Goal: Transaction & Acquisition: Purchase product/service

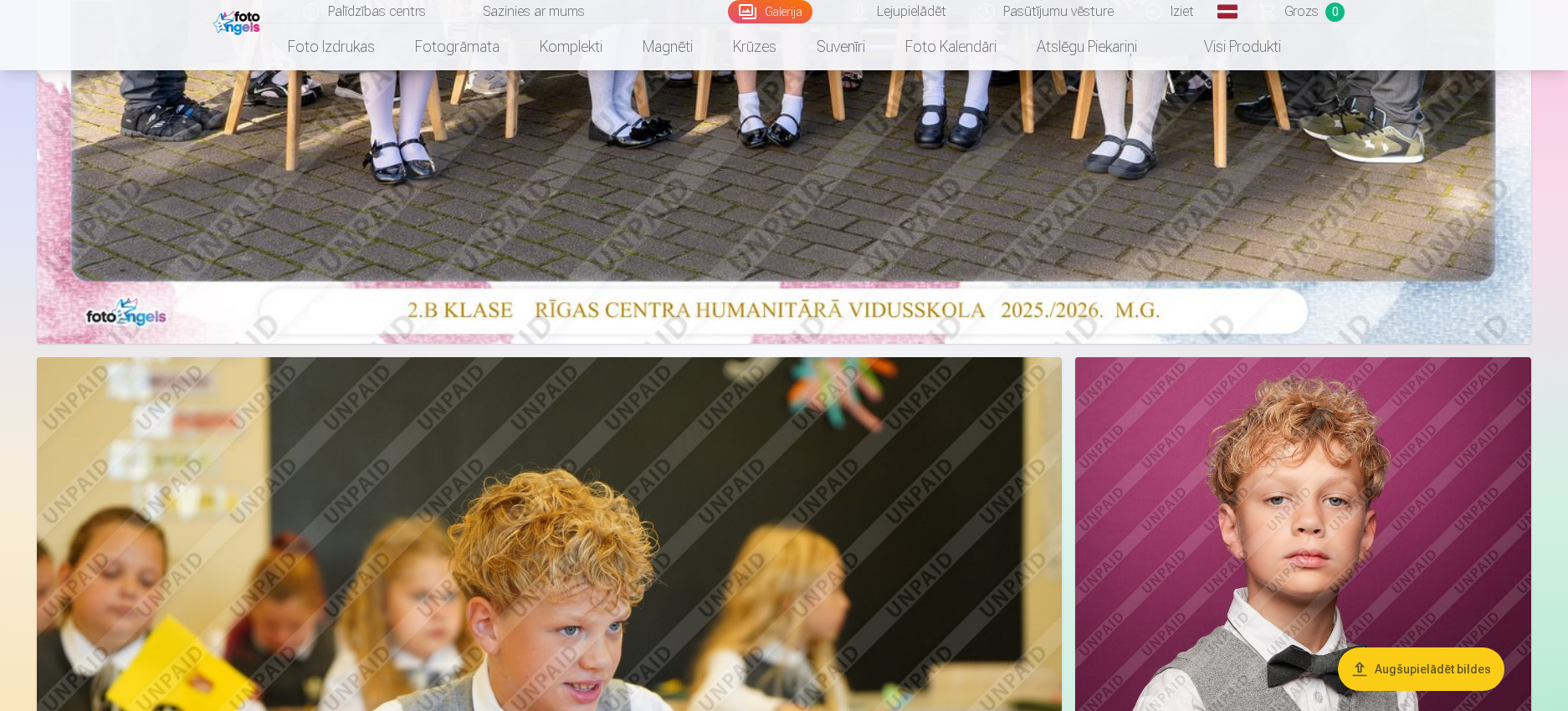
scroll to position [836, 0]
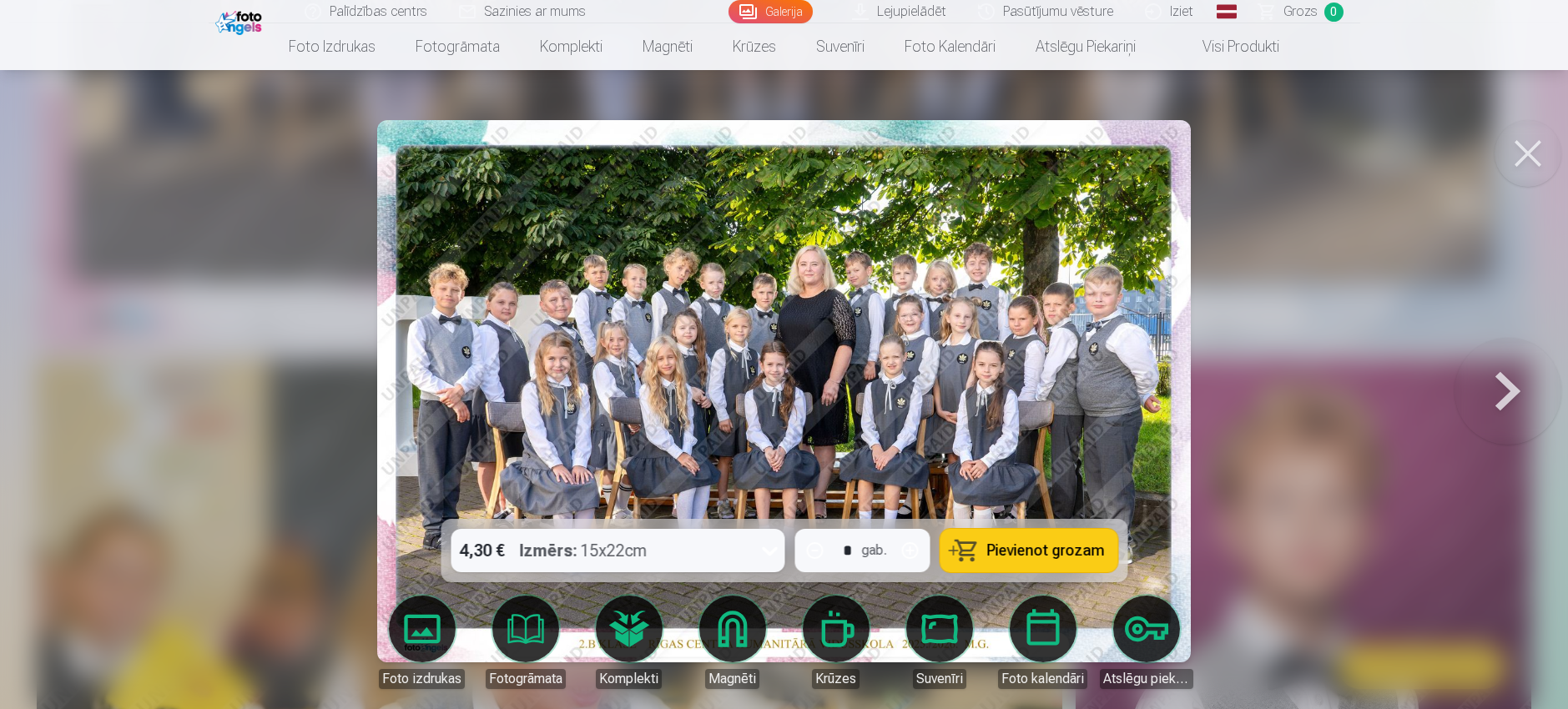
click at [769, 549] on icon at bounding box center [769, 550] width 26 height 26
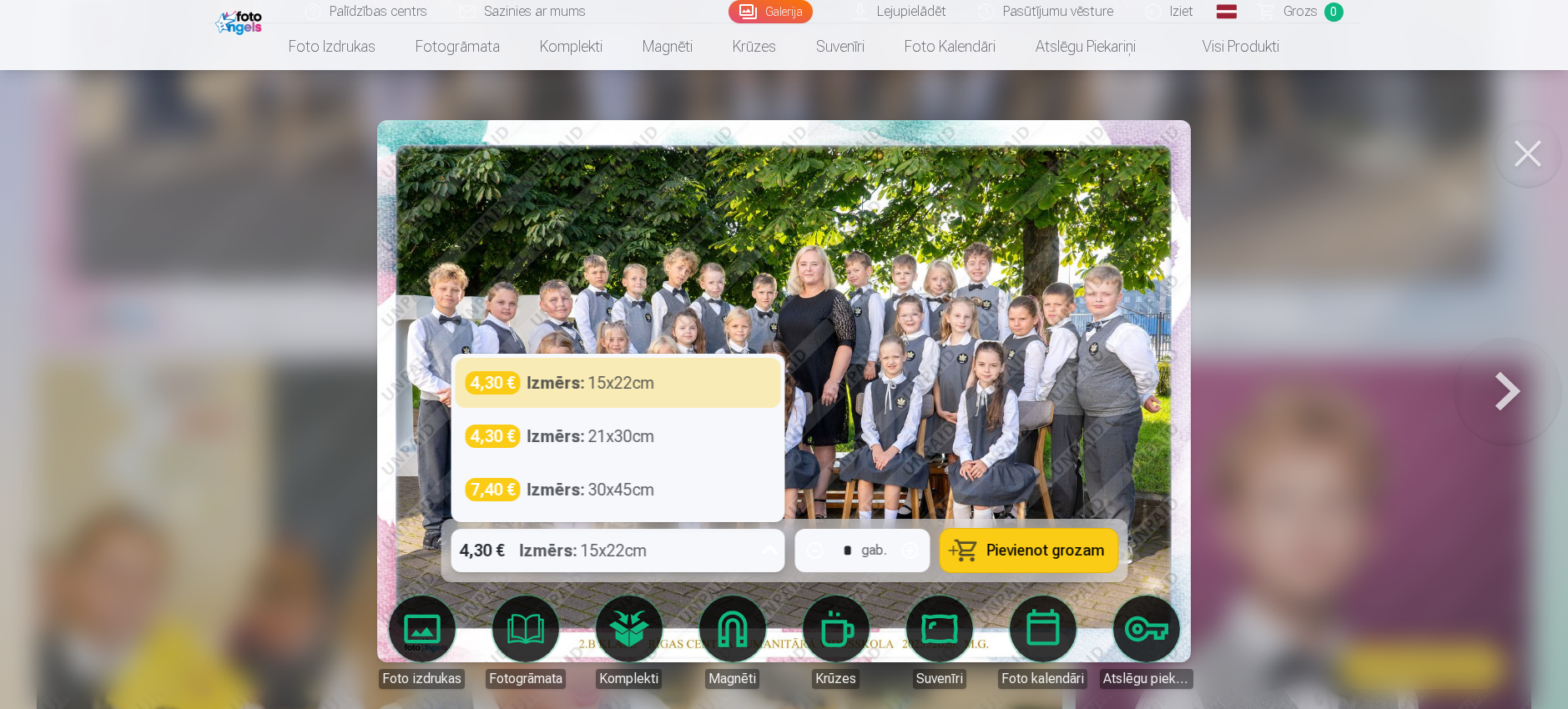
click at [988, 553] on button "Pievienot grozam" at bounding box center [1028, 550] width 178 height 44
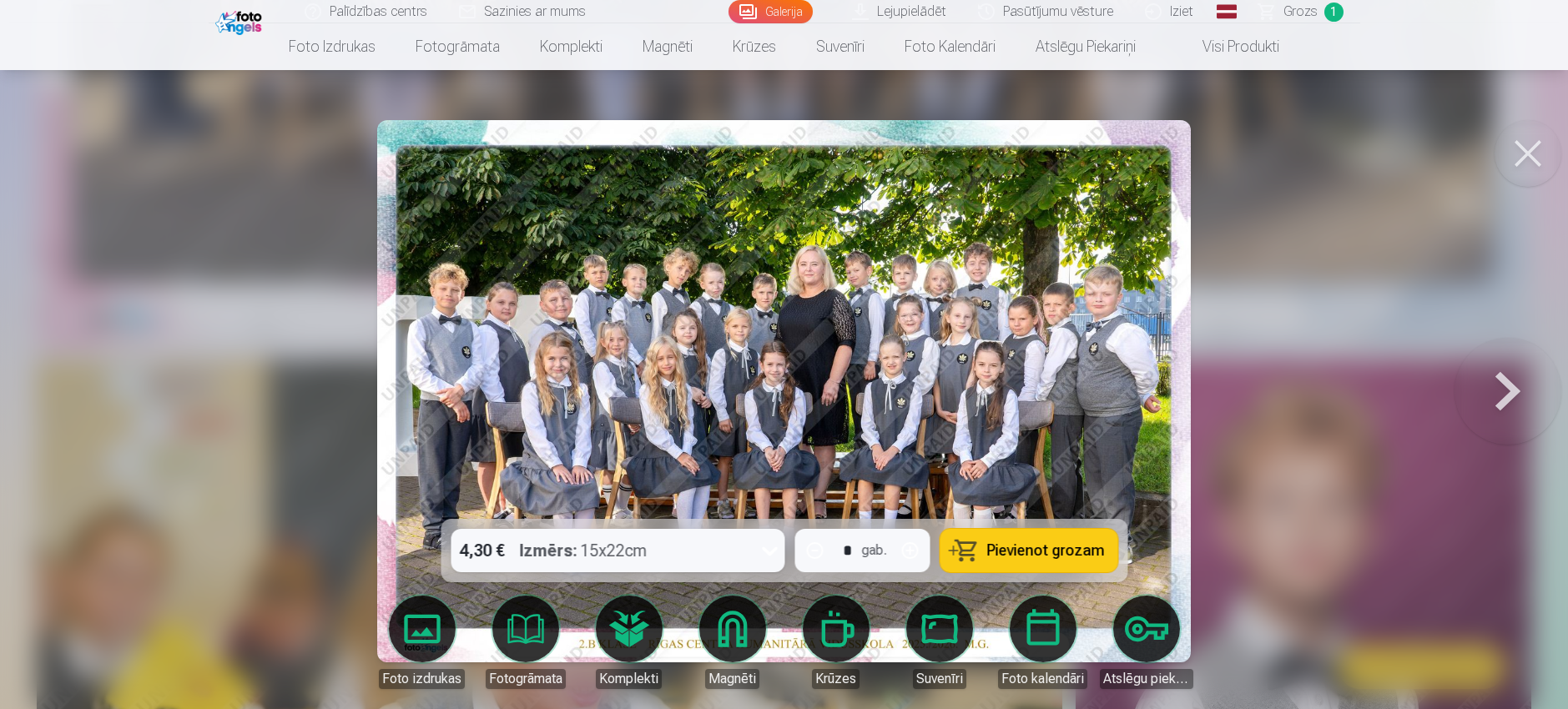
click at [1337, 594] on div at bounding box center [784, 354] width 1568 height 709
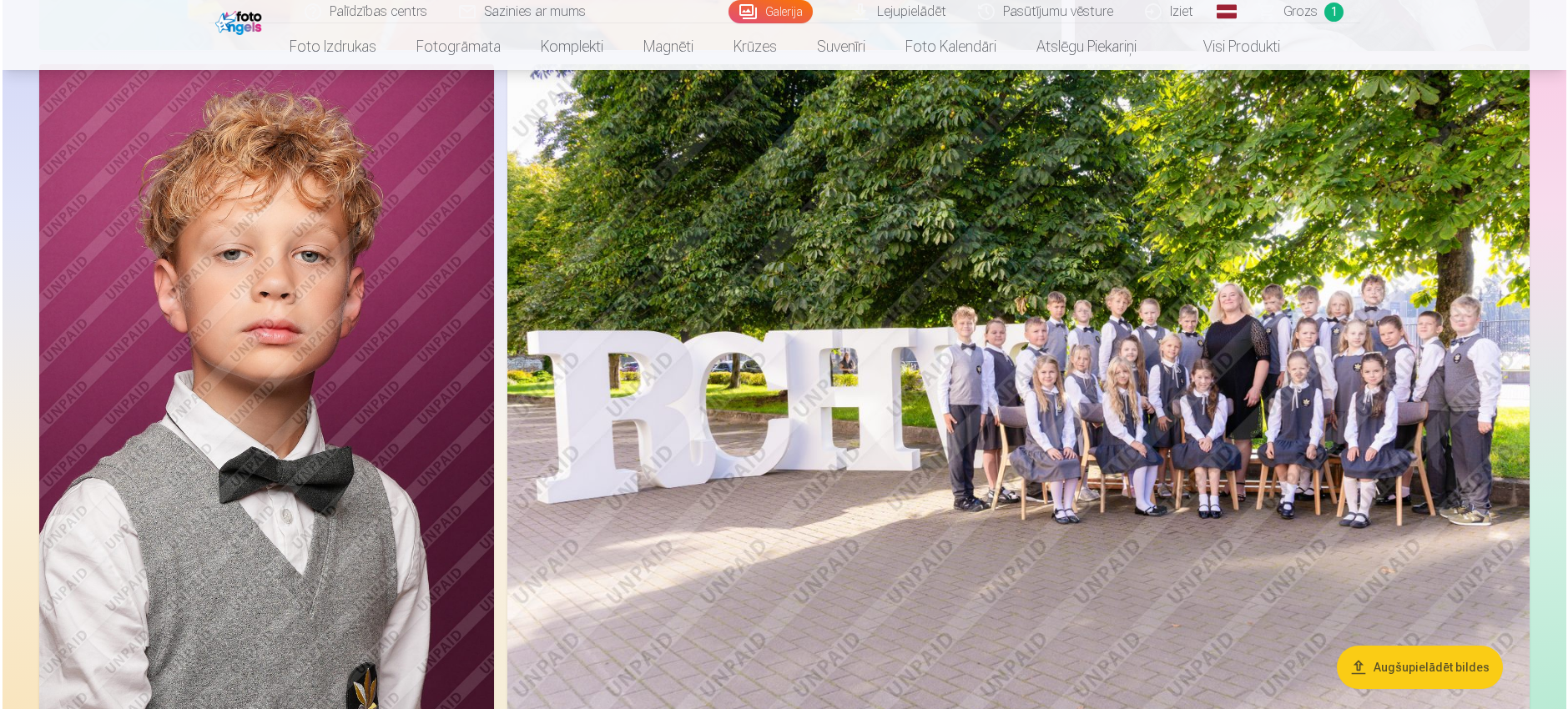
scroll to position [2003, 0]
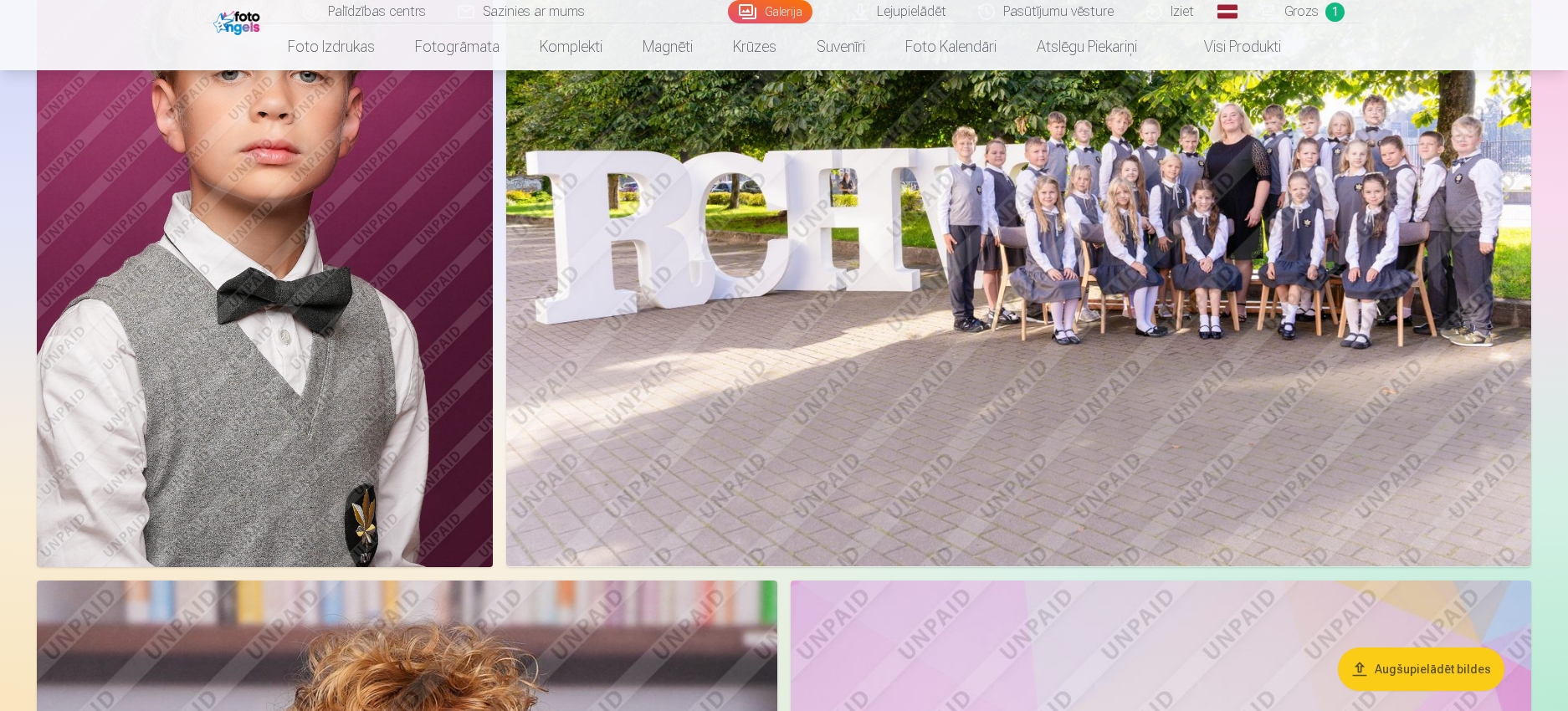
click at [245, 402] on img at bounding box center [265, 225] width 456 height 684
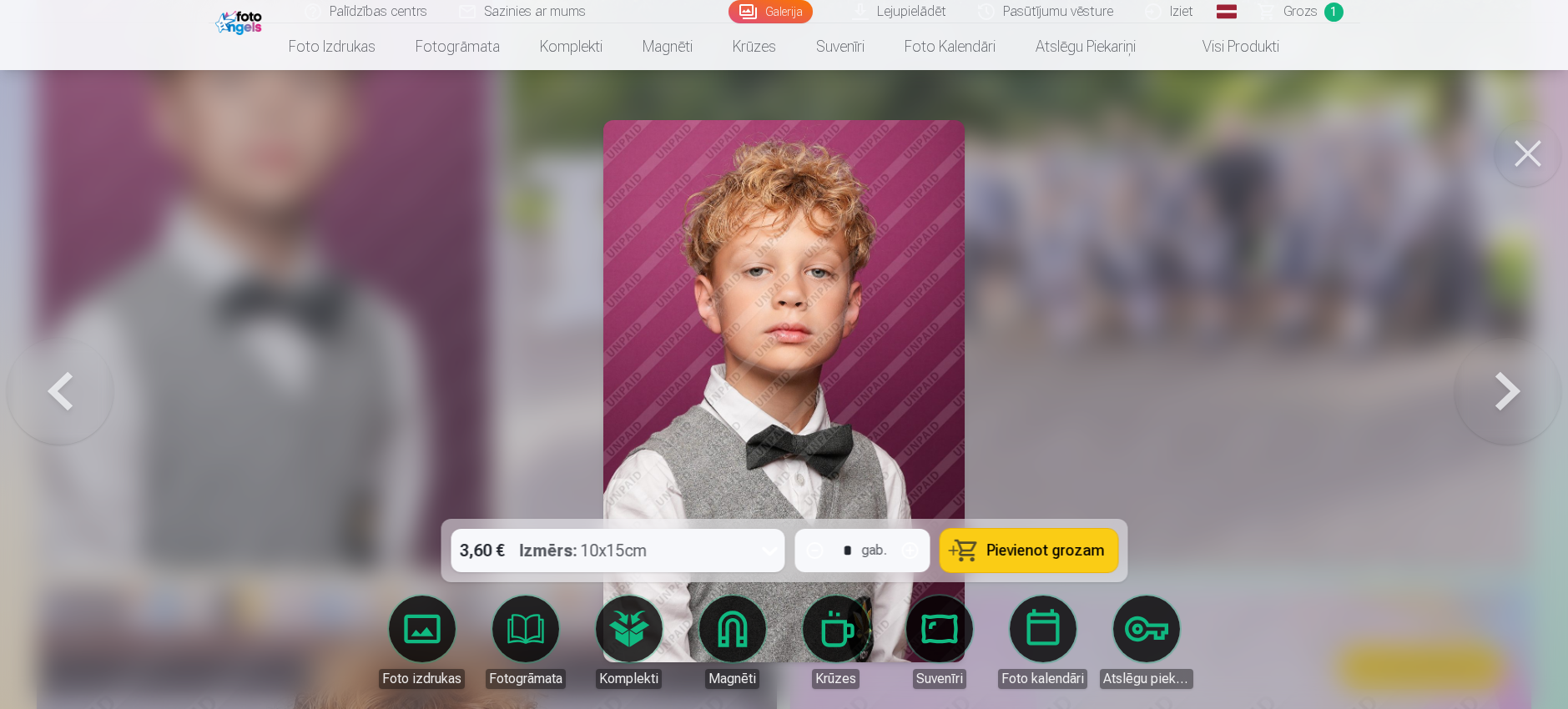
click at [729, 623] on link "Magnēti" at bounding box center [732, 642] width 93 height 93
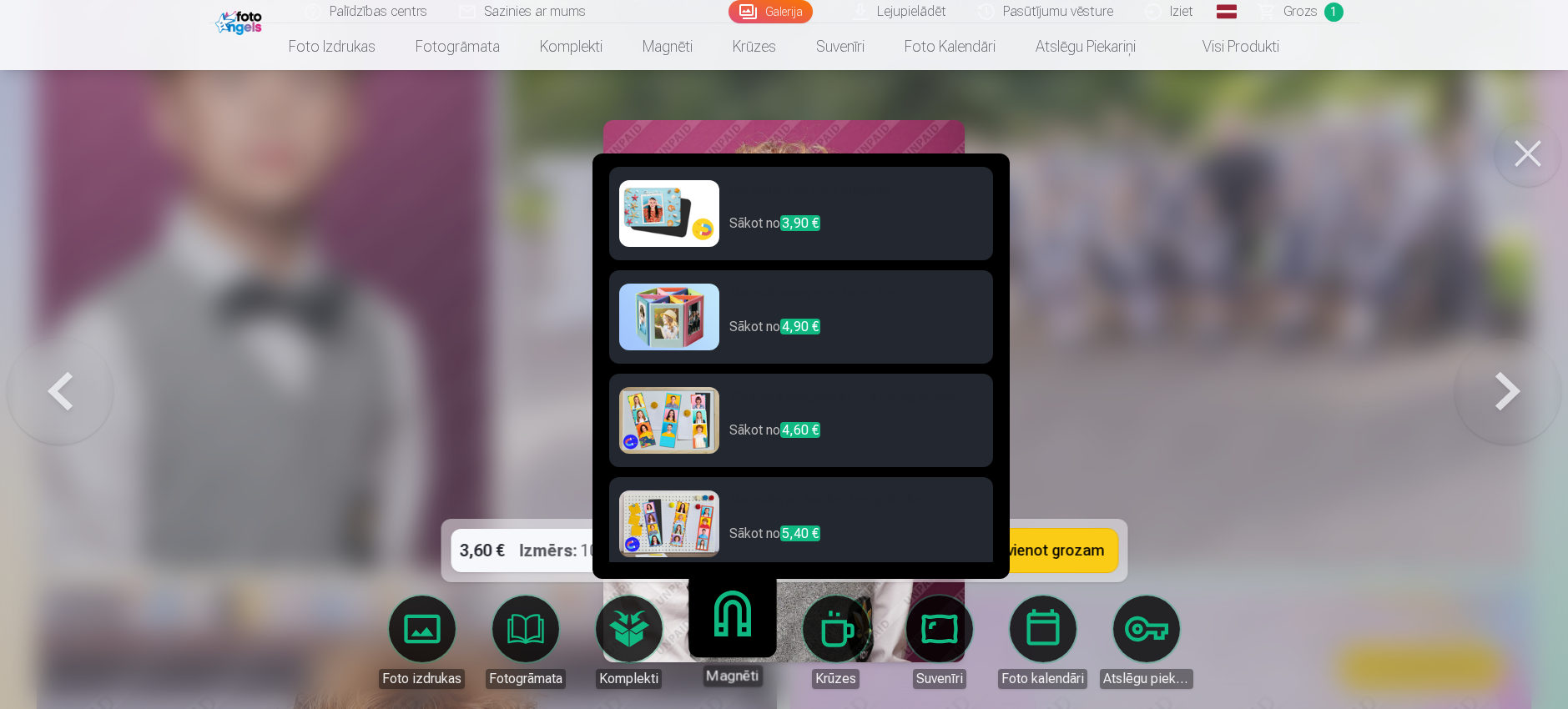
click at [878, 222] on p "Sākot no 3,90 €" at bounding box center [856, 230] width 254 height 34
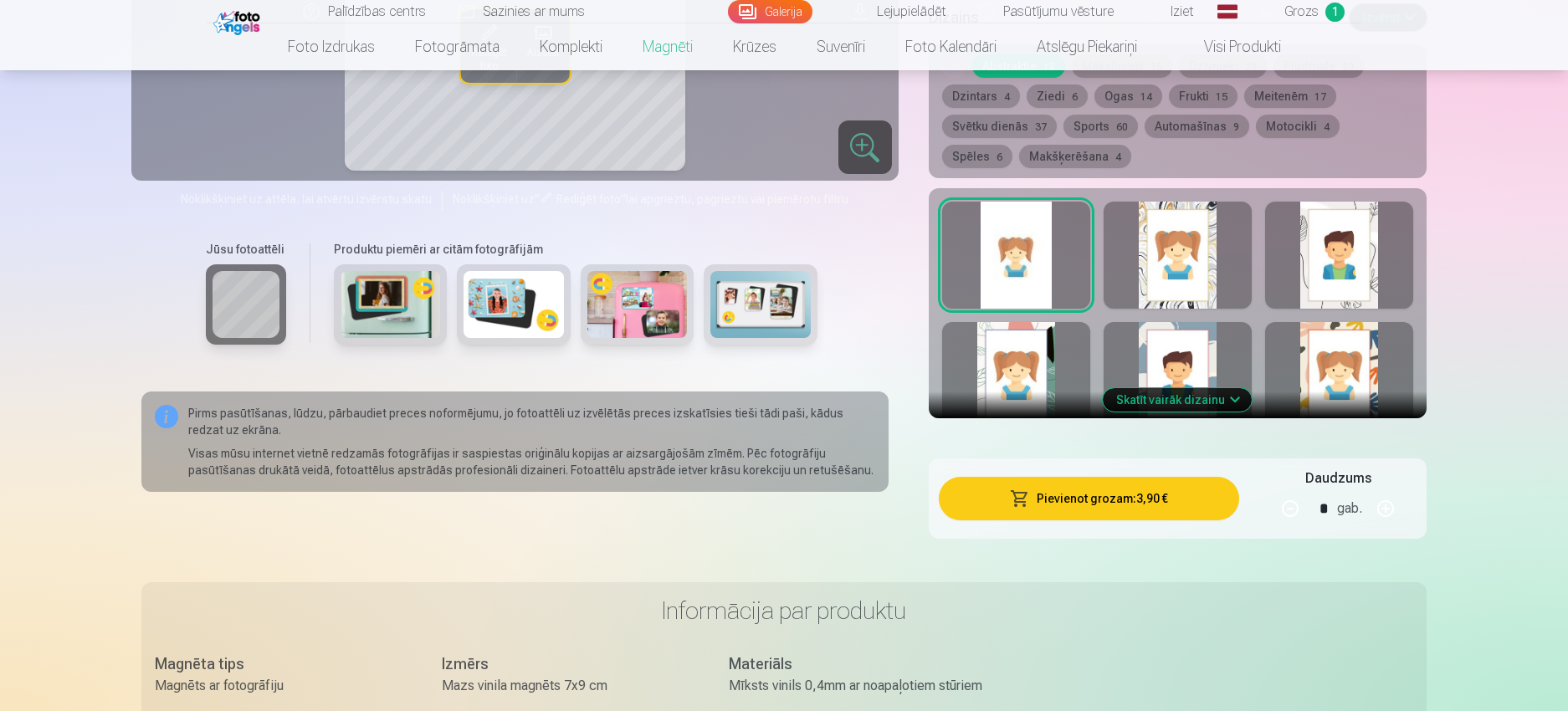
scroll to position [836, 0]
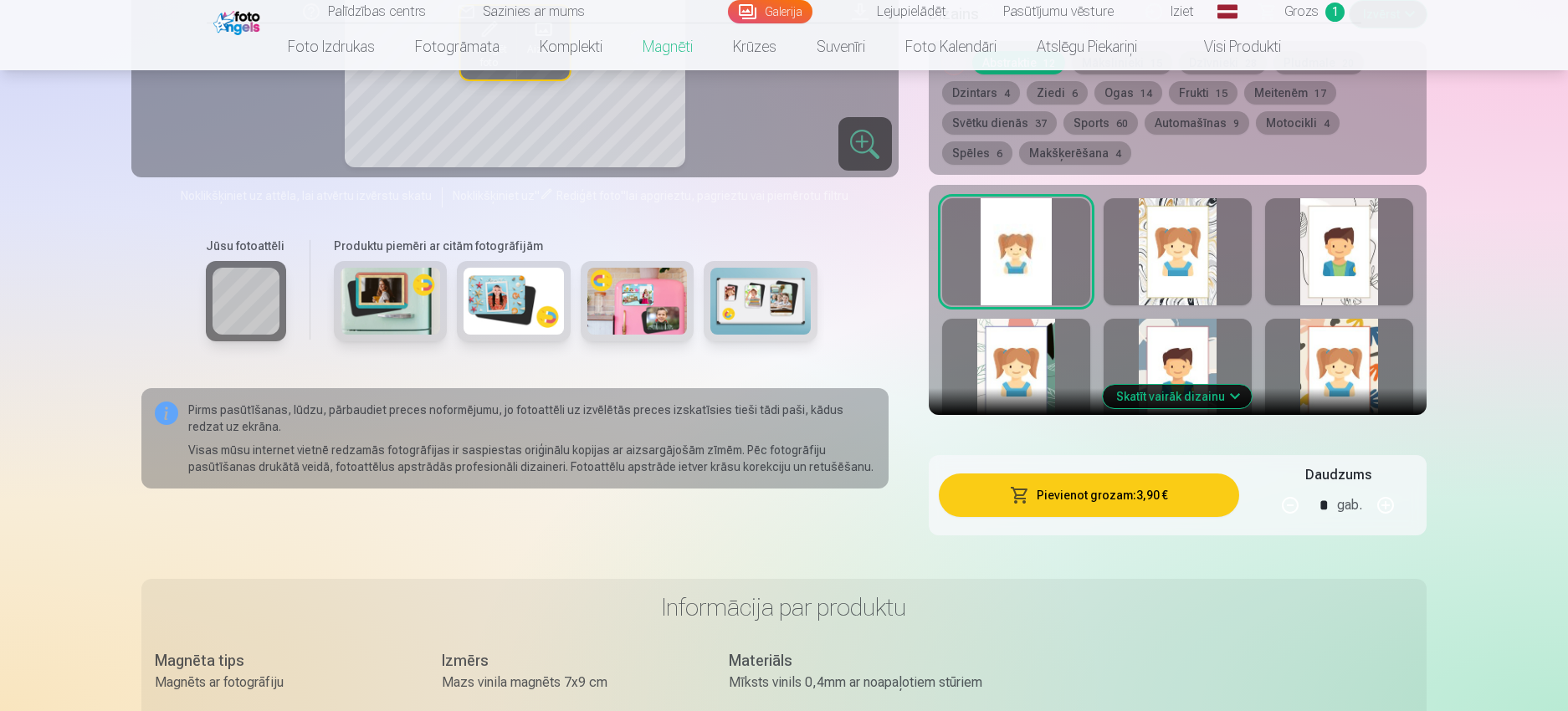
click at [1385, 491] on button "button" at bounding box center [1385, 506] width 40 height 40
click at [1283, 490] on button "button" at bounding box center [1290, 506] width 40 height 40
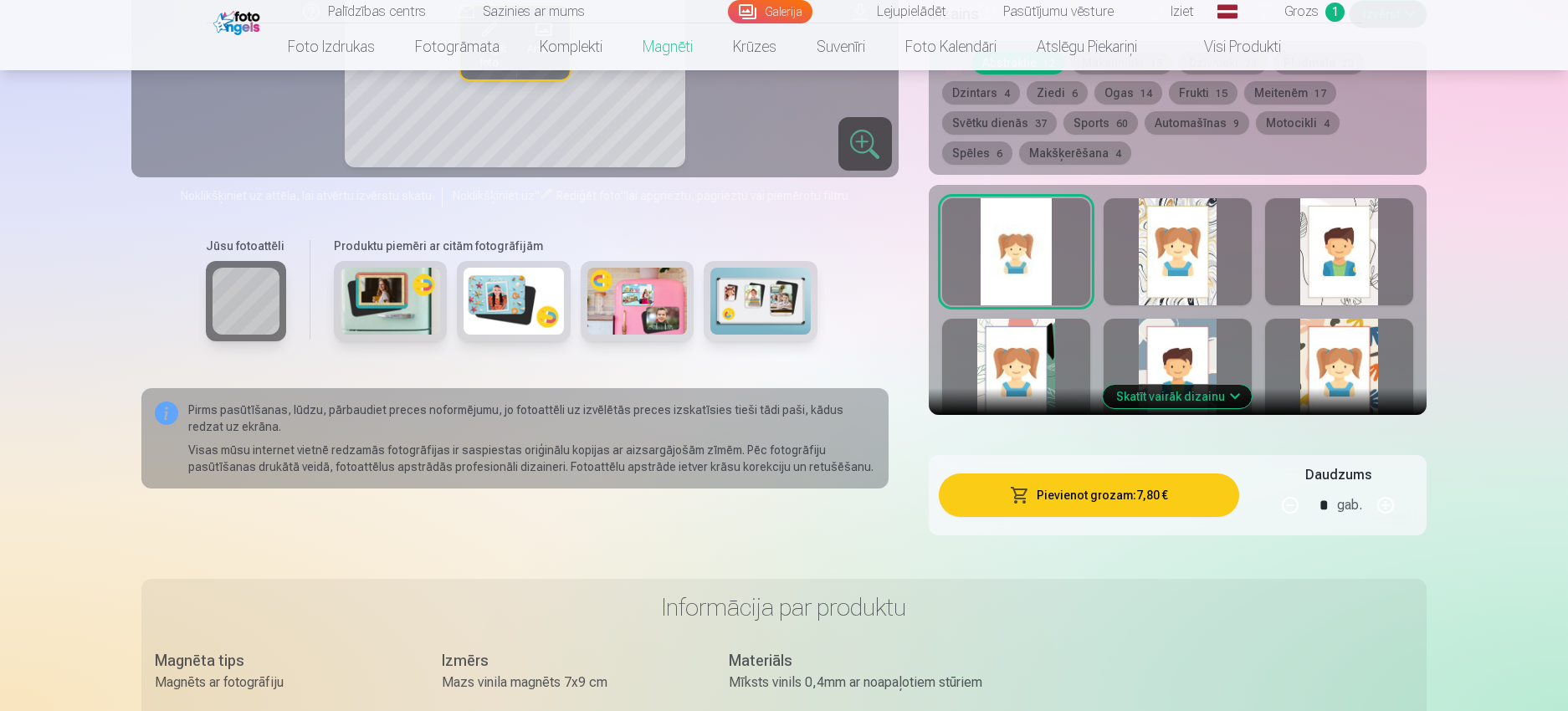
click at [1283, 490] on button "button" at bounding box center [1290, 506] width 40 height 40
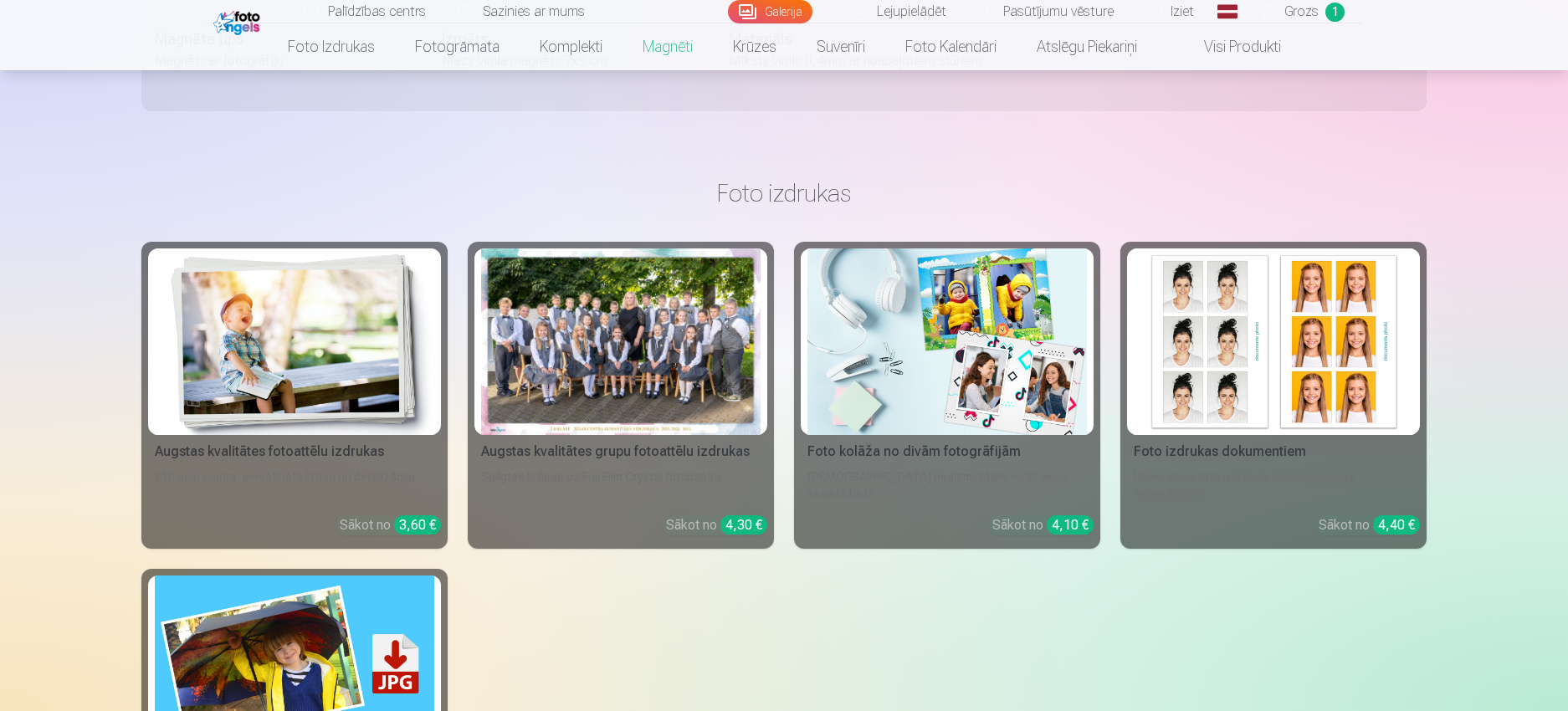
click at [526, 594] on div "Augstas kvalitātes fotoattēlu izdrukas 210 gsm papīrs, piesātināta krāsa un det…" at bounding box center [784, 560] width 1285 height 636
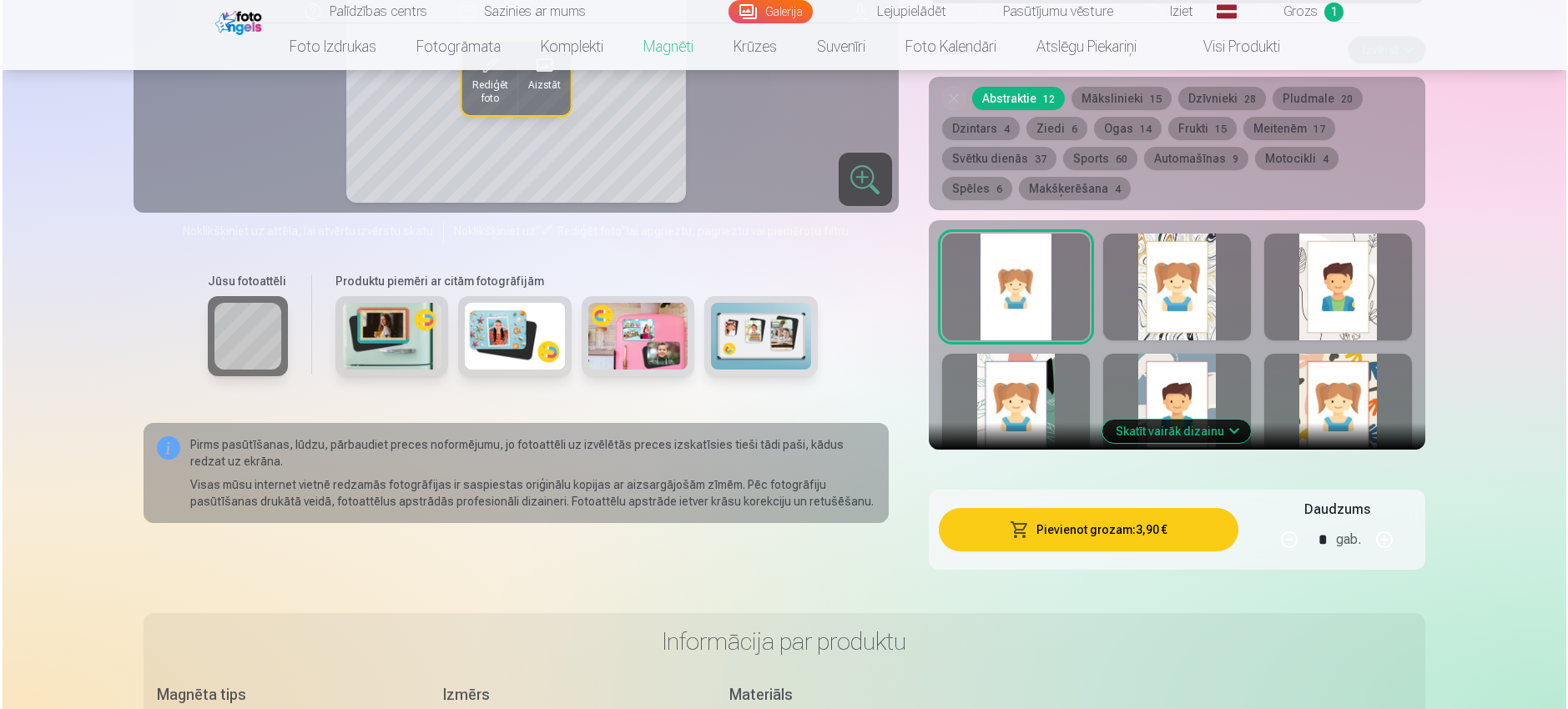
scroll to position [787, 0]
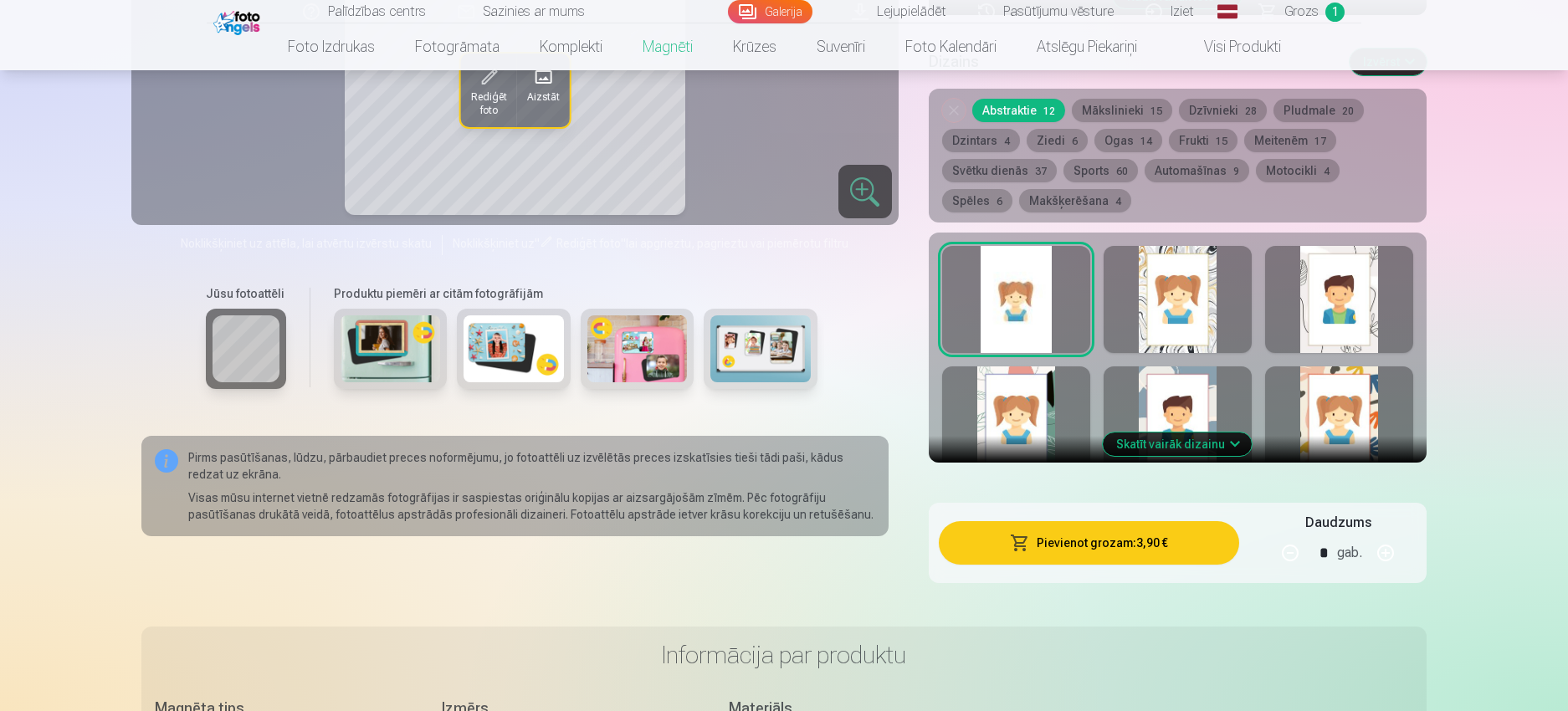
click at [1390, 534] on button "button" at bounding box center [1385, 553] width 40 height 40
type input "*"
click at [1123, 525] on button "Pievienot grozam : 7,80 €" at bounding box center [1089, 543] width 300 height 44
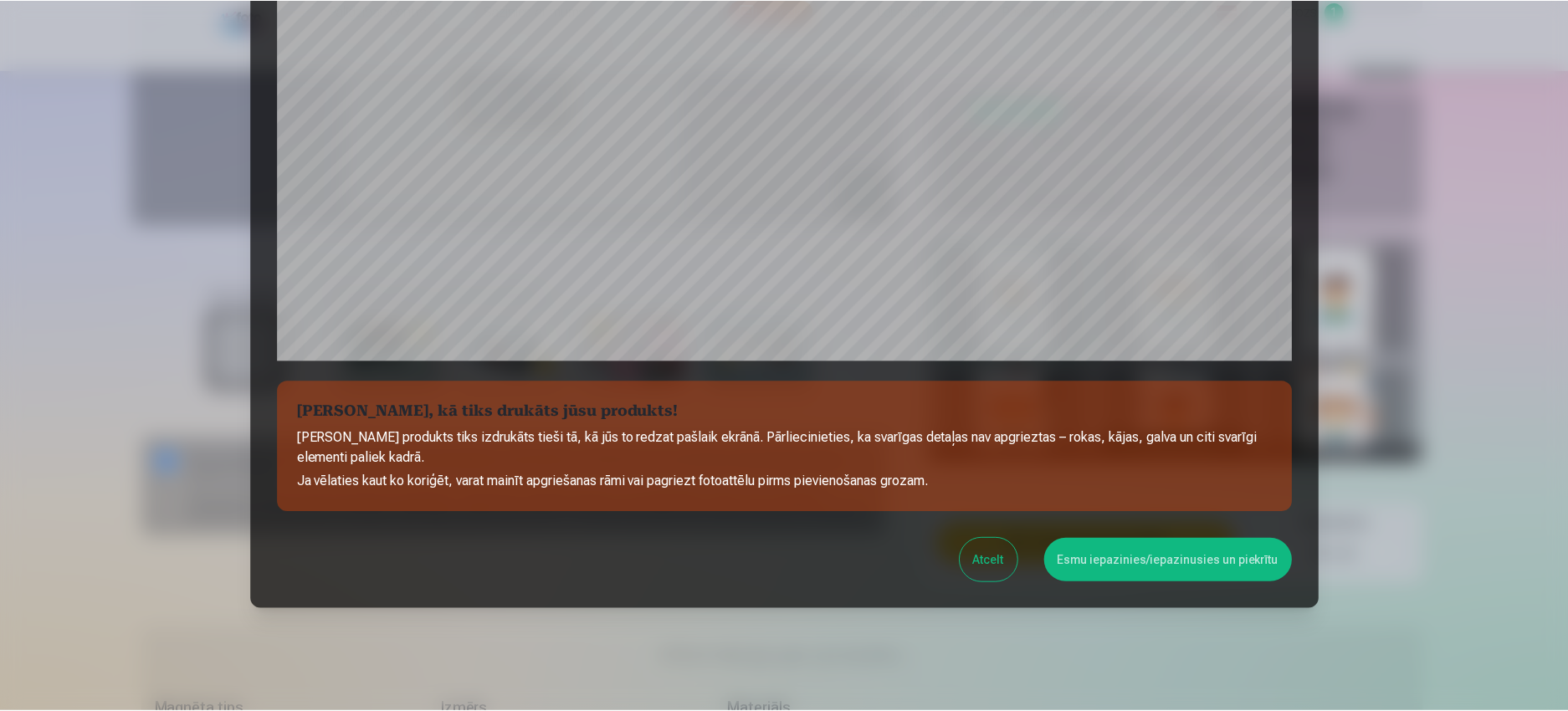
scroll to position [494, 0]
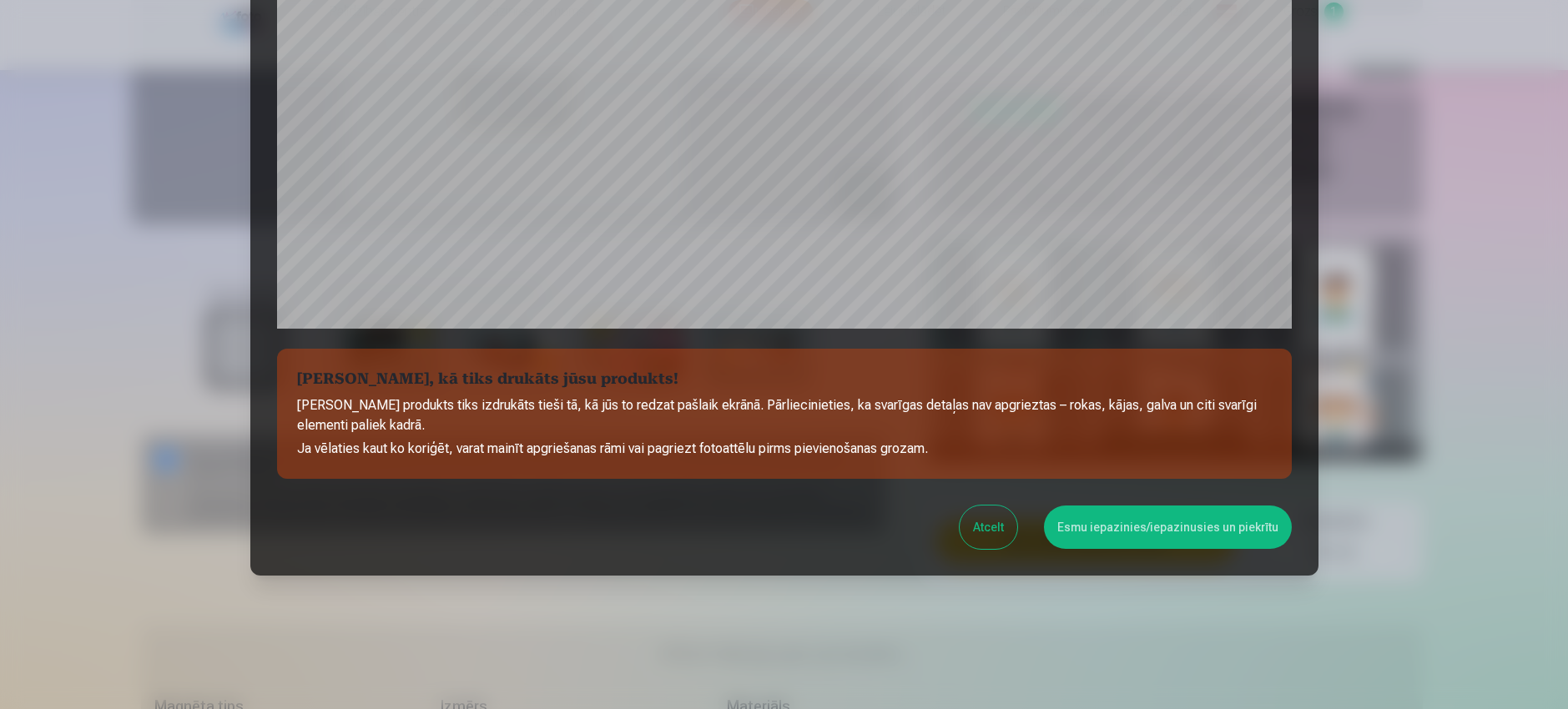
click at [1125, 529] on button "Esmu iepazinies/iepazinusies un piekrītu" at bounding box center [1167, 528] width 248 height 44
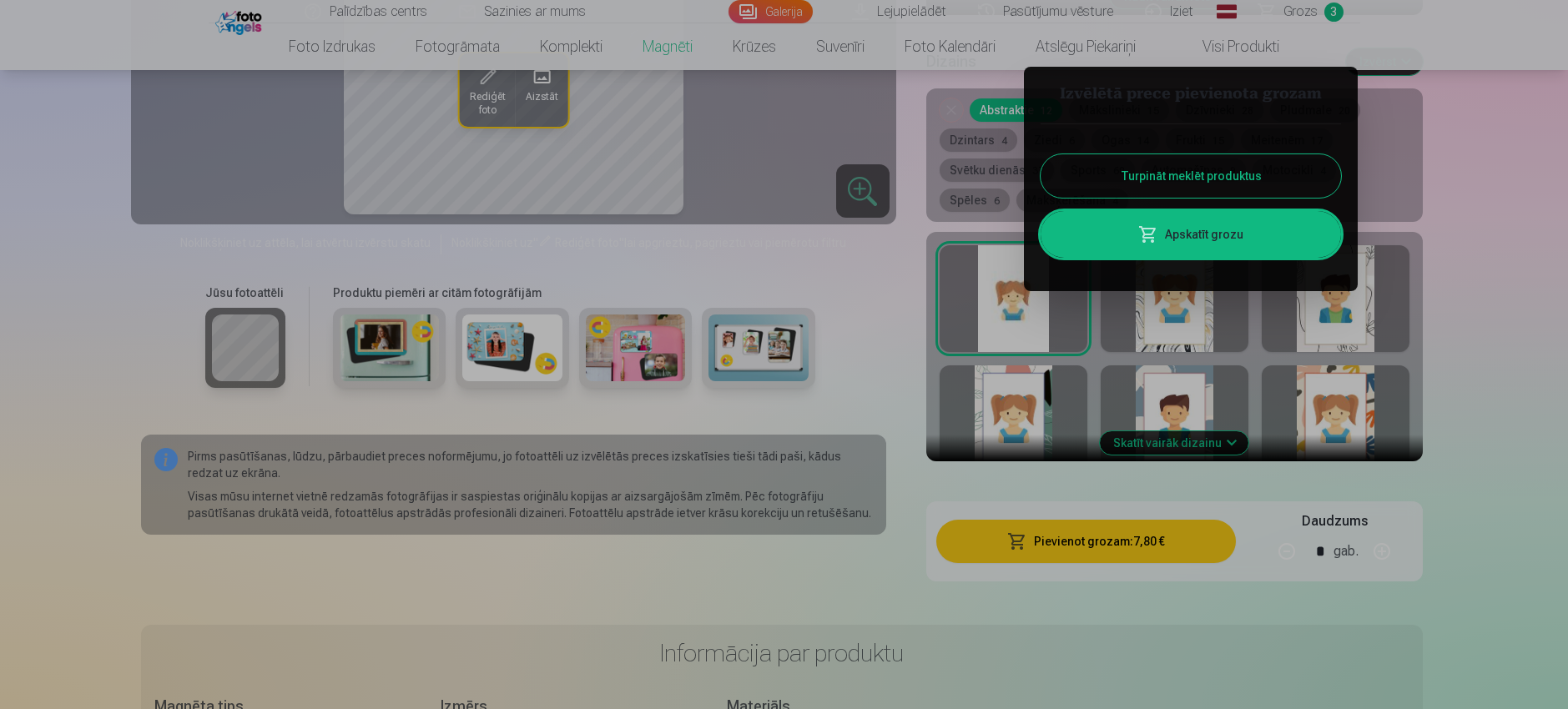
click at [1481, 374] on div at bounding box center [784, 354] width 1568 height 709
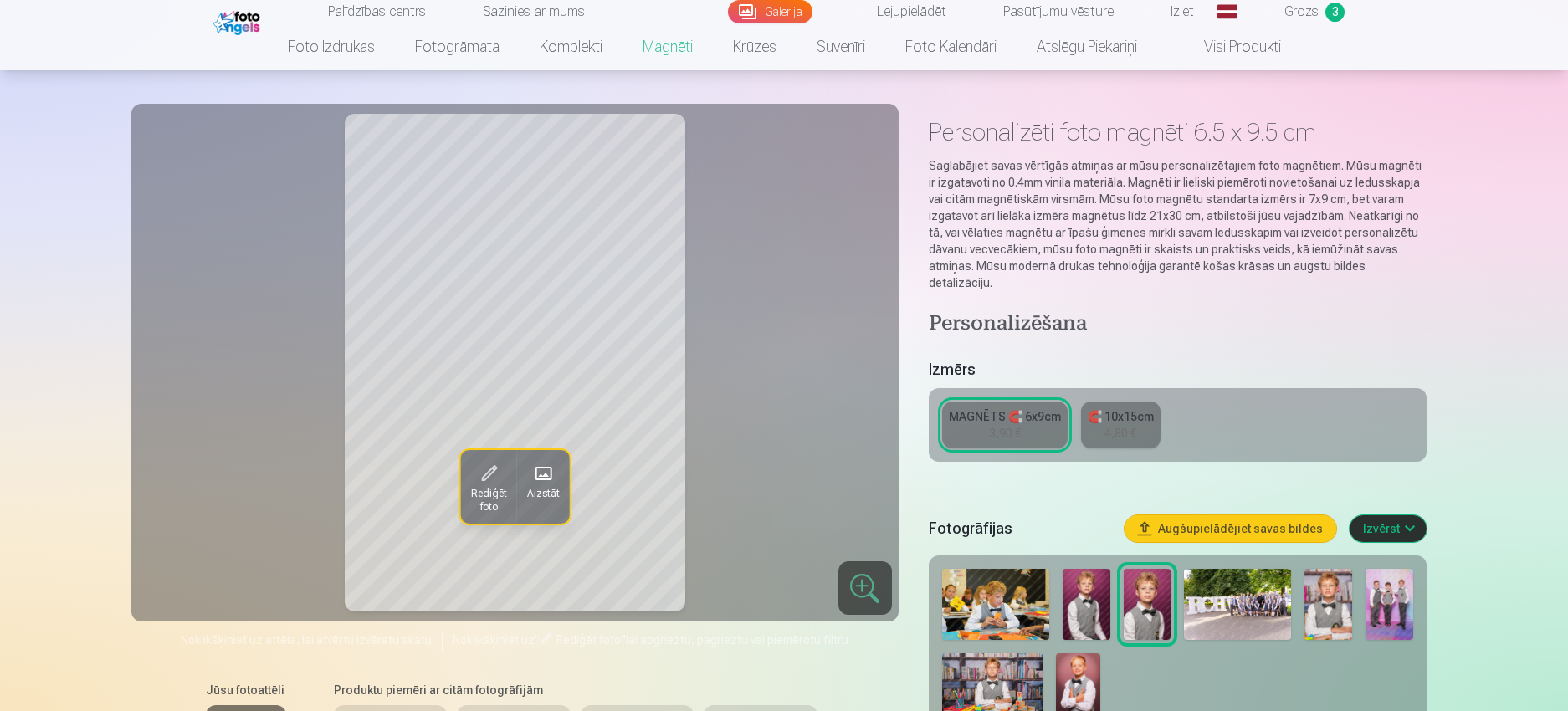
scroll to position [36, 0]
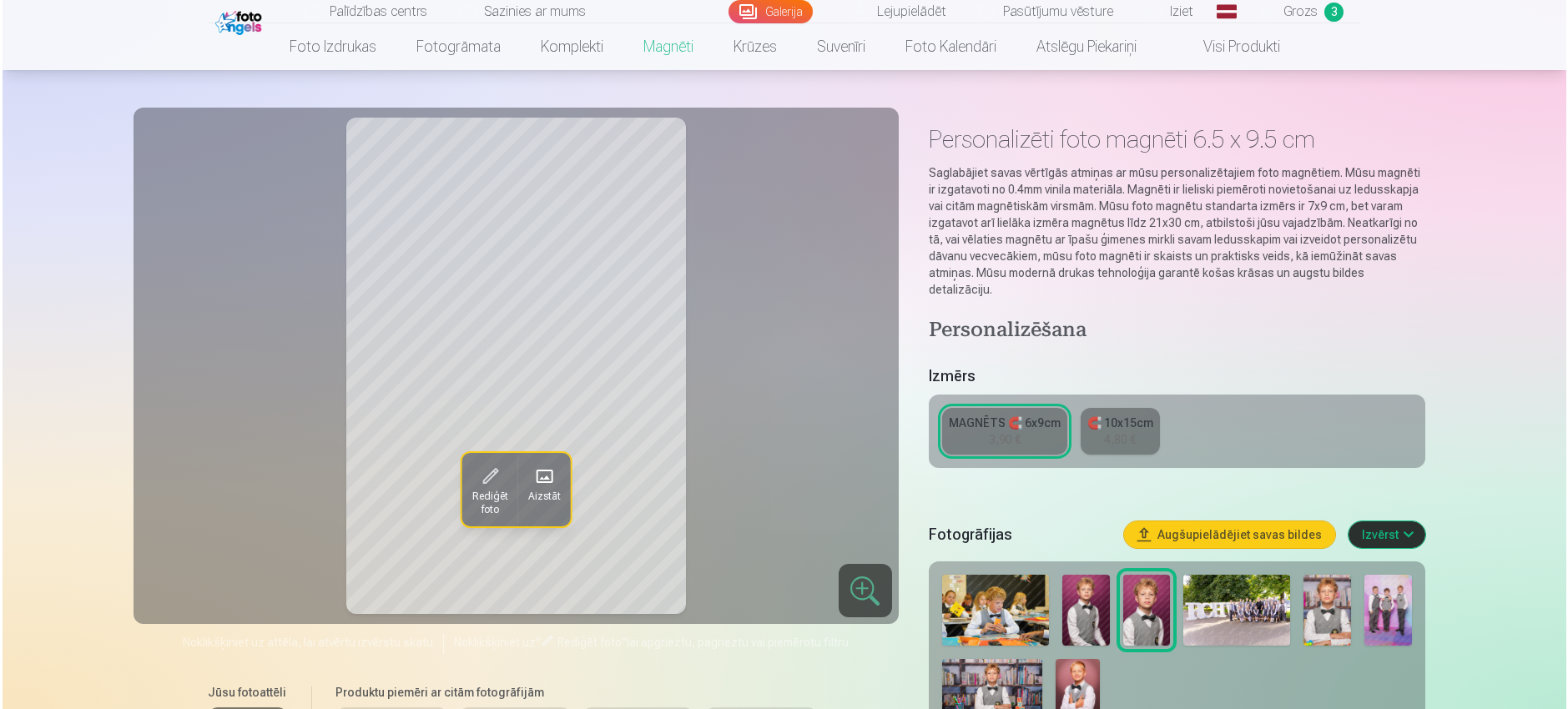
scroll to position [2003, 0]
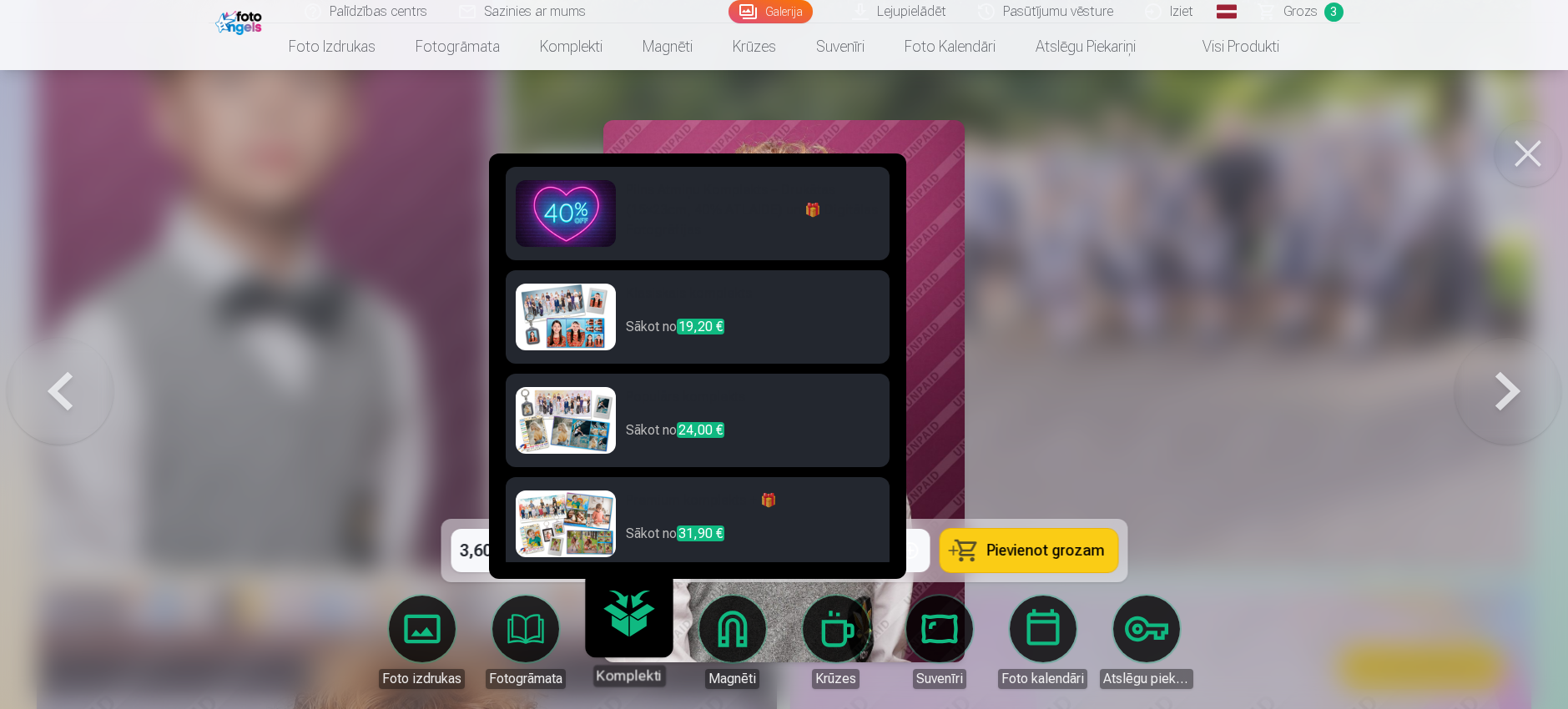
click at [611, 642] on link "Komplekti" at bounding box center [628, 635] width 102 height 102
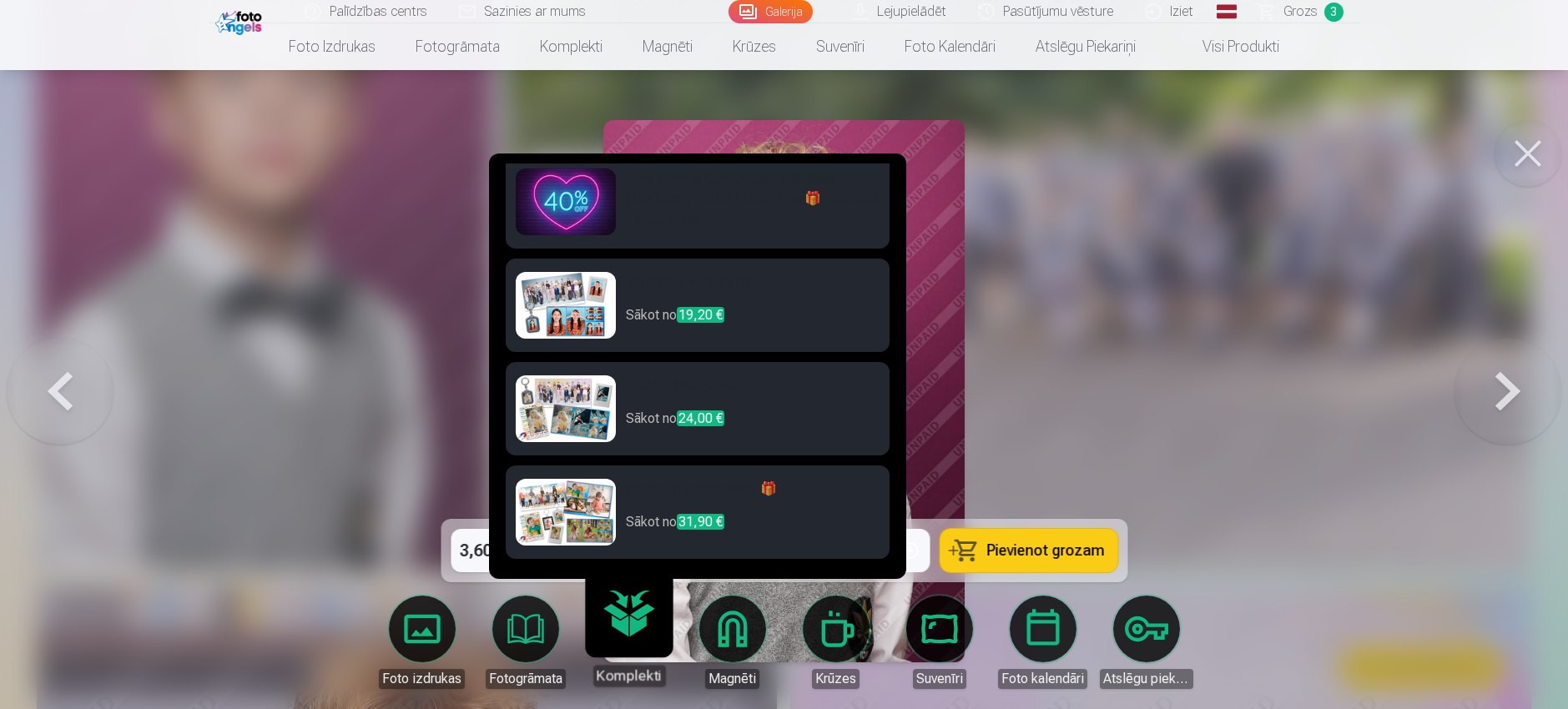
click at [1188, 453] on div at bounding box center [784, 354] width 1568 height 709
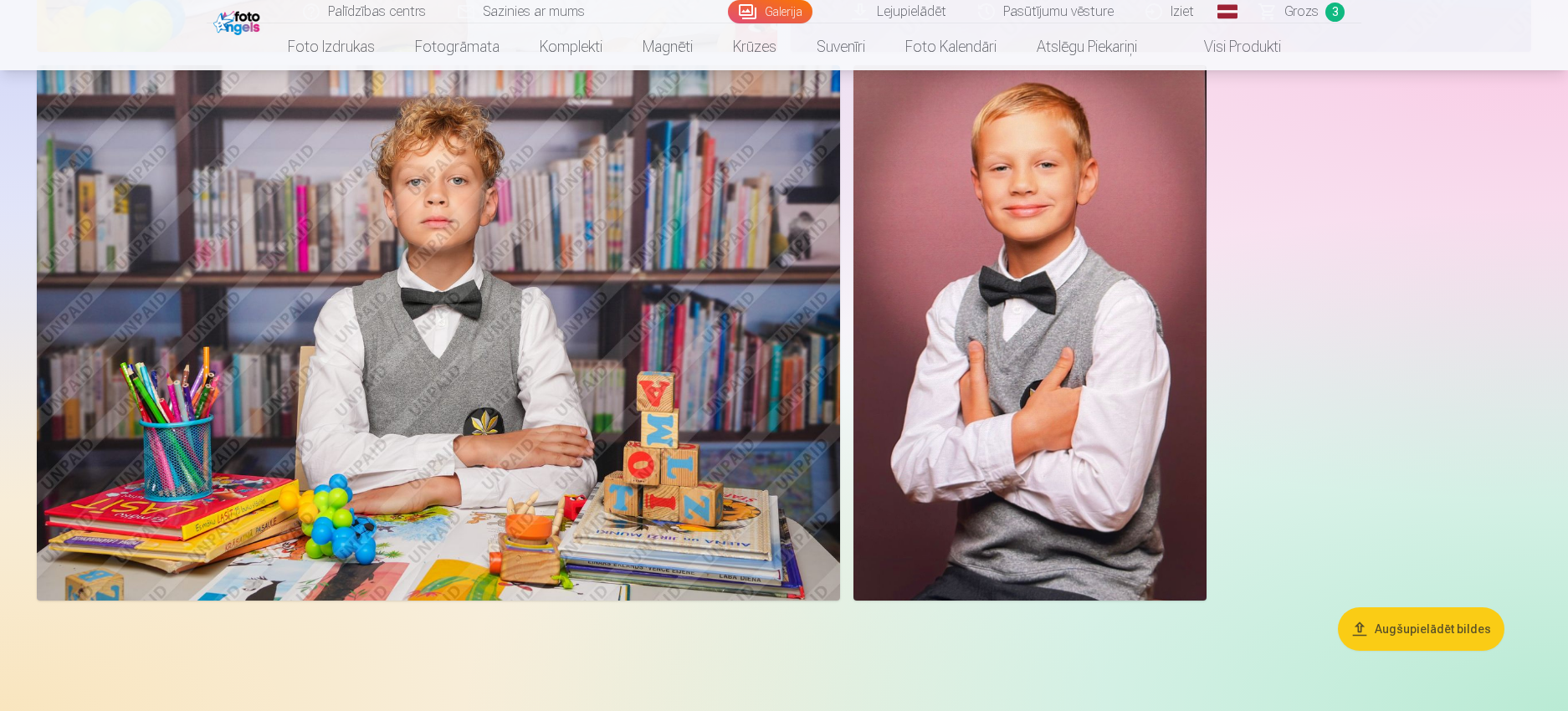
scroll to position [3678, 0]
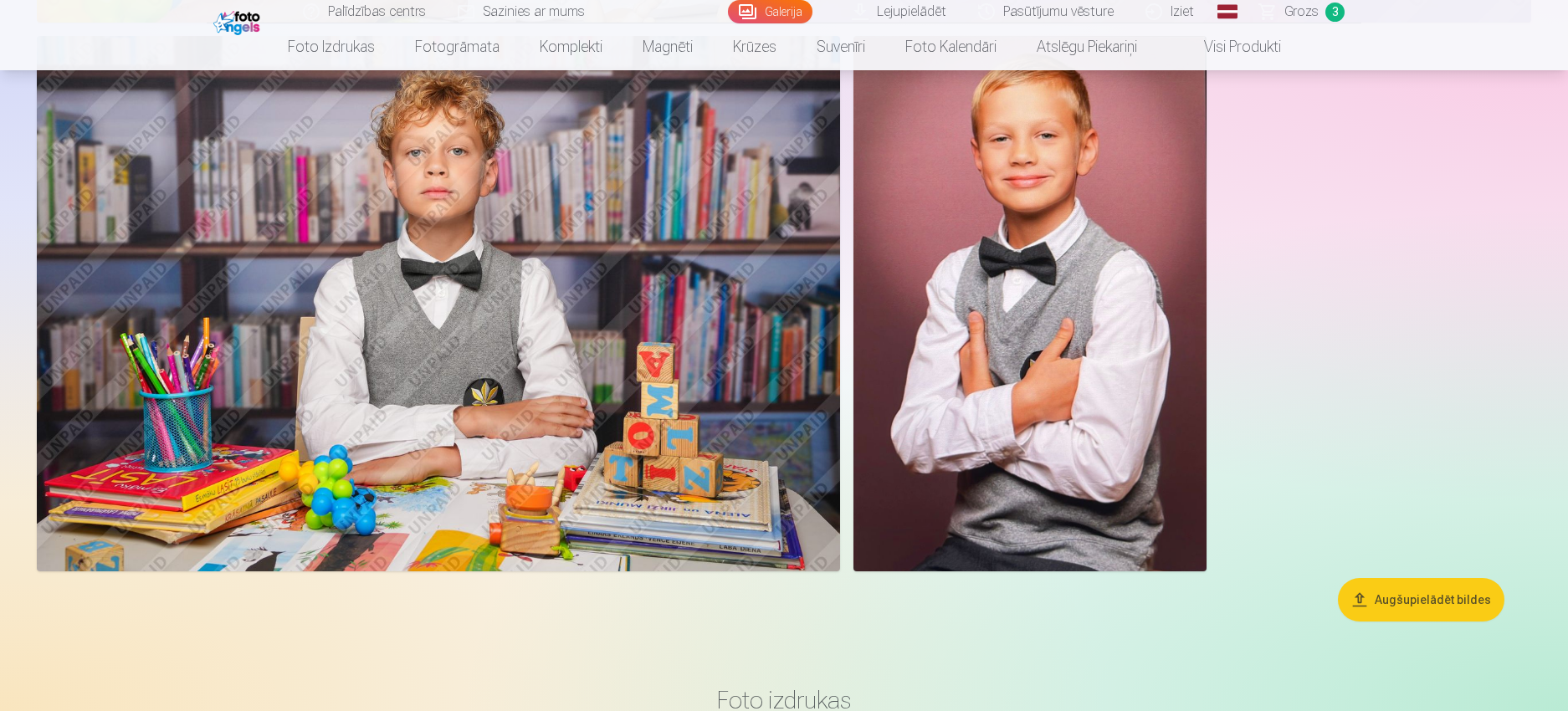
click at [939, 417] on img at bounding box center [1030, 304] width 353 height 536
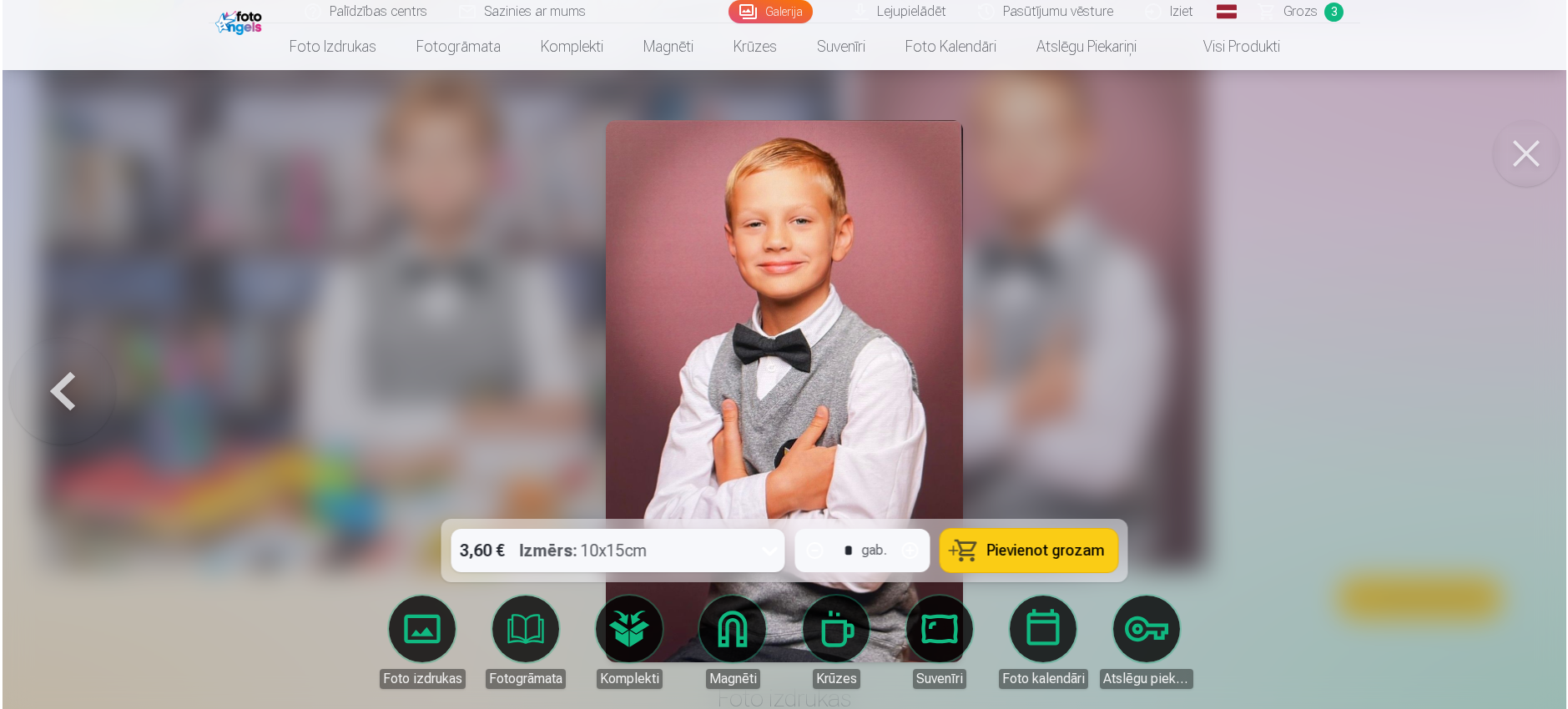
scroll to position [3674, 0]
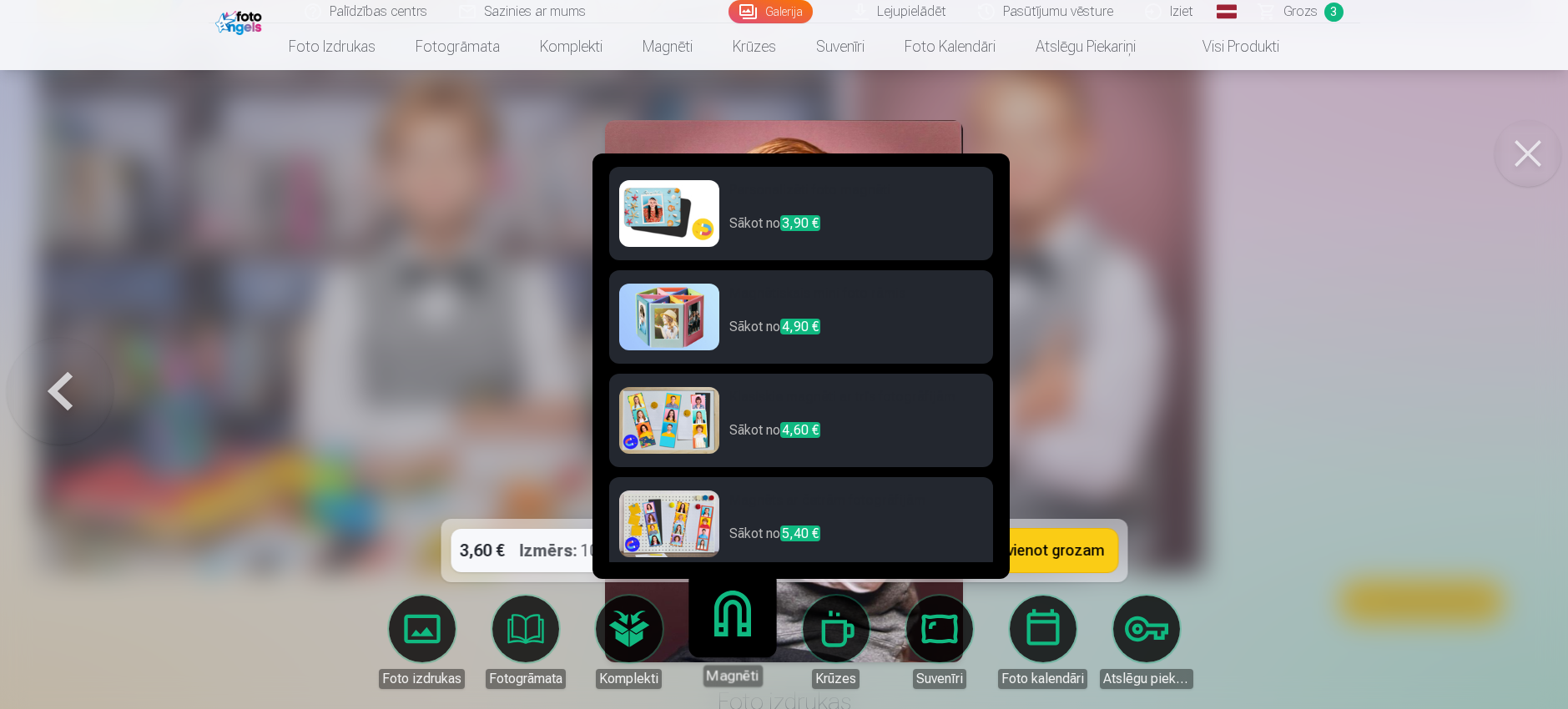
click at [732, 640] on link "Magnēti" at bounding box center [732, 635] width 102 height 102
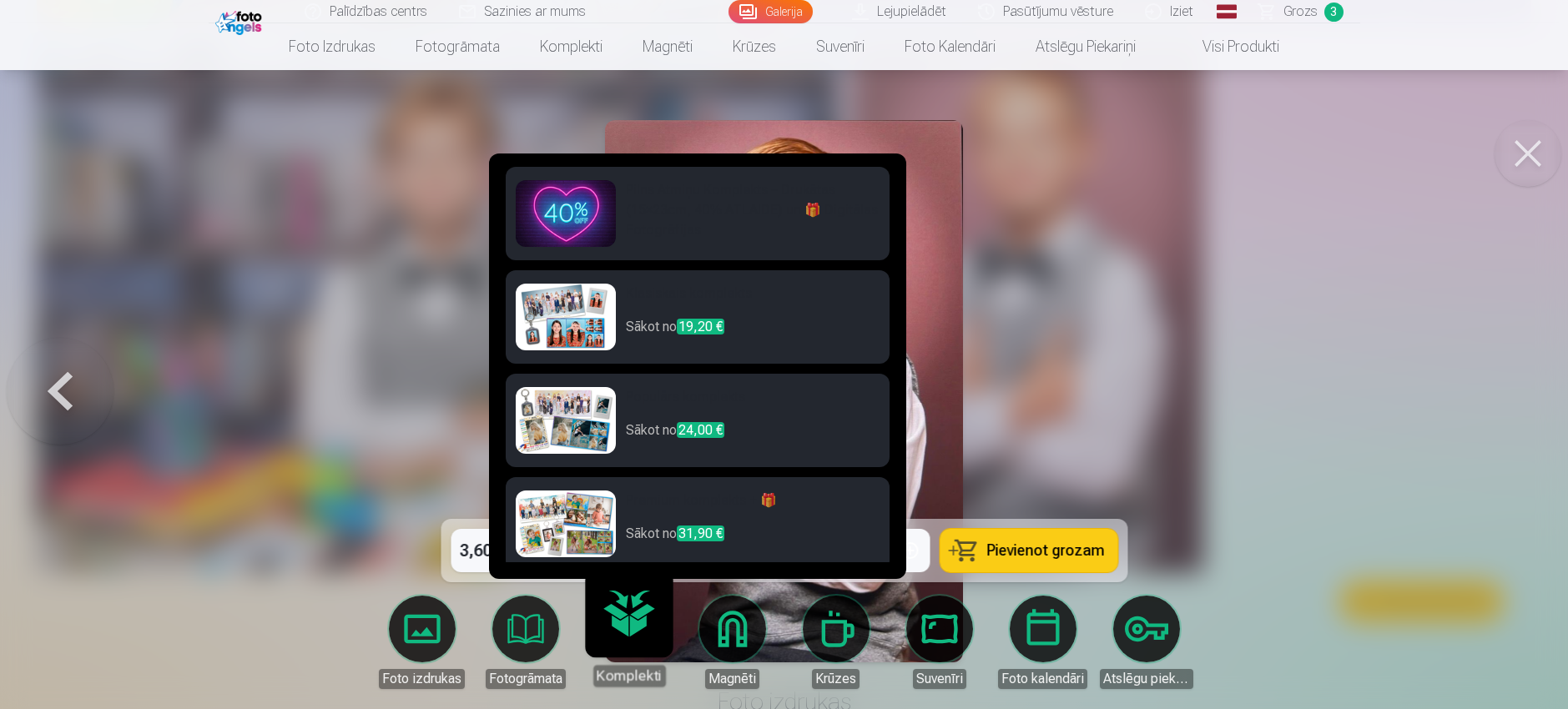
click at [755, 641] on link "Magnēti" at bounding box center [732, 642] width 93 height 93
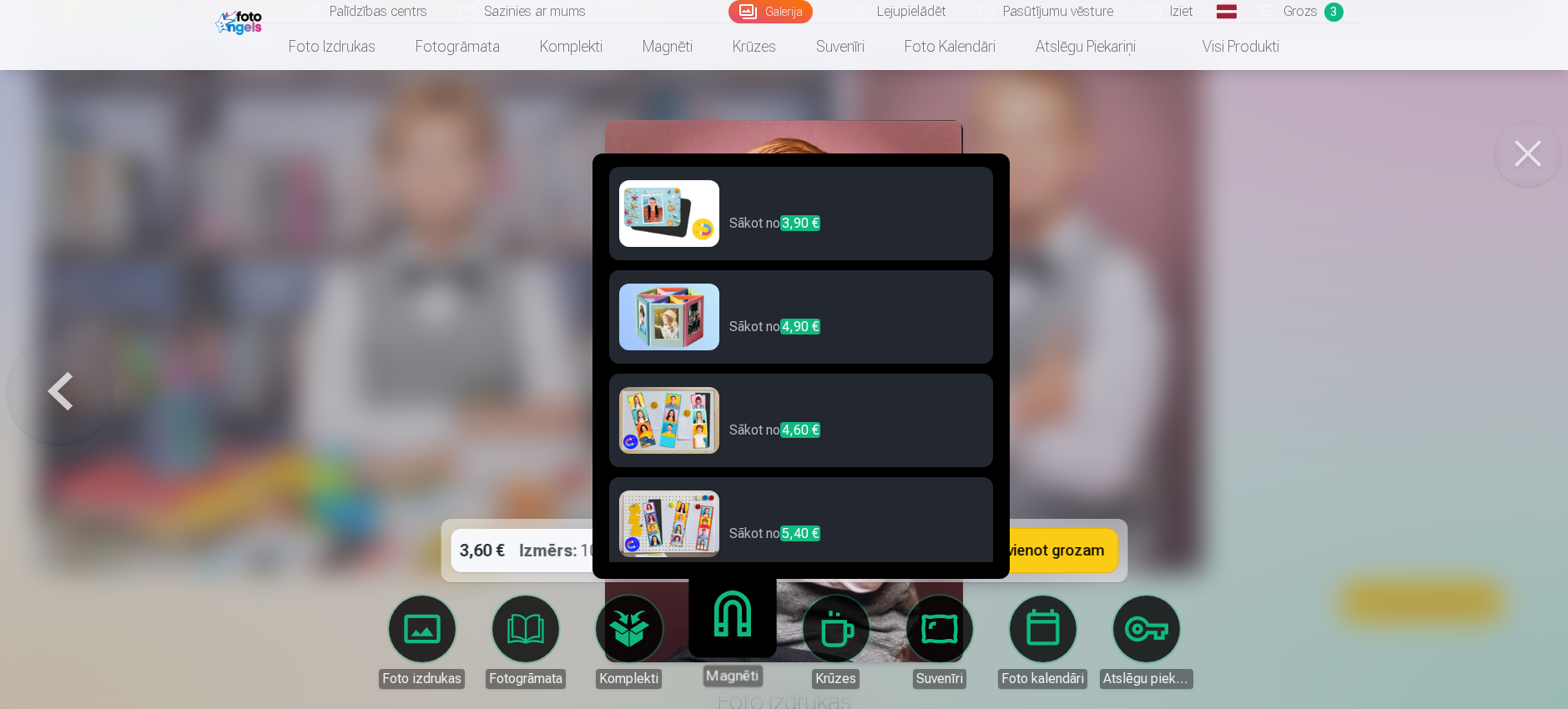
click at [799, 192] on h6 "Personalizēti foto magnēti" at bounding box center [856, 197] width 254 height 34
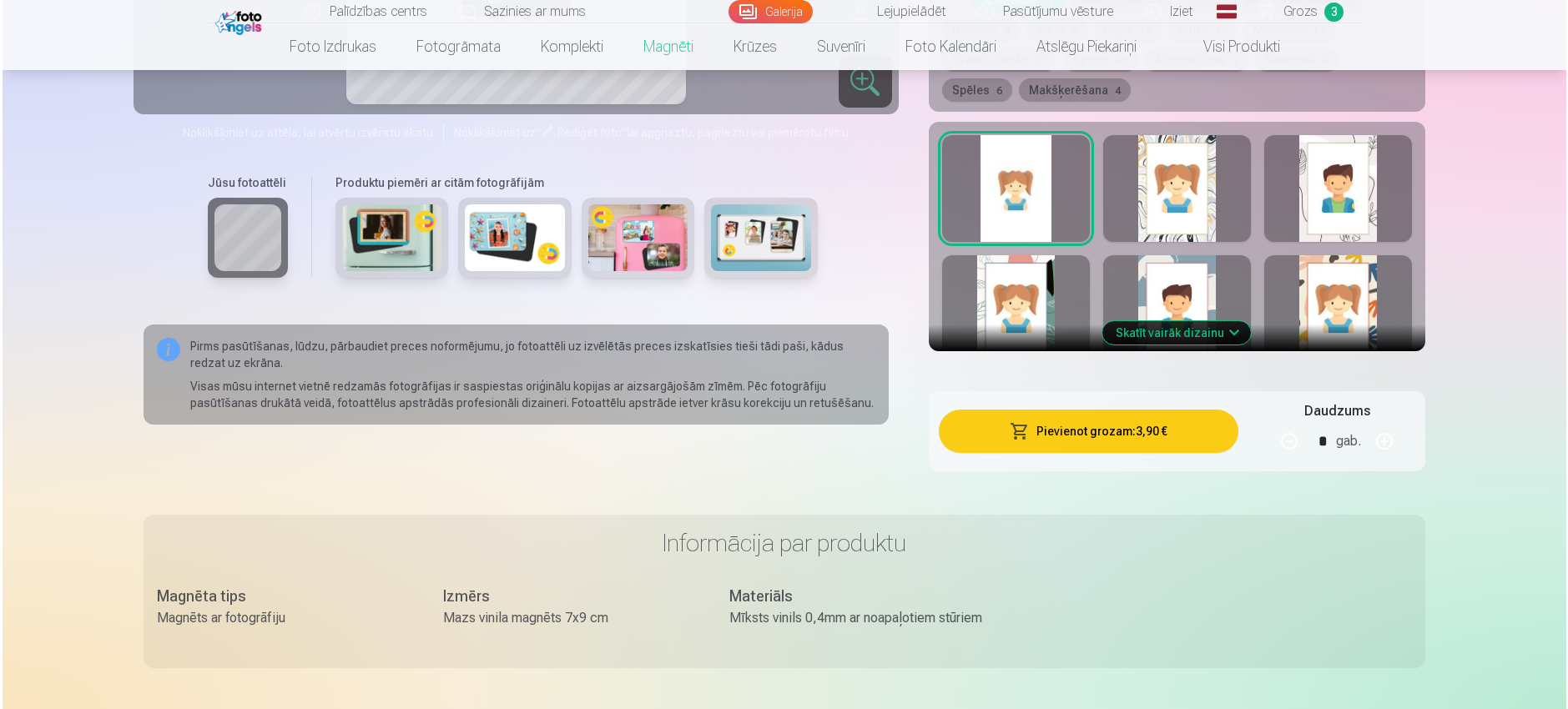
scroll to position [918, 0]
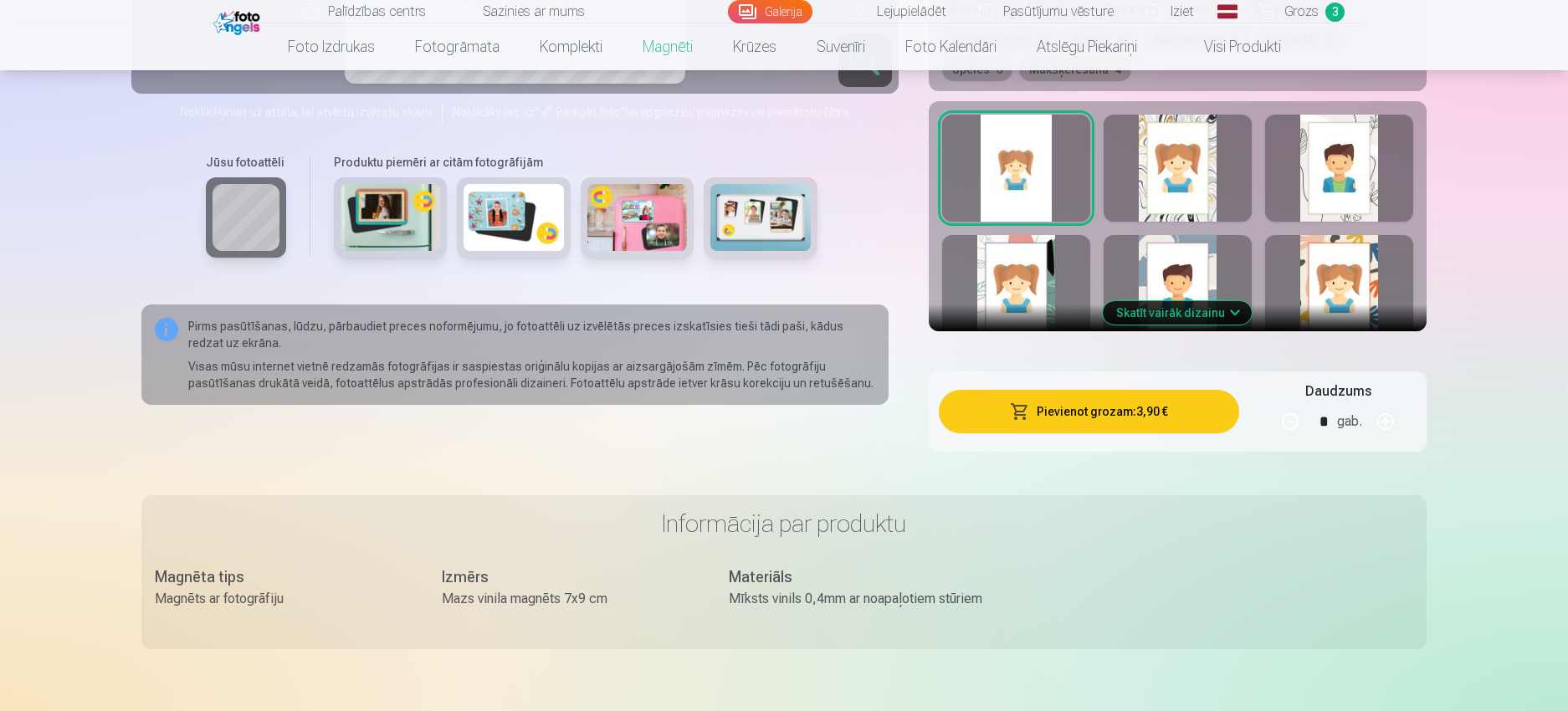
click at [1389, 404] on button "button" at bounding box center [1385, 422] width 40 height 40
type input "*"
click at [1200, 396] on button "Pievienot grozam : 7,80 €" at bounding box center [1089, 412] width 300 height 44
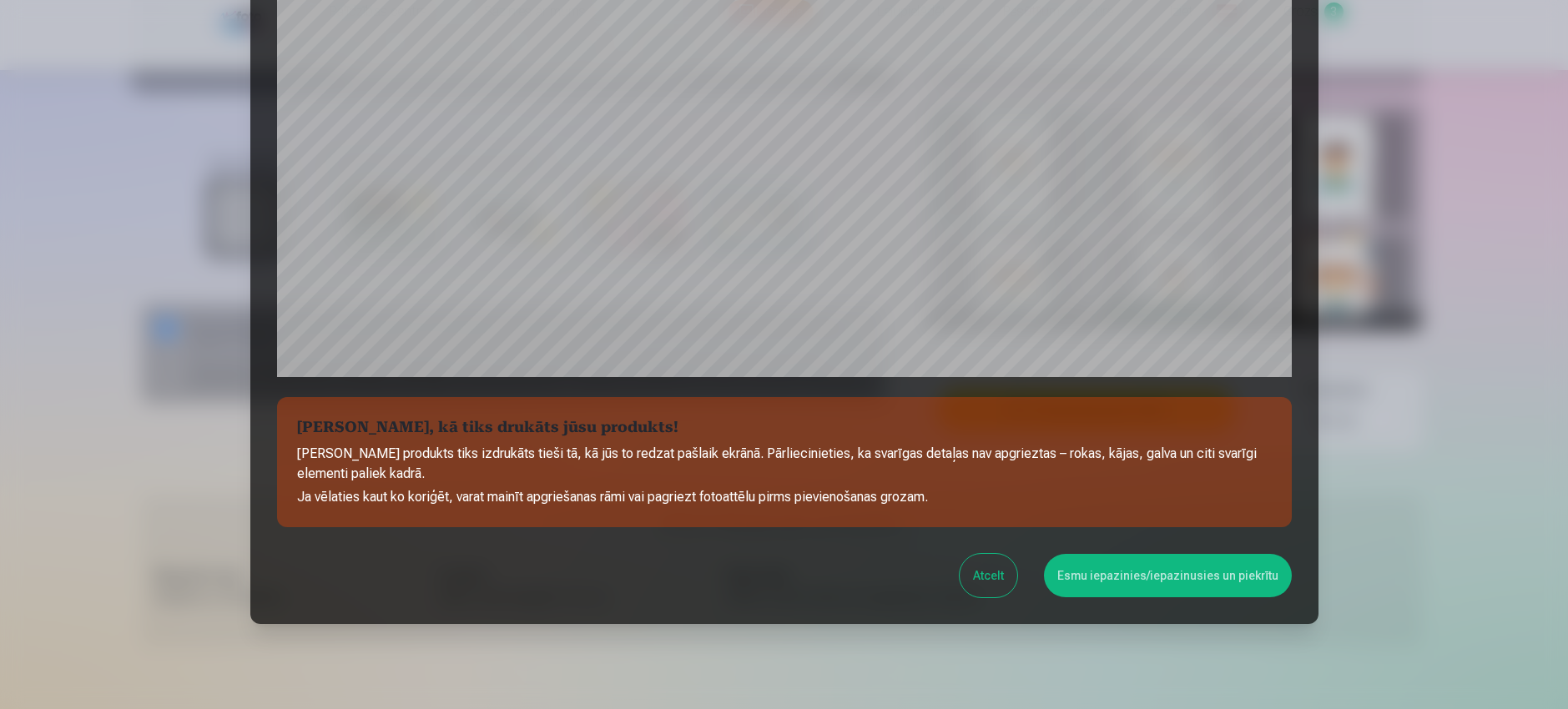
scroll to position [492, 0]
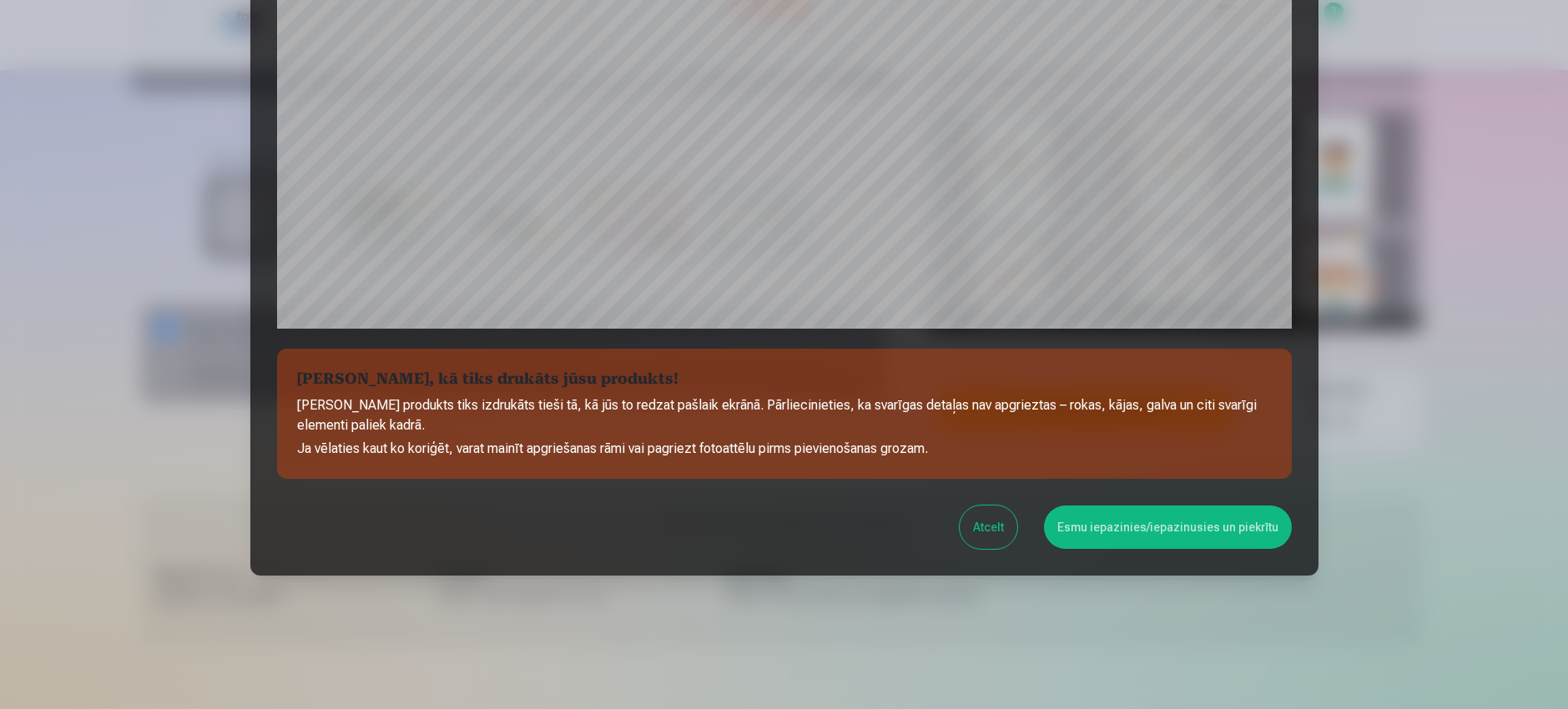
click at [1093, 527] on button "Esmu iepazinies/iepazinusies un piekrītu" at bounding box center [1167, 528] width 248 height 44
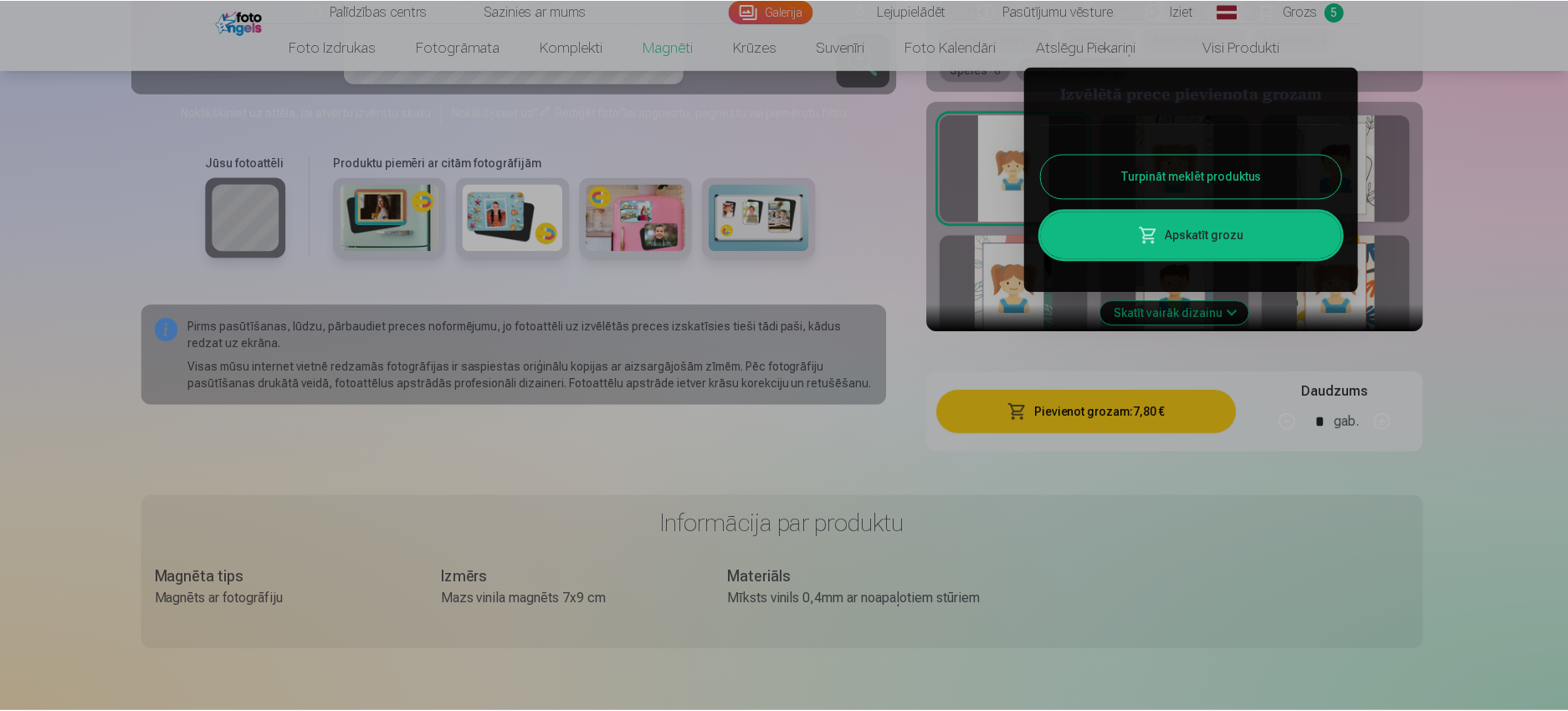
scroll to position [3684, 0]
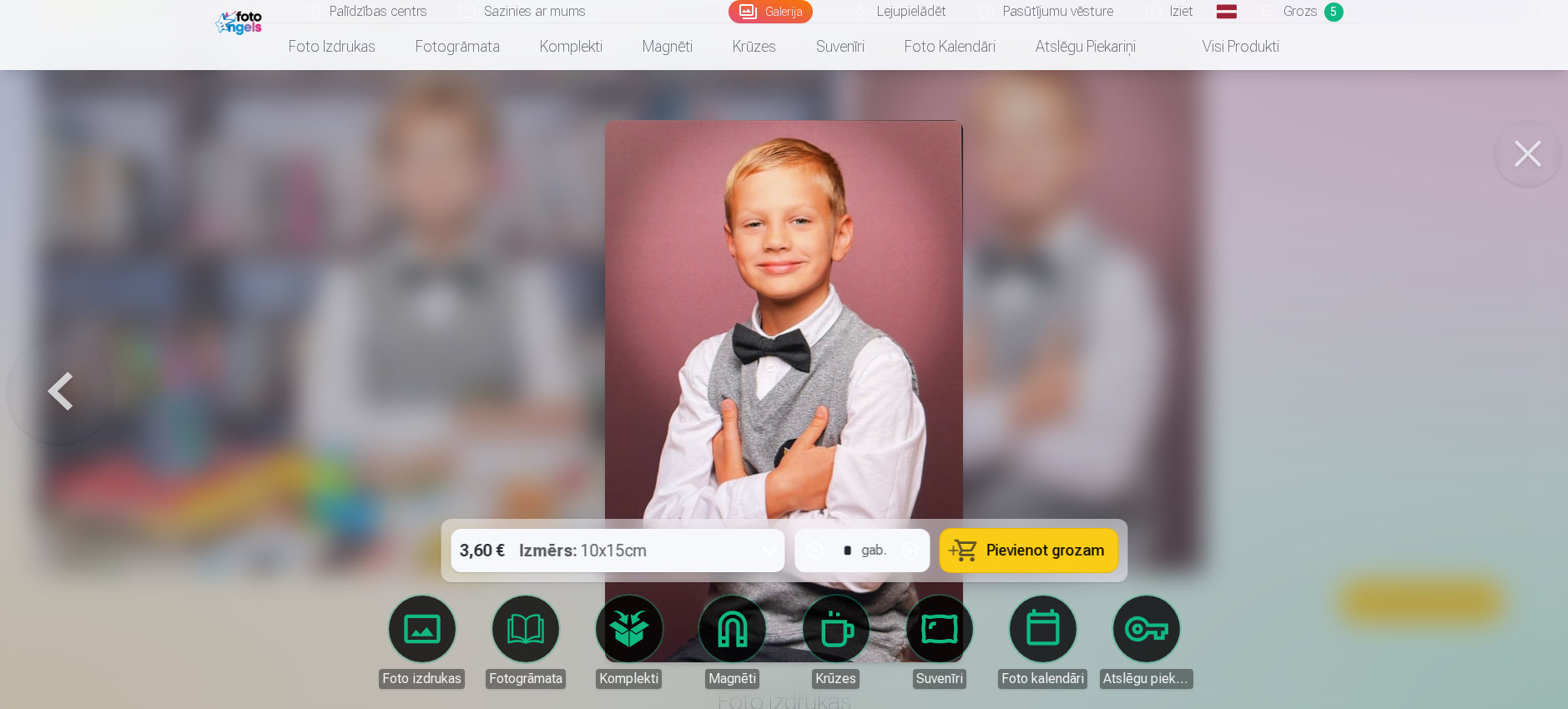
click at [223, 92] on div at bounding box center [784, 354] width 1568 height 709
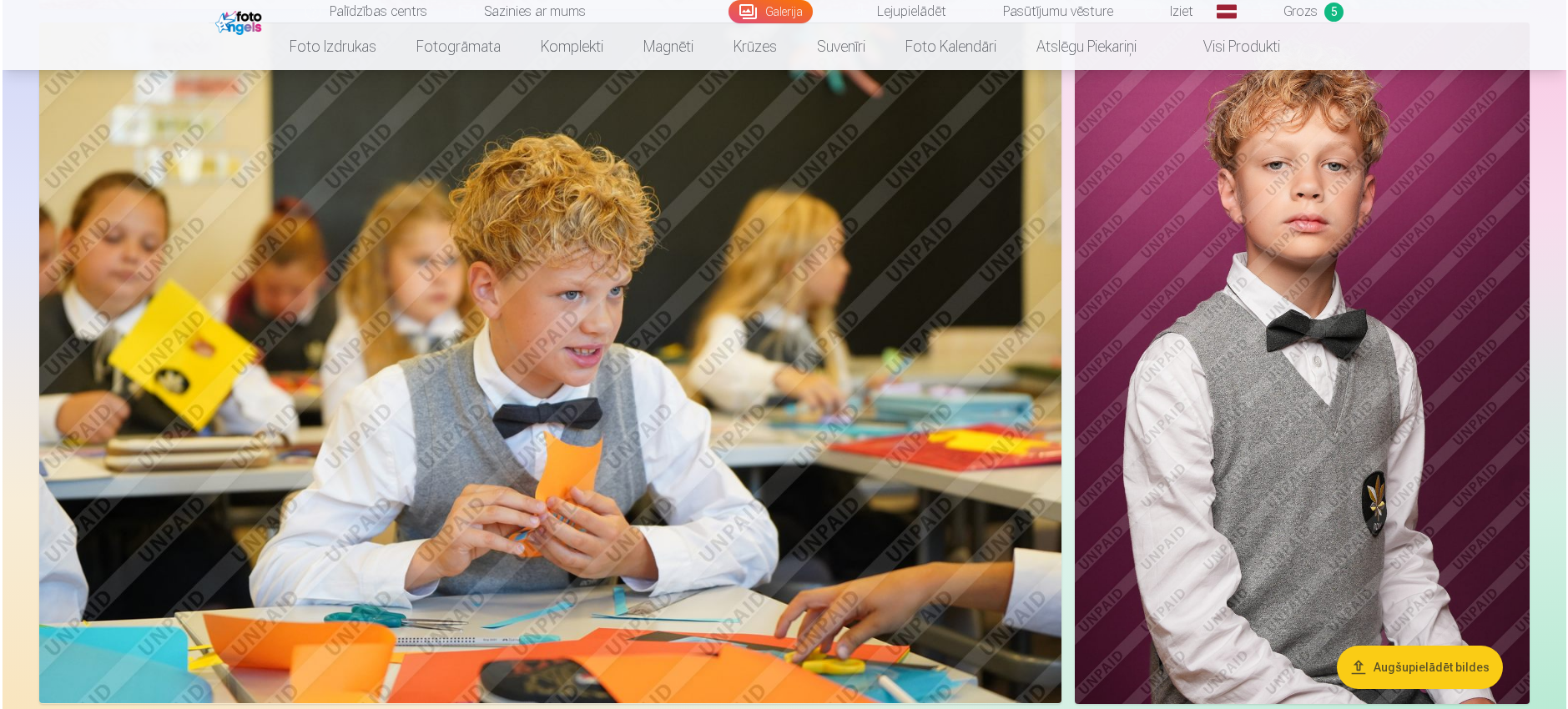
scroll to position [1170, 0]
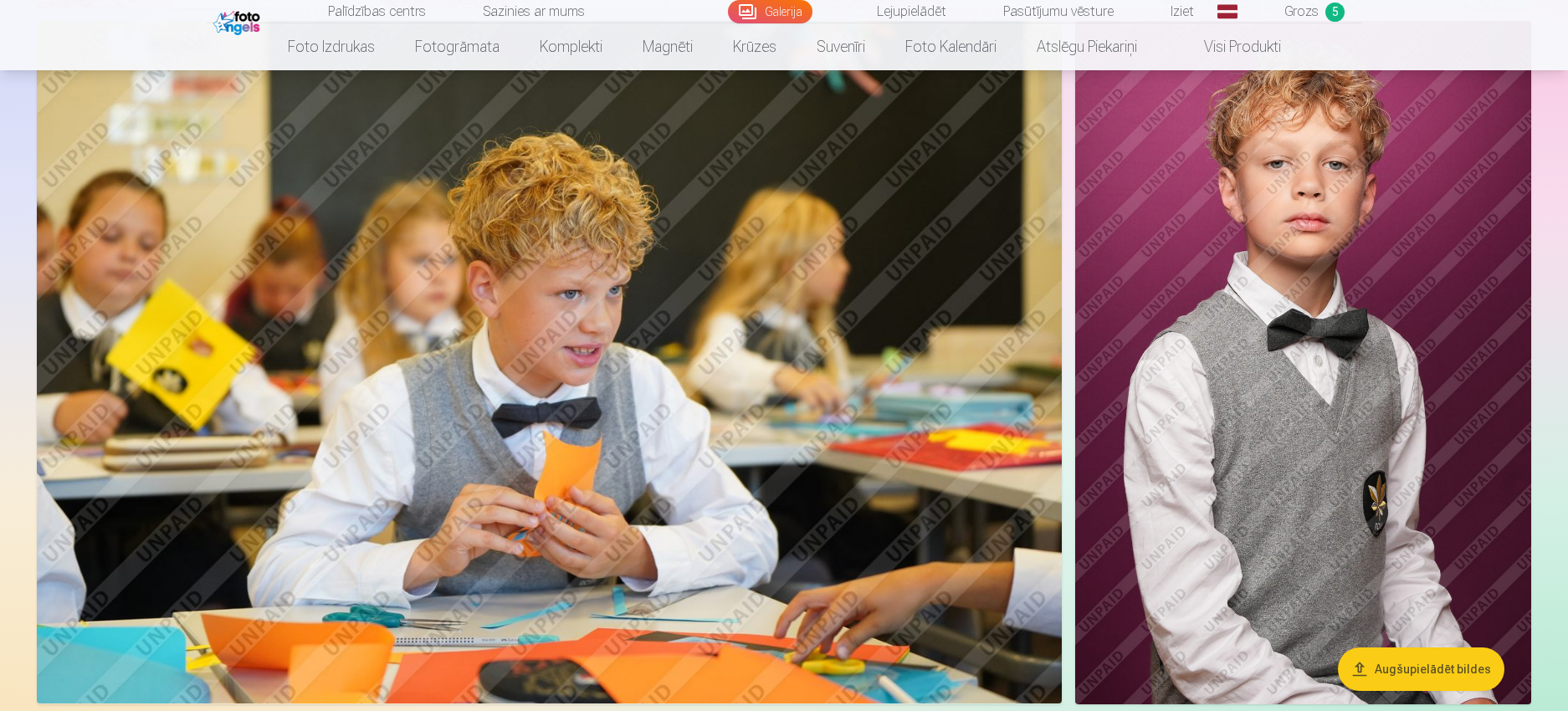
click at [918, 506] on img at bounding box center [548, 363] width 1024 height 684
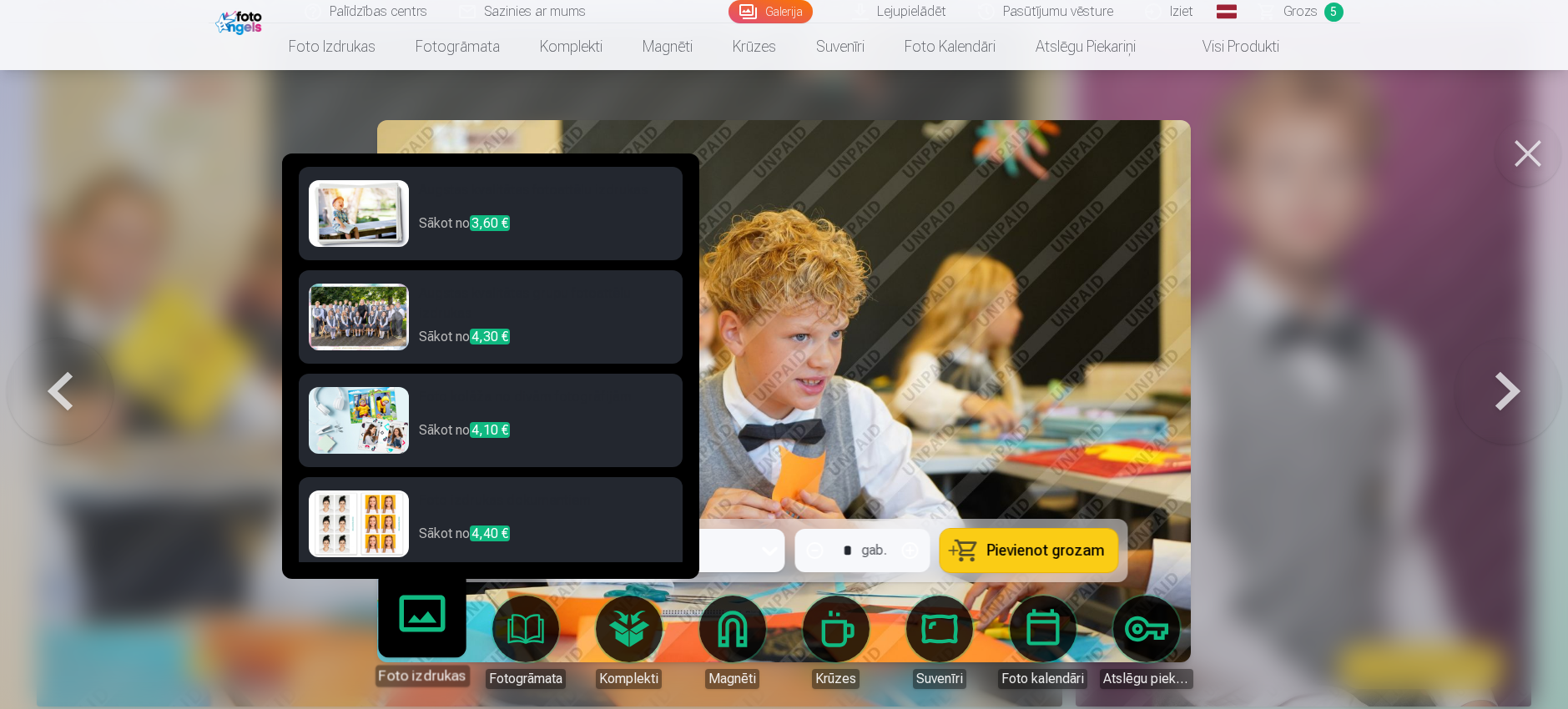
click at [444, 635] on link "Foto izdrukas" at bounding box center [422, 635] width 102 height 102
click at [564, 224] on p "Sākot no 3,60 €" at bounding box center [546, 230] width 254 height 34
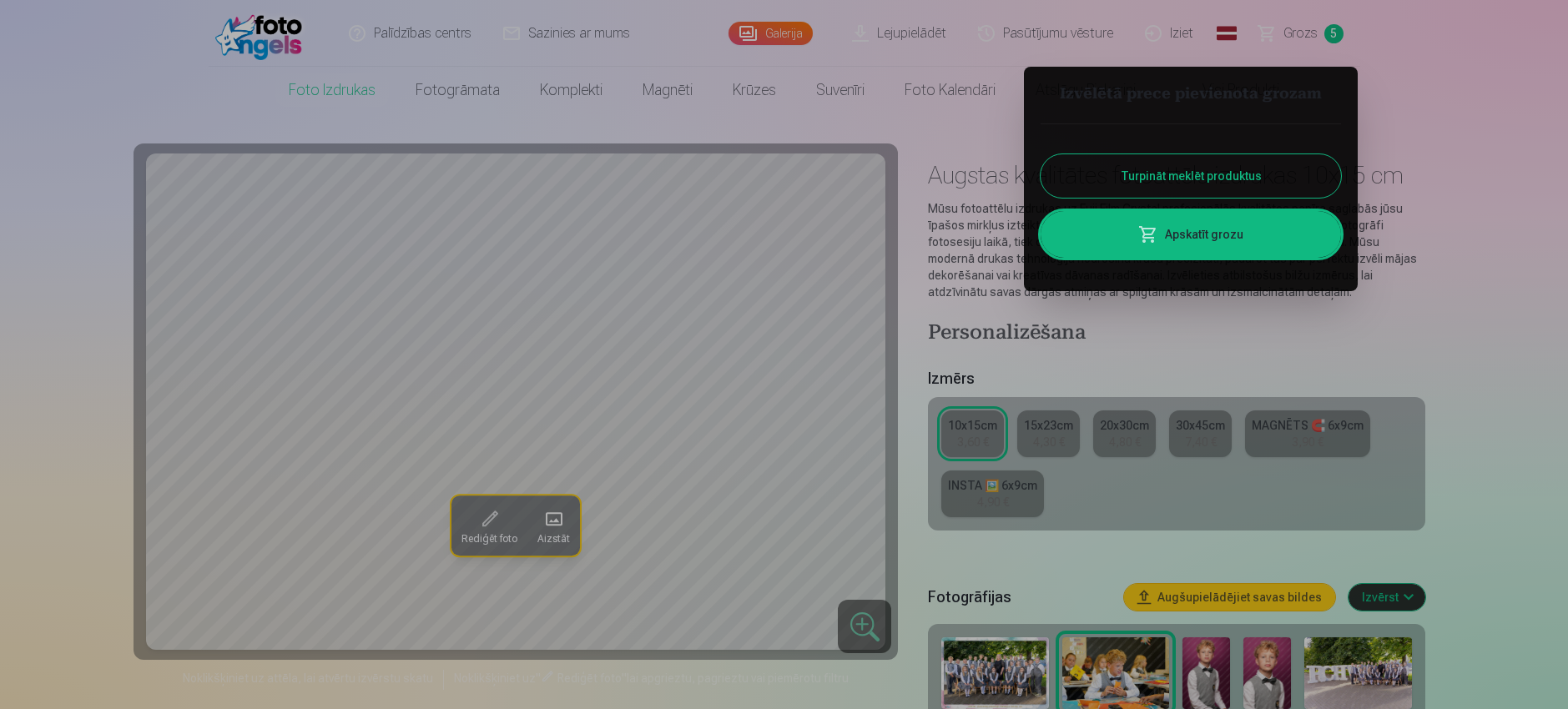
click at [979, 442] on div at bounding box center [784, 354] width 1568 height 709
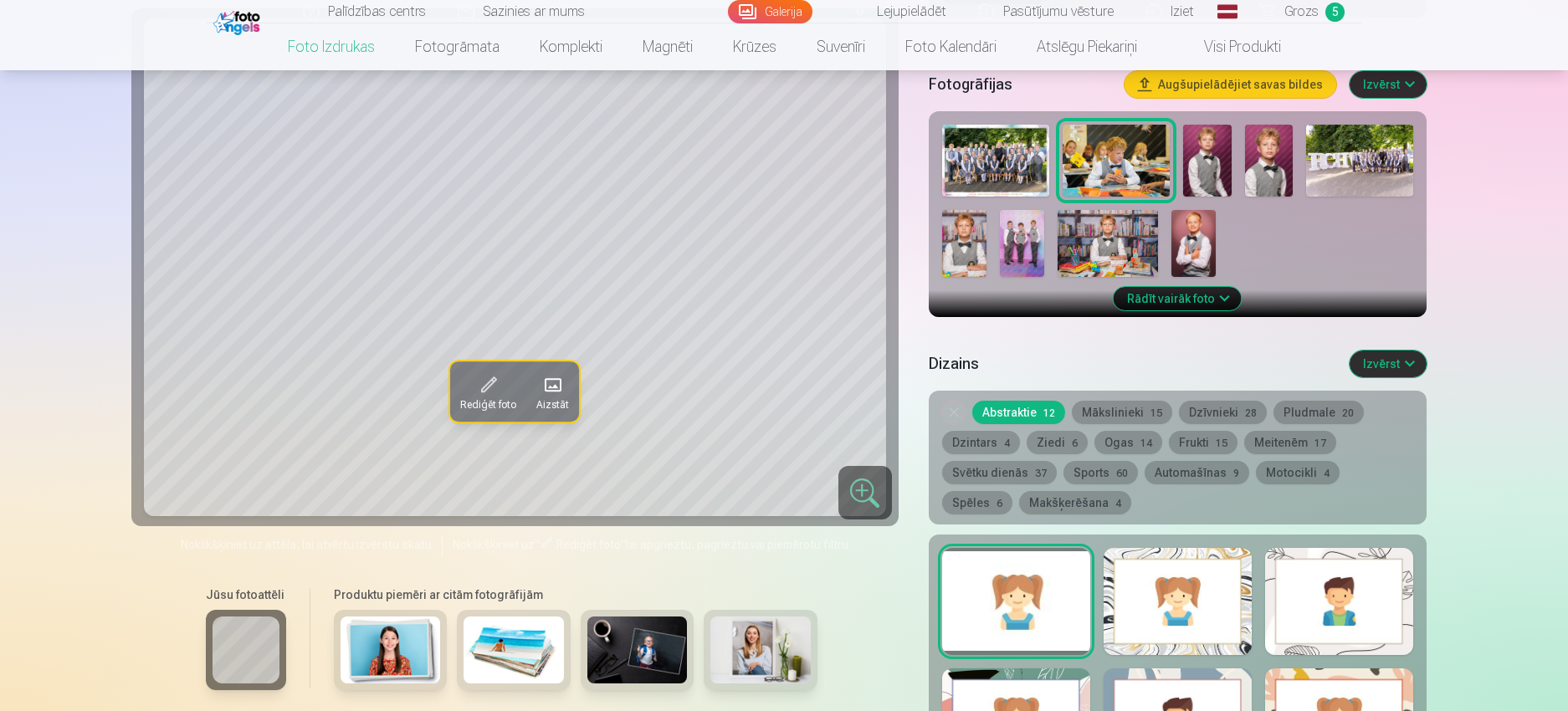
scroll to position [502, 0]
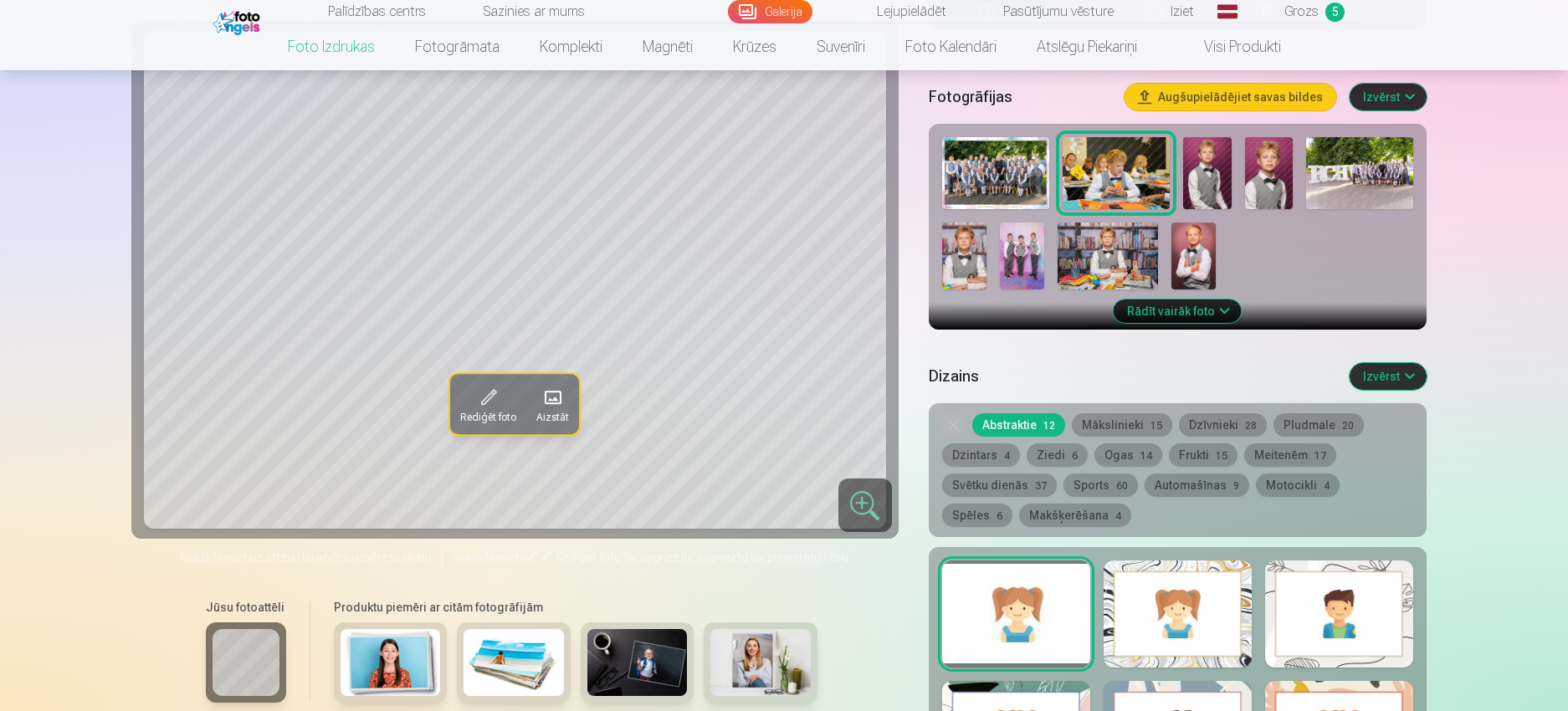
click at [957, 241] on img at bounding box center [964, 256] width 45 height 67
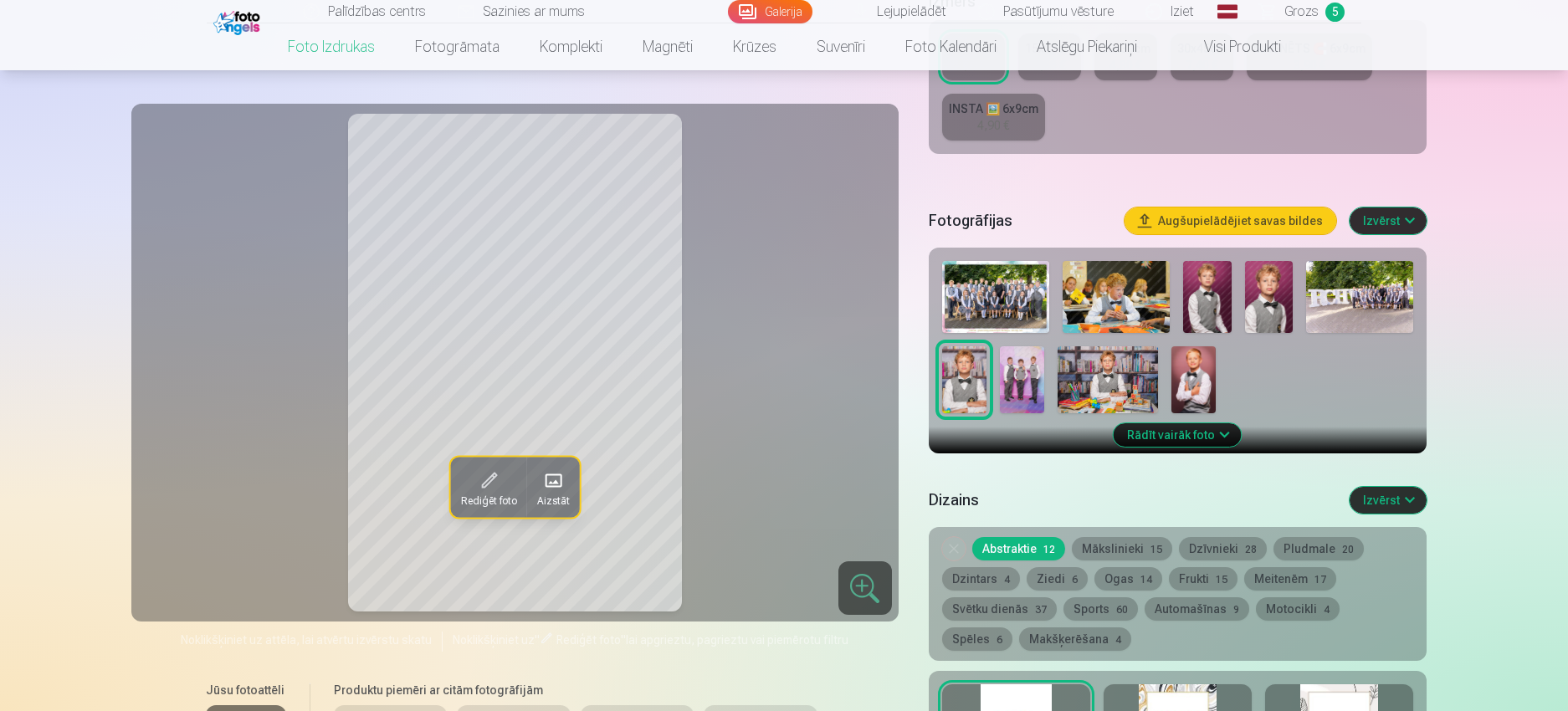
scroll to position [335, 0]
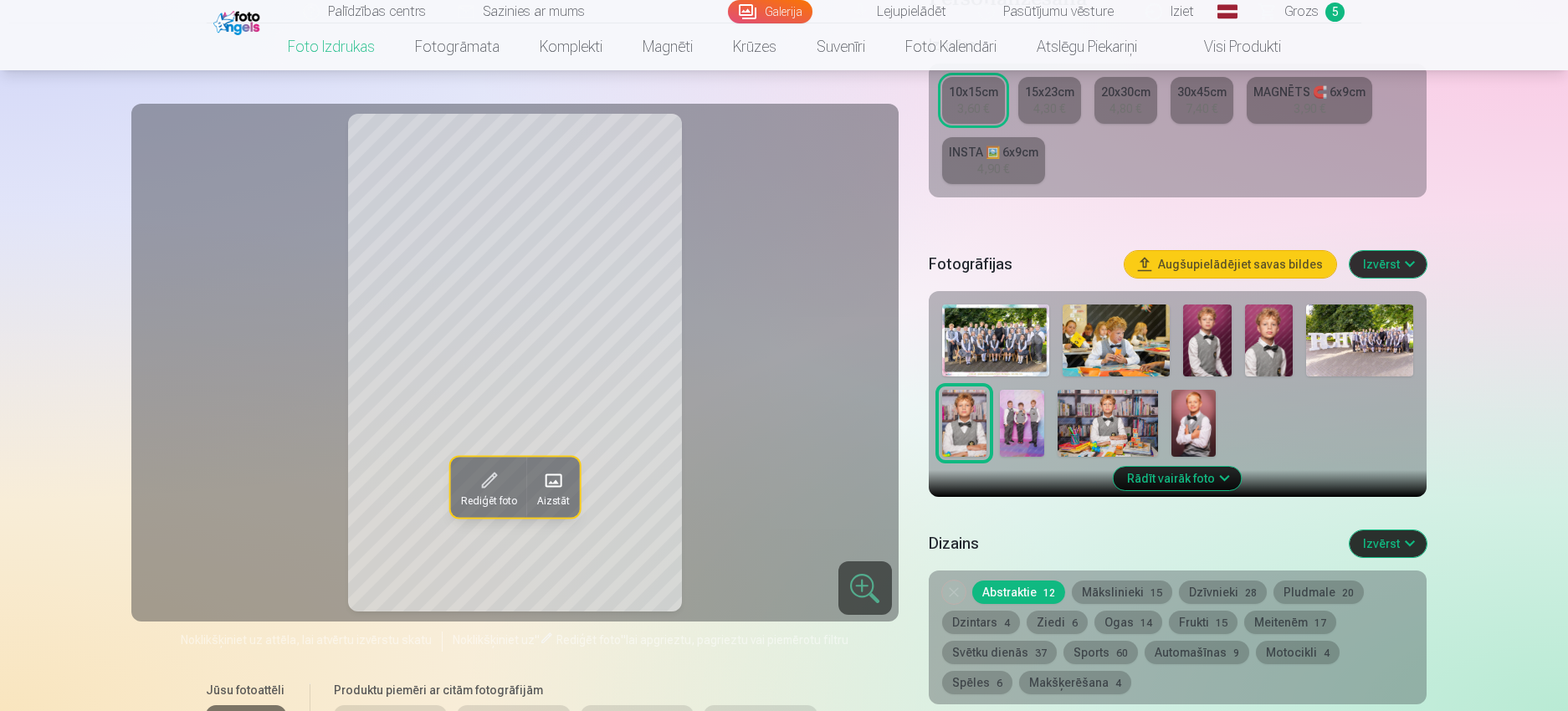
click at [1106, 326] on img at bounding box center [1116, 340] width 107 height 72
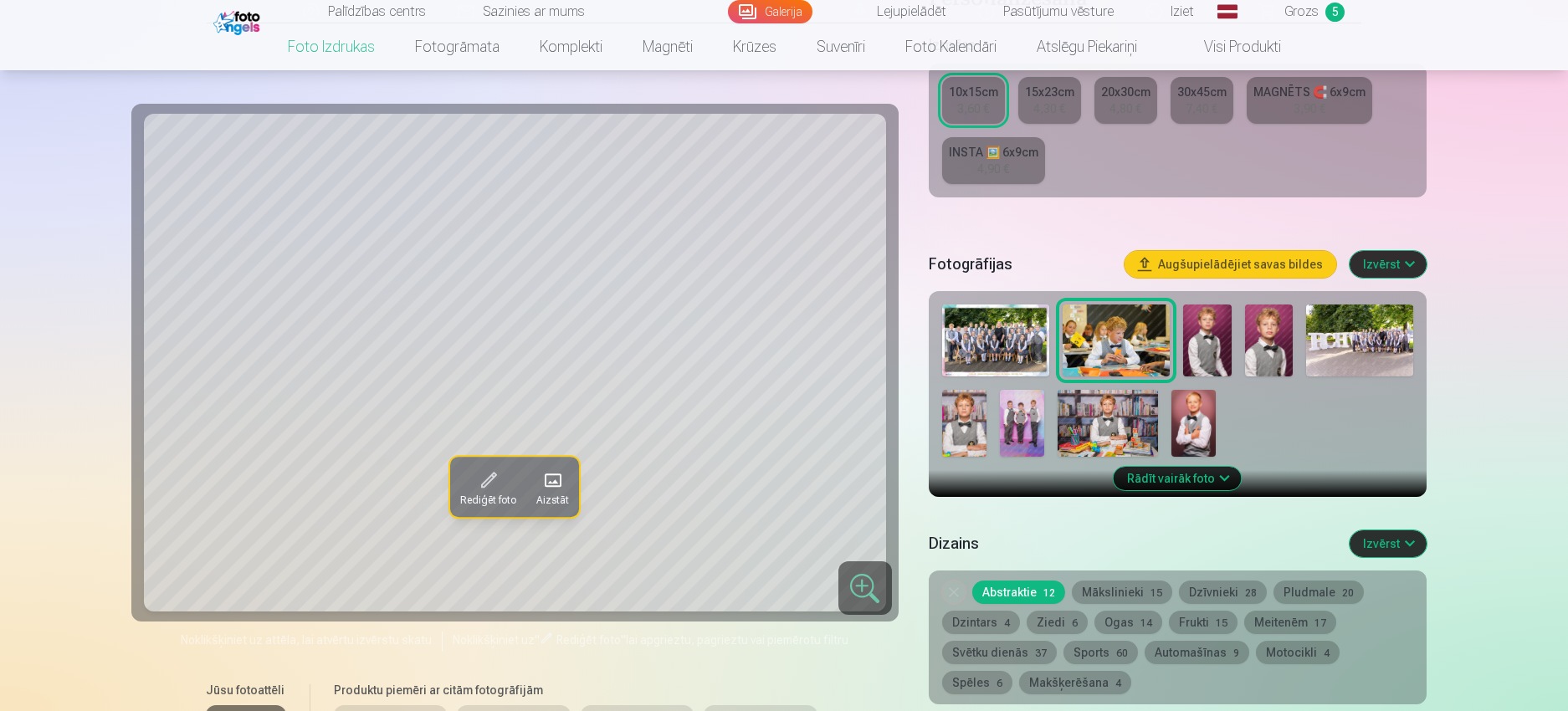
click at [1073, 412] on img at bounding box center [1107, 424] width 100 height 67
click at [1028, 420] on img at bounding box center [1022, 424] width 45 height 67
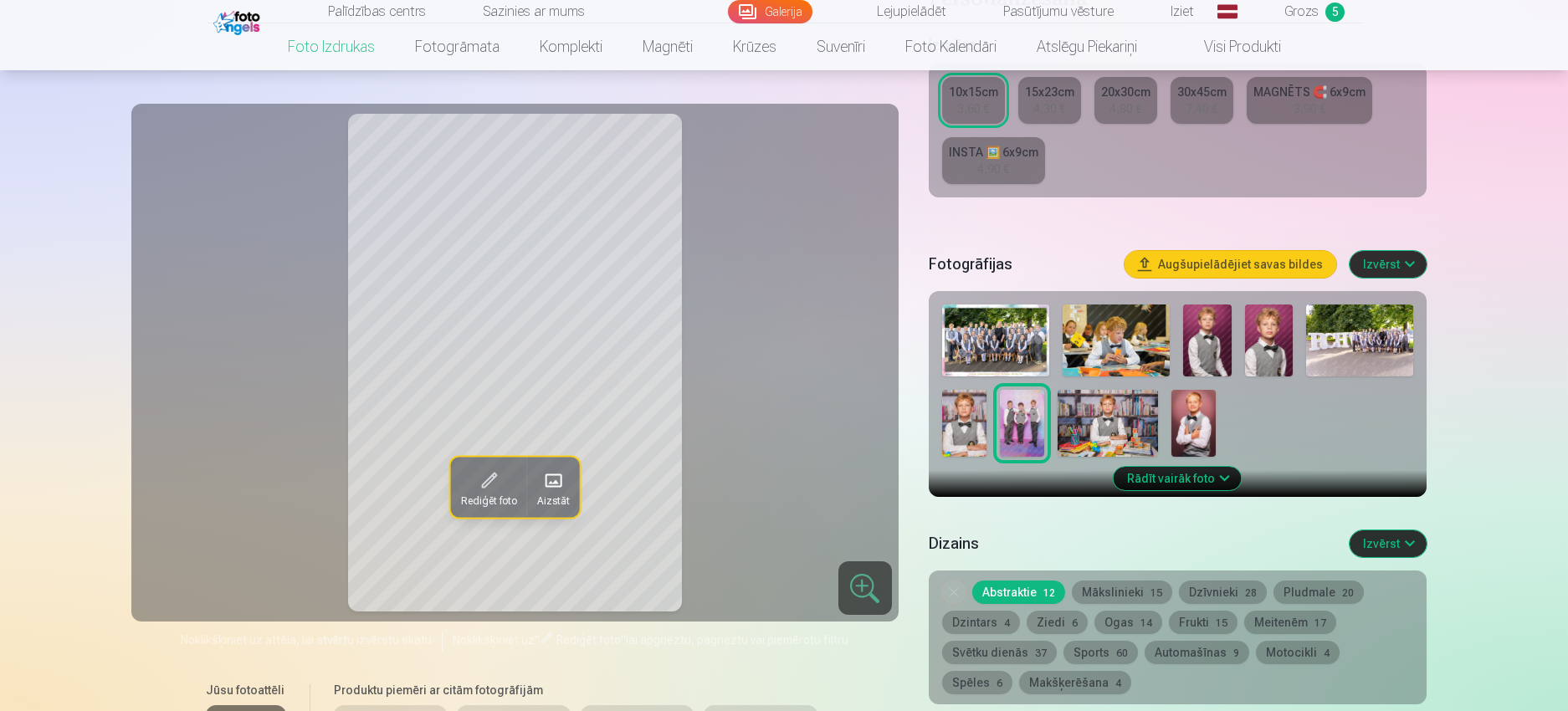
click at [1173, 427] on img at bounding box center [1193, 424] width 45 height 67
click at [1126, 434] on img at bounding box center [1107, 424] width 100 height 67
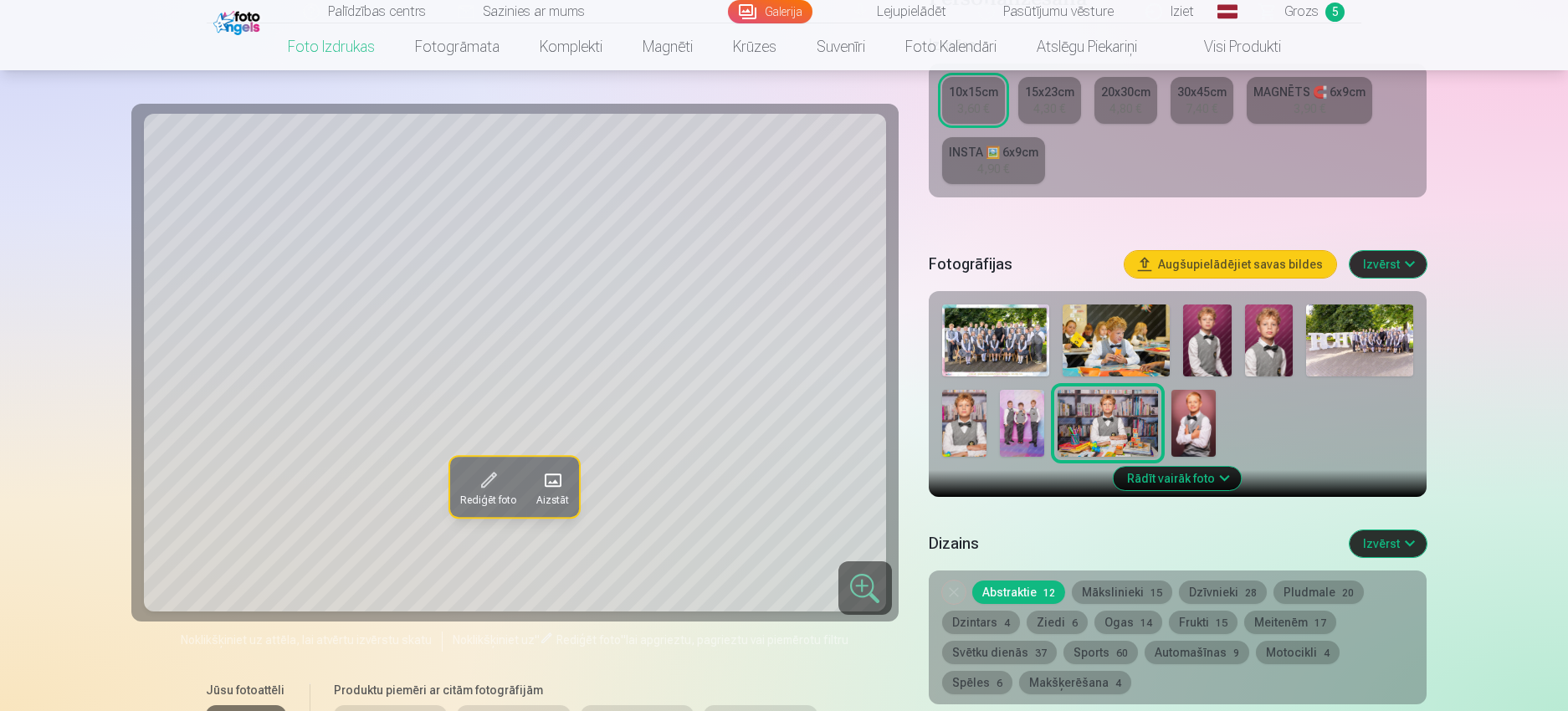
click at [971, 419] on img at bounding box center [964, 424] width 45 height 67
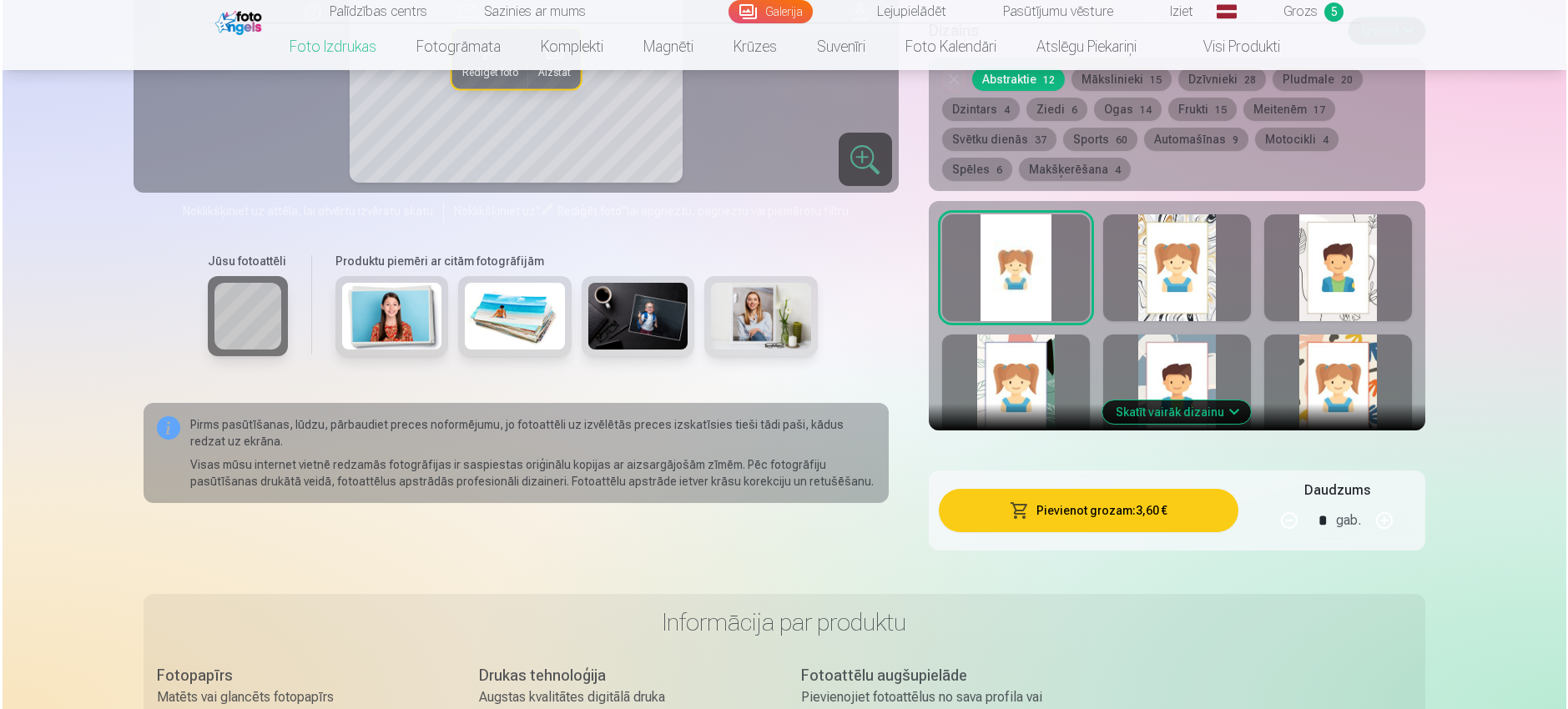
scroll to position [918, 0]
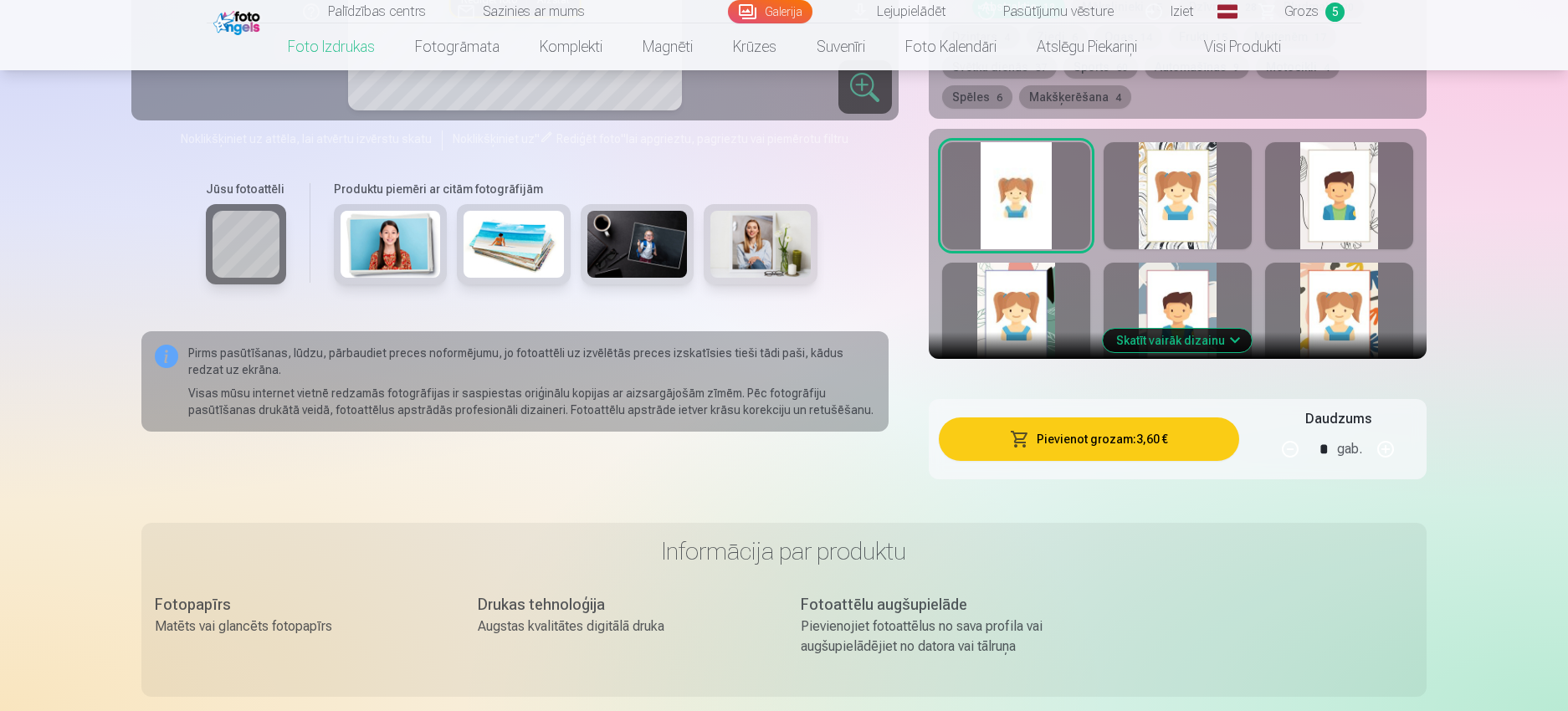
click at [1389, 449] on button "button" at bounding box center [1385, 449] width 40 height 40
type input "*"
click at [1124, 444] on button "Pievienot grozam : 10,80 €" at bounding box center [1089, 439] width 300 height 44
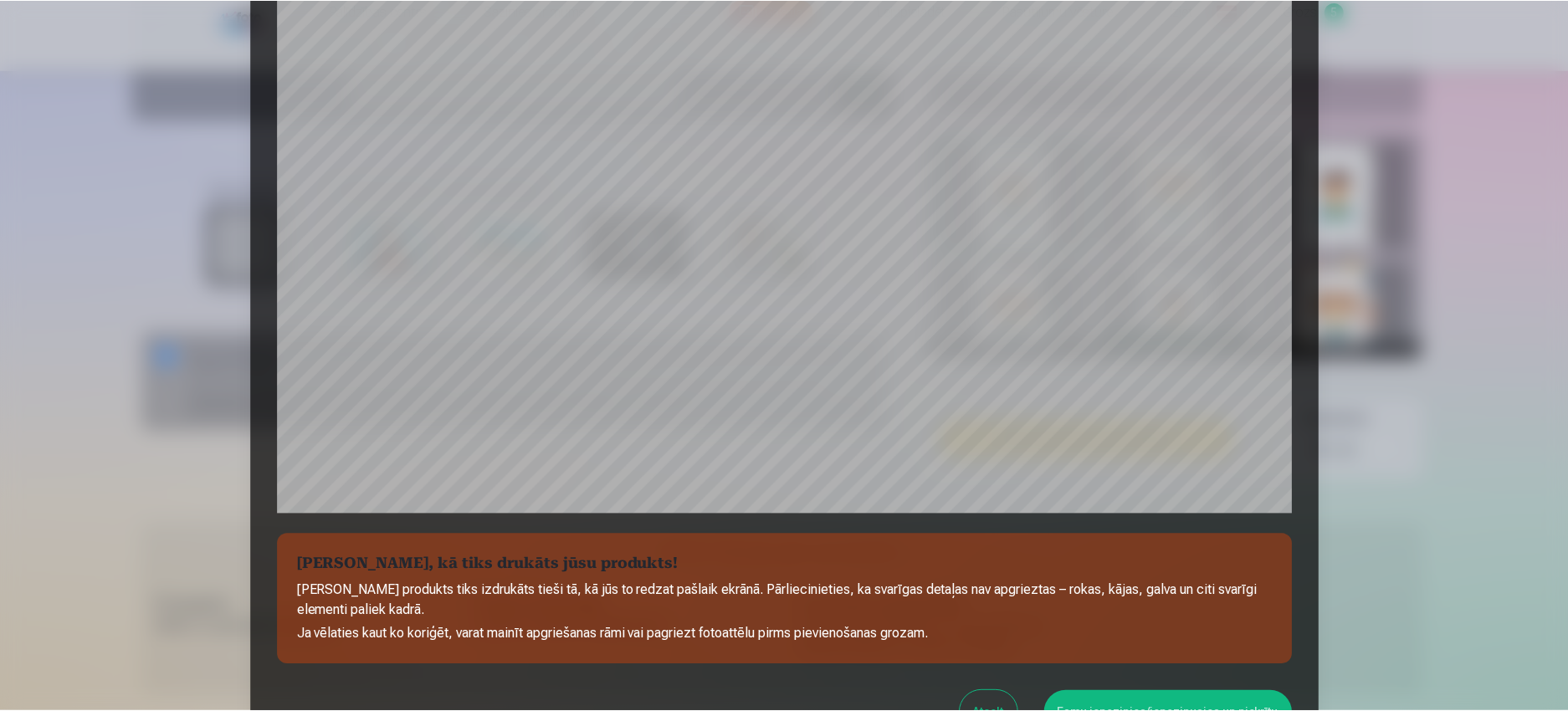
scroll to position [494, 0]
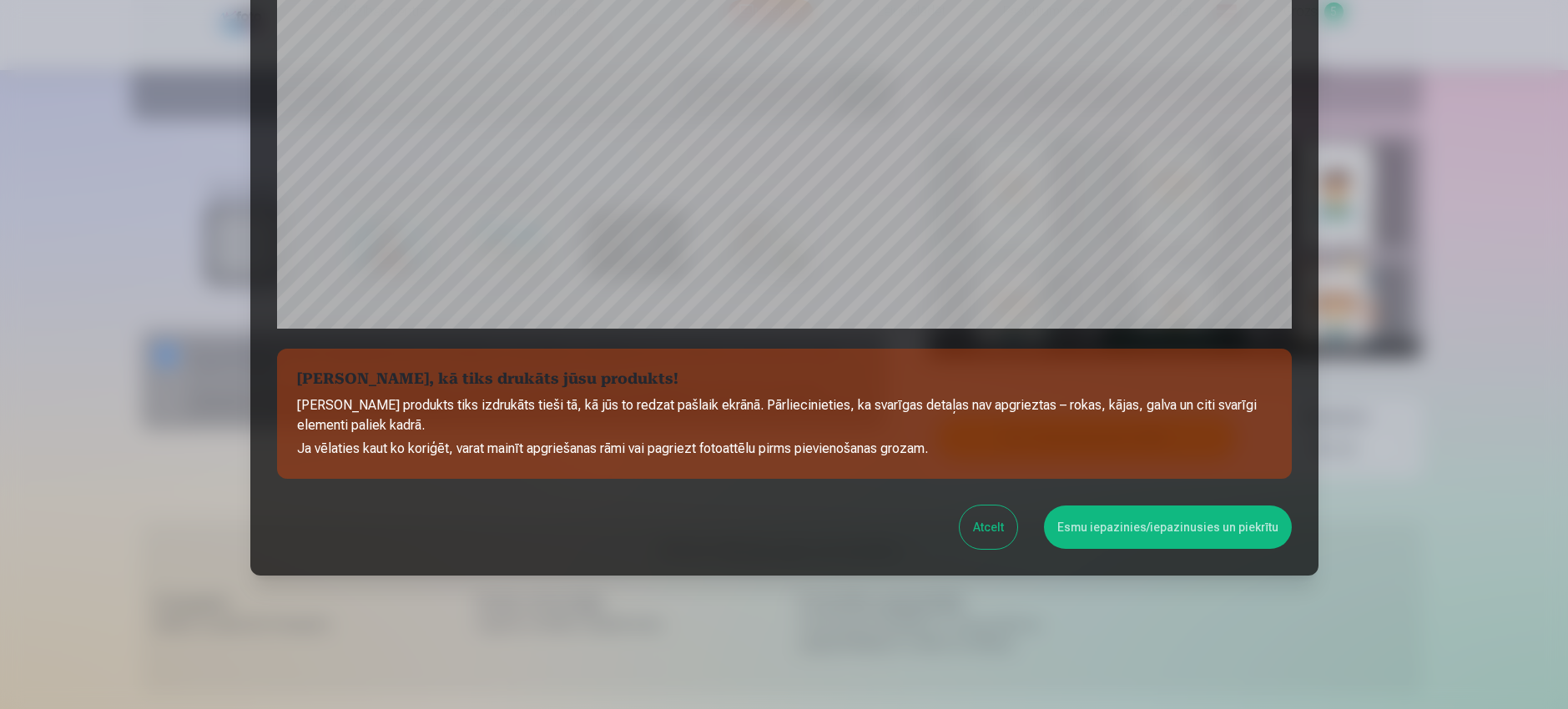
click at [1105, 528] on button "Esmu iepazinies/iepazinusies un piekrītu" at bounding box center [1167, 528] width 248 height 44
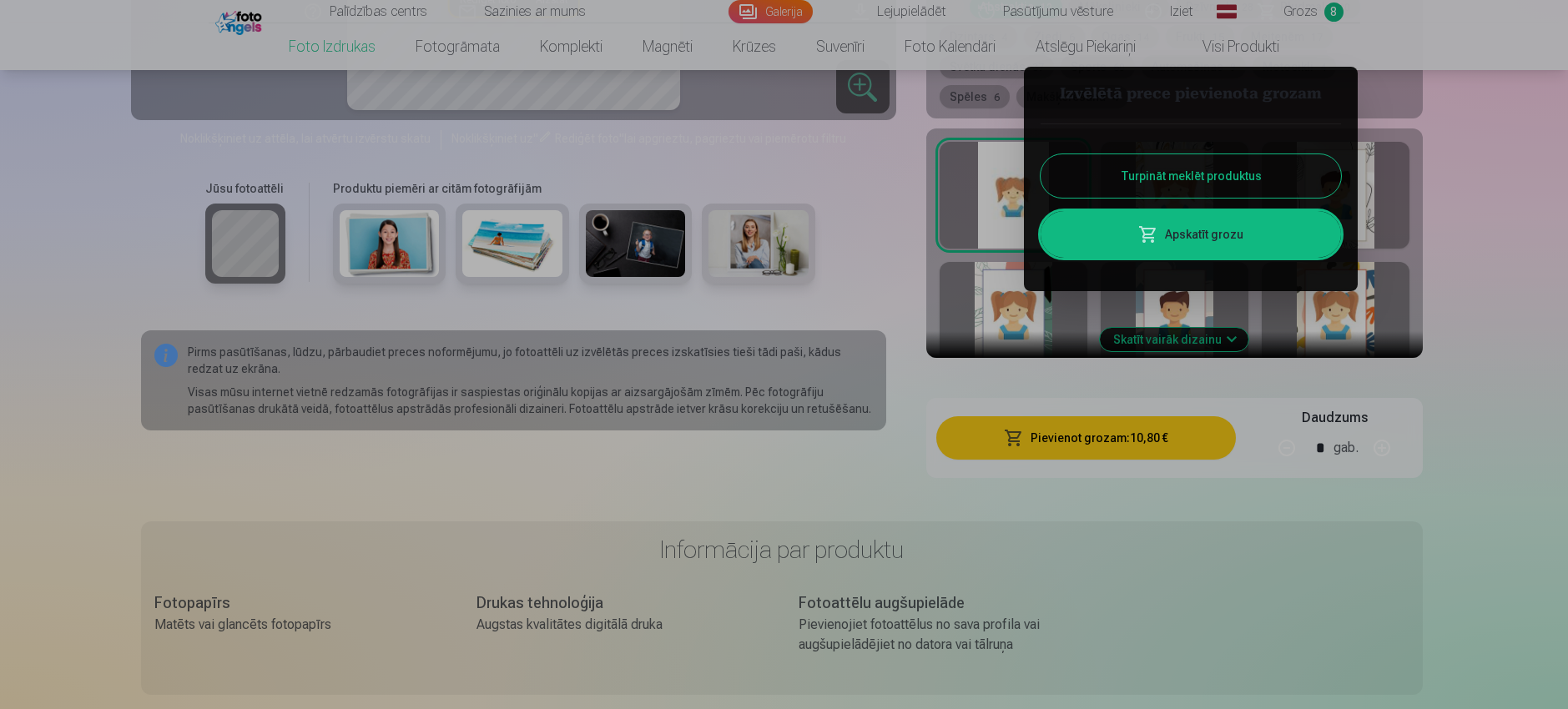
click at [1133, 183] on button "Turpināt meklēt produktus" at bounding box center [1191, 176] width 300 height 44
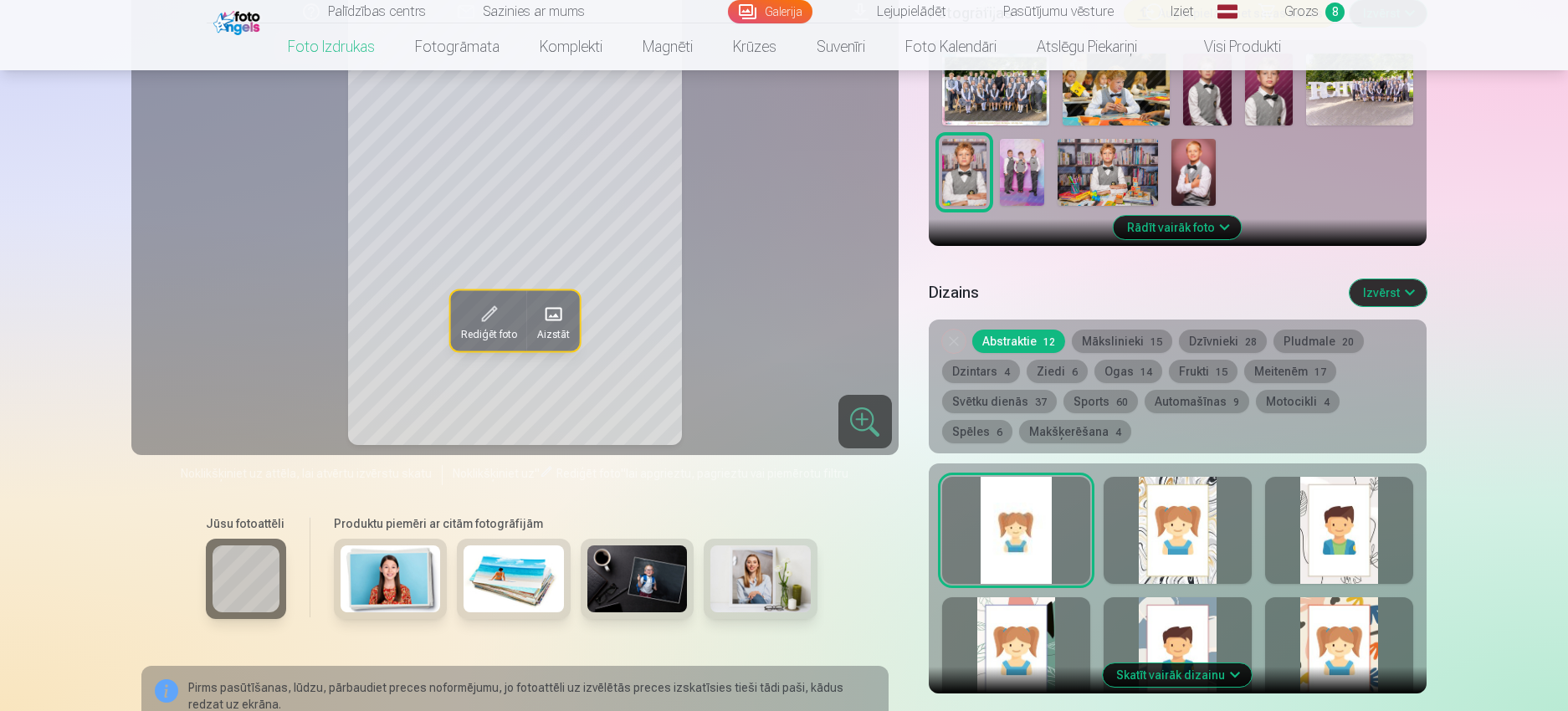
scroll to position [335, 0]
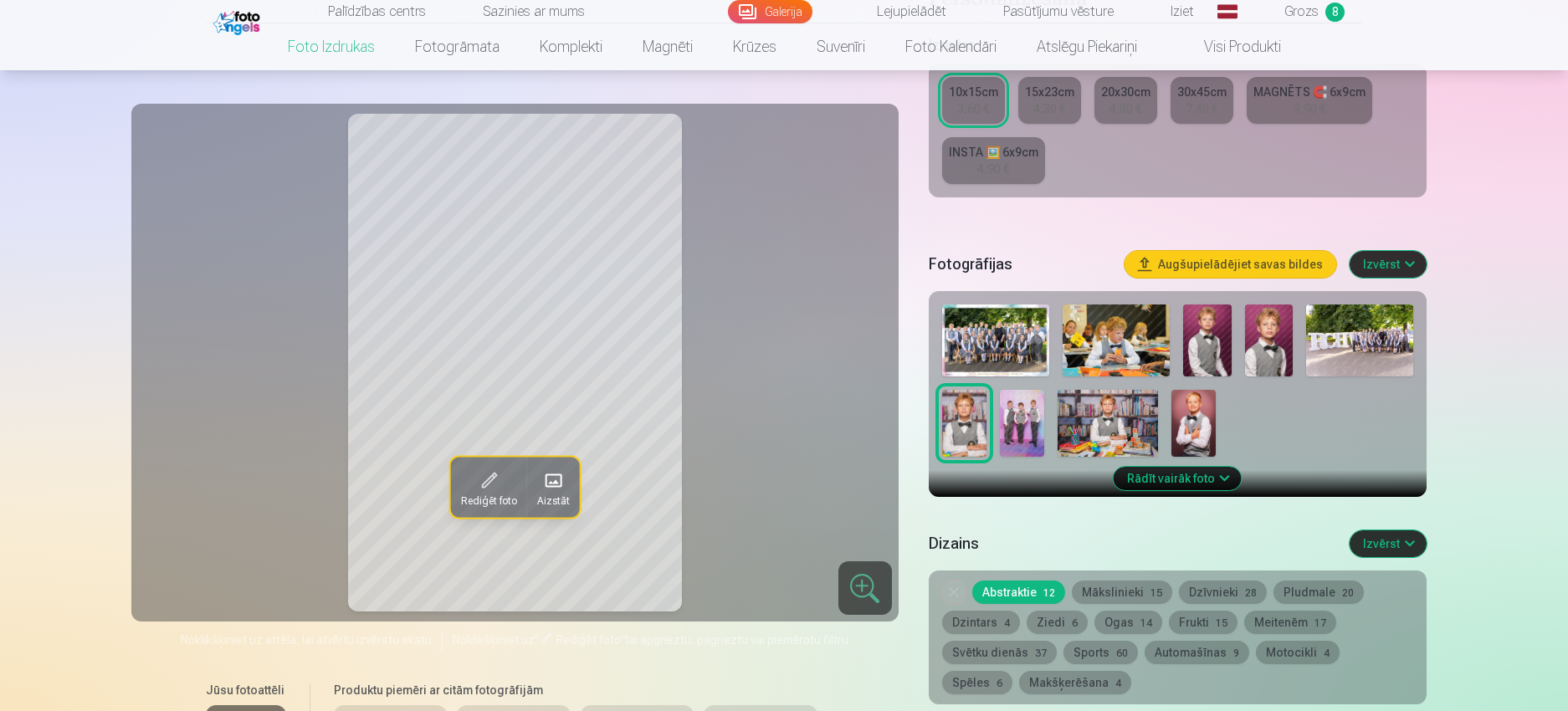
click at [1180, 411] on img at bounding box center [1193, 424] width 45 height 67
click at [1072, 340] on img at bounding box center [1116, 340] width 107 height 72
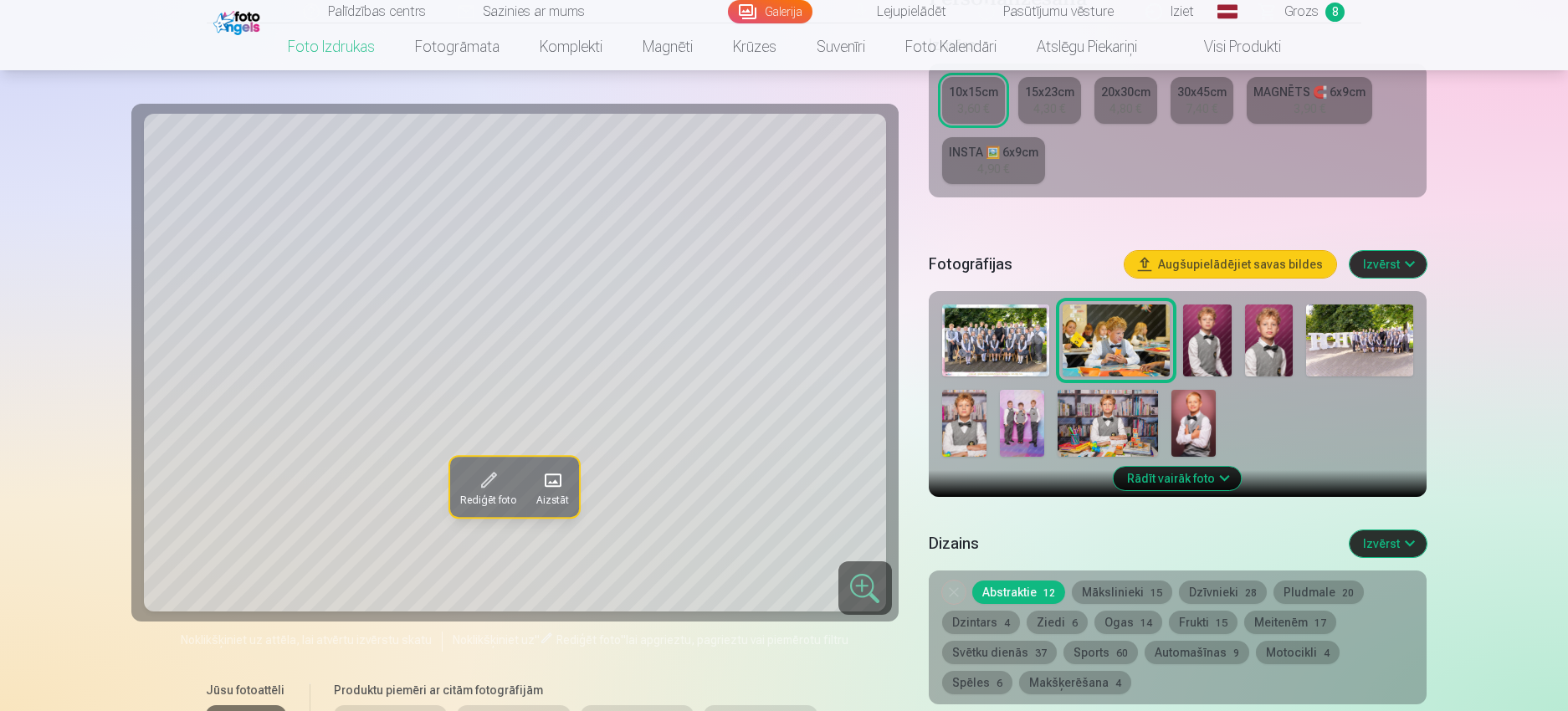
click at [1223, 339] on img at bounding box center [1206, 340] width 47 height 72
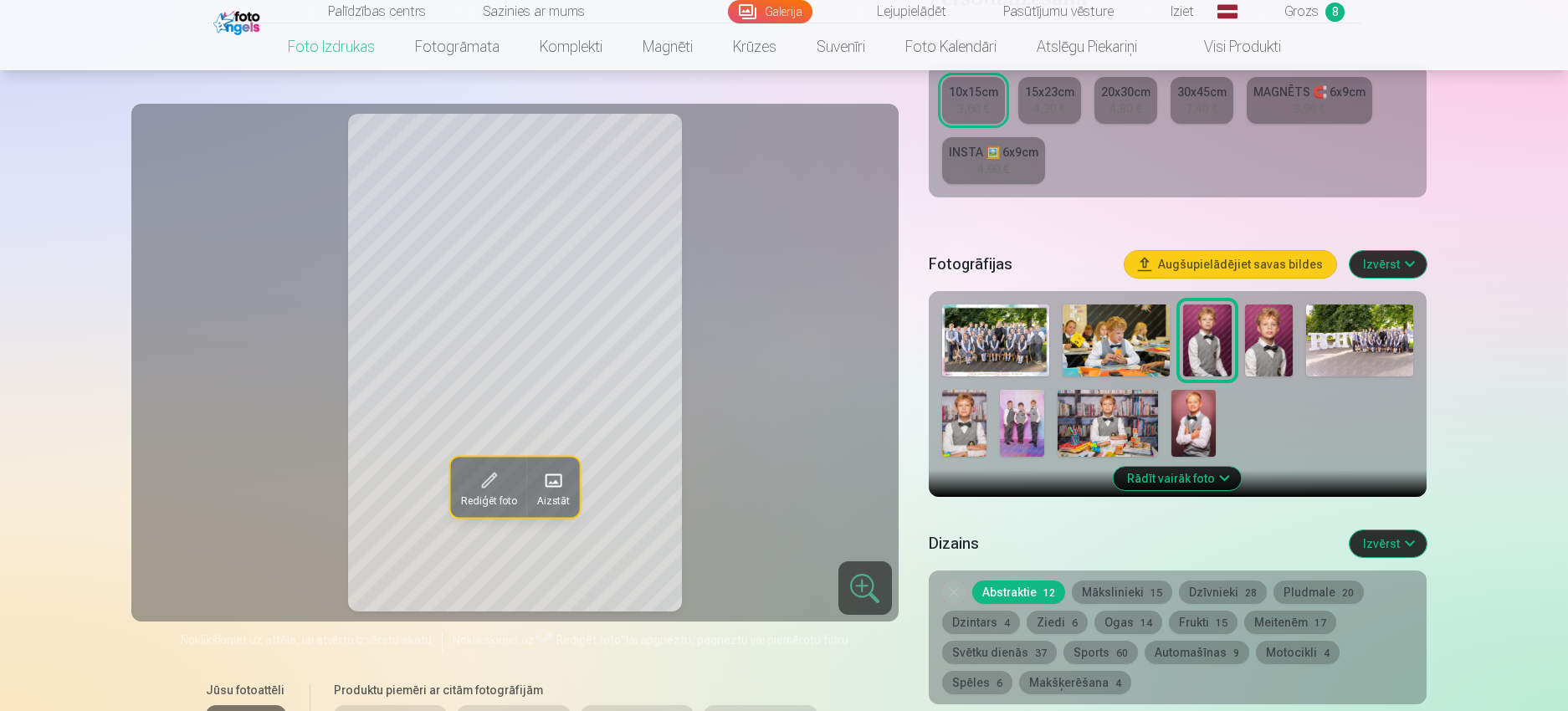
click at [1261, 338] on img at bounding box center [1268, 340] width 47 height 72
click at [1199, 416] on img at bounding box center [1193, 424] width 45 height 67
click at [1294, 16] on span "Grozs" at bounding box center [1302, 12] width 35 height 20
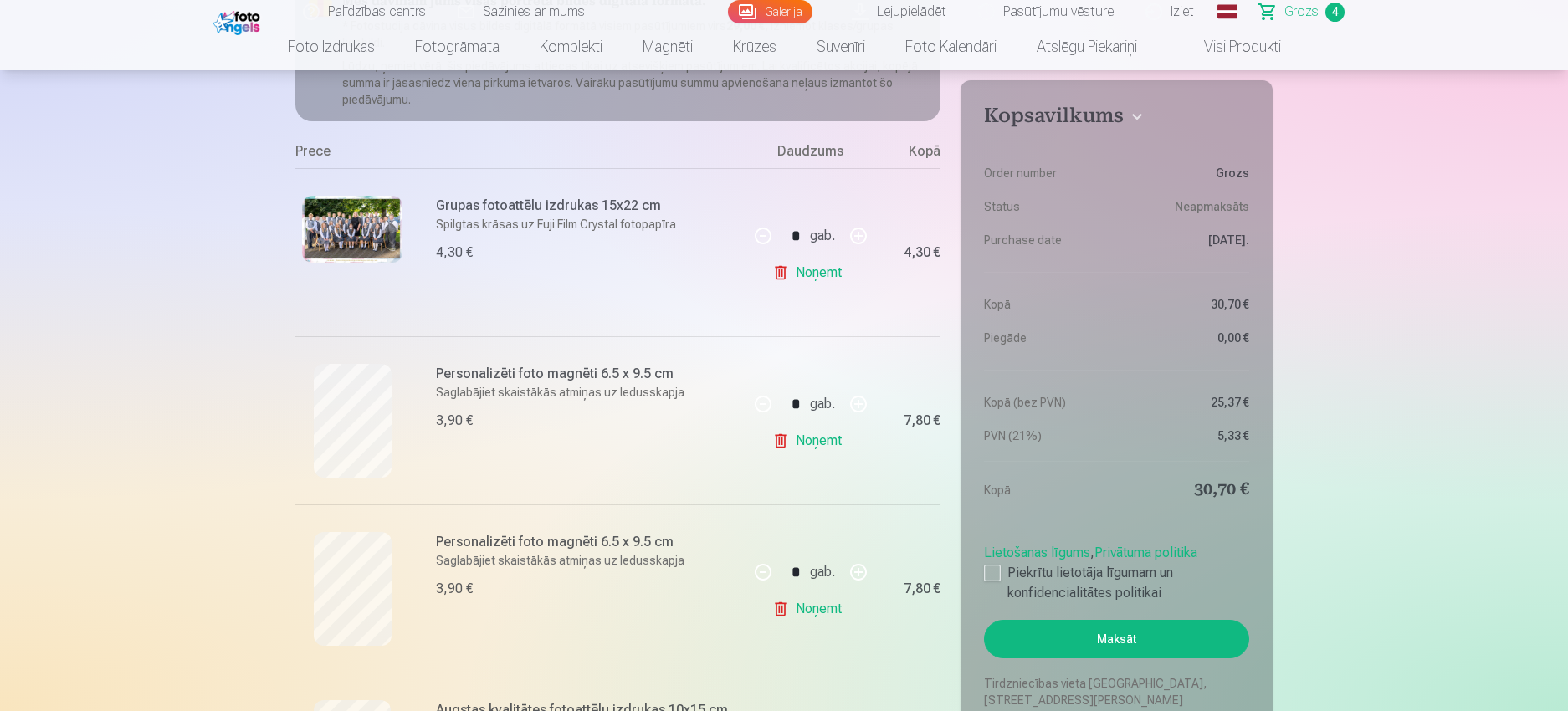
scroll to position [251, 0]
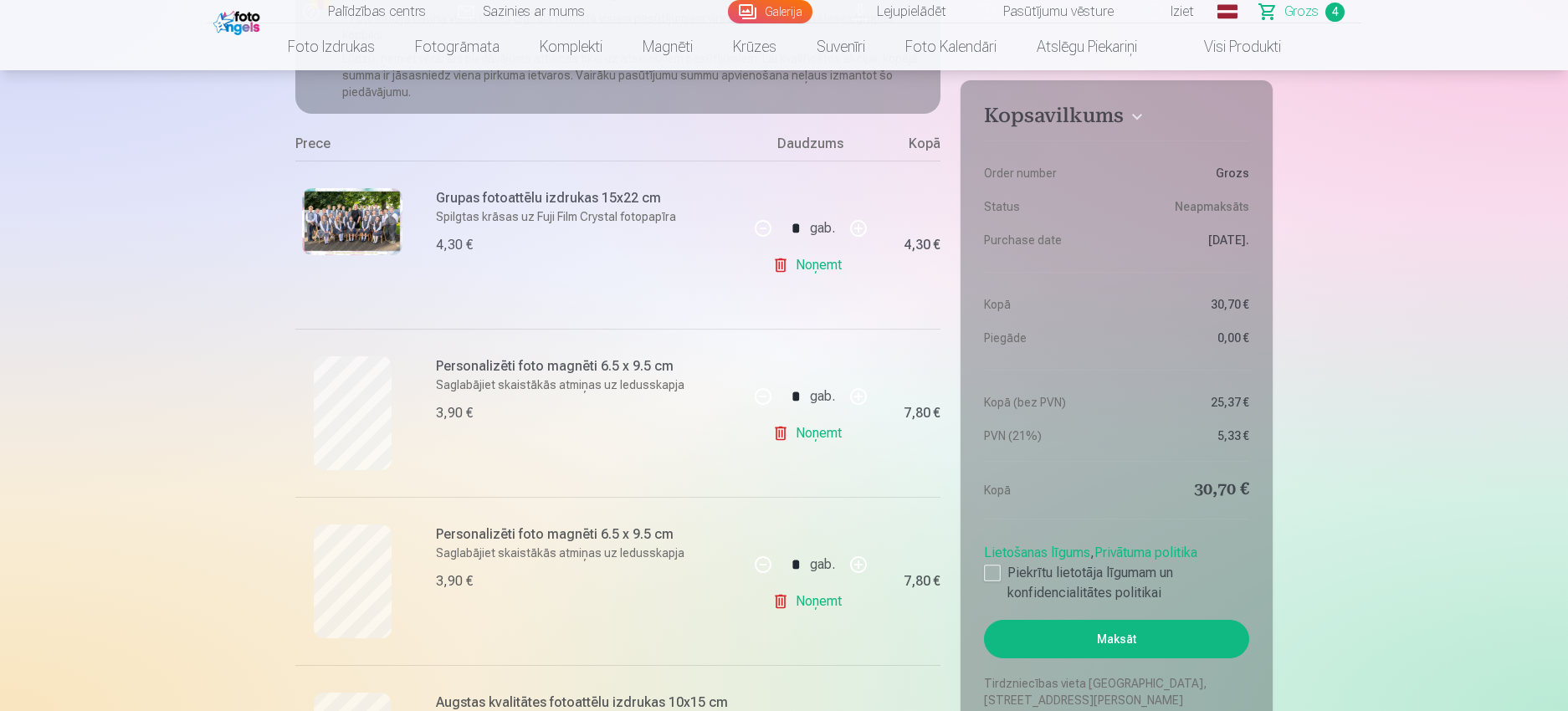
click at [855, 395] on button "button" at bounding box center [858, 396] width 40 height 40
type input "*"
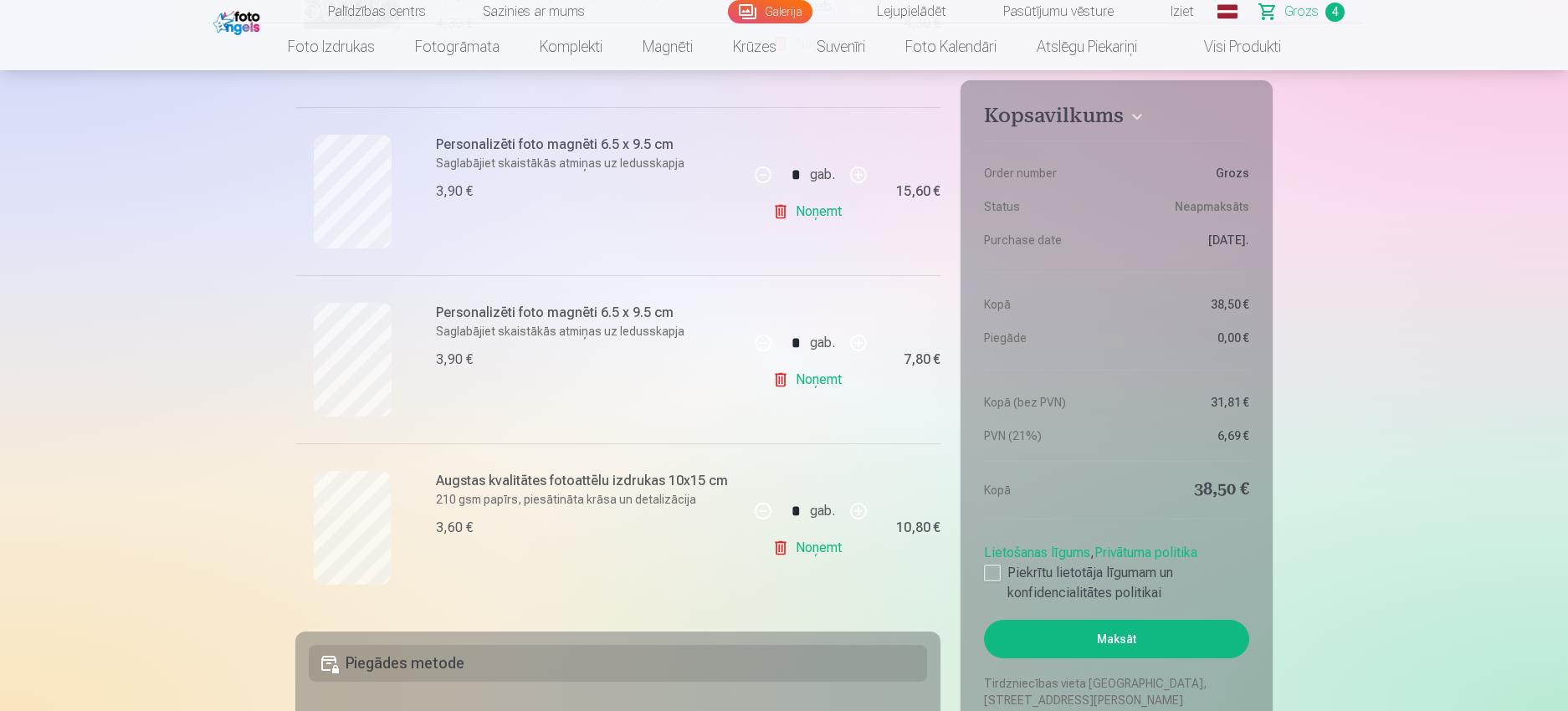
scroll to position [502, 0]
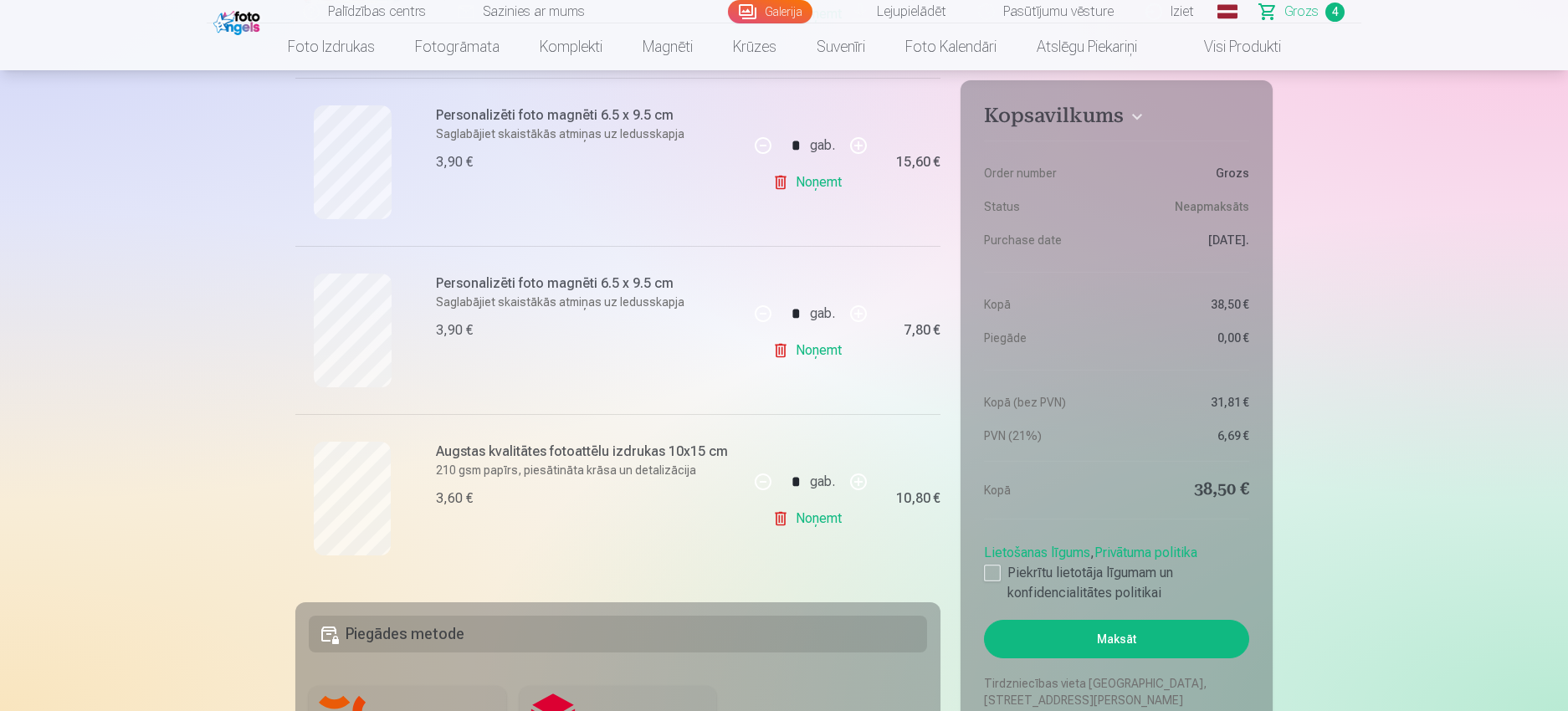
click at [860, 315] on button "button" at bounding box center [858, 314] width 40 height 40
click at [860, 315] on div "* gab." at bounding box center [810, 314] width 135 height 40
click at [860, 315] on button "button" at bounding box center [858, 314] width 40 height 40
type input "*"
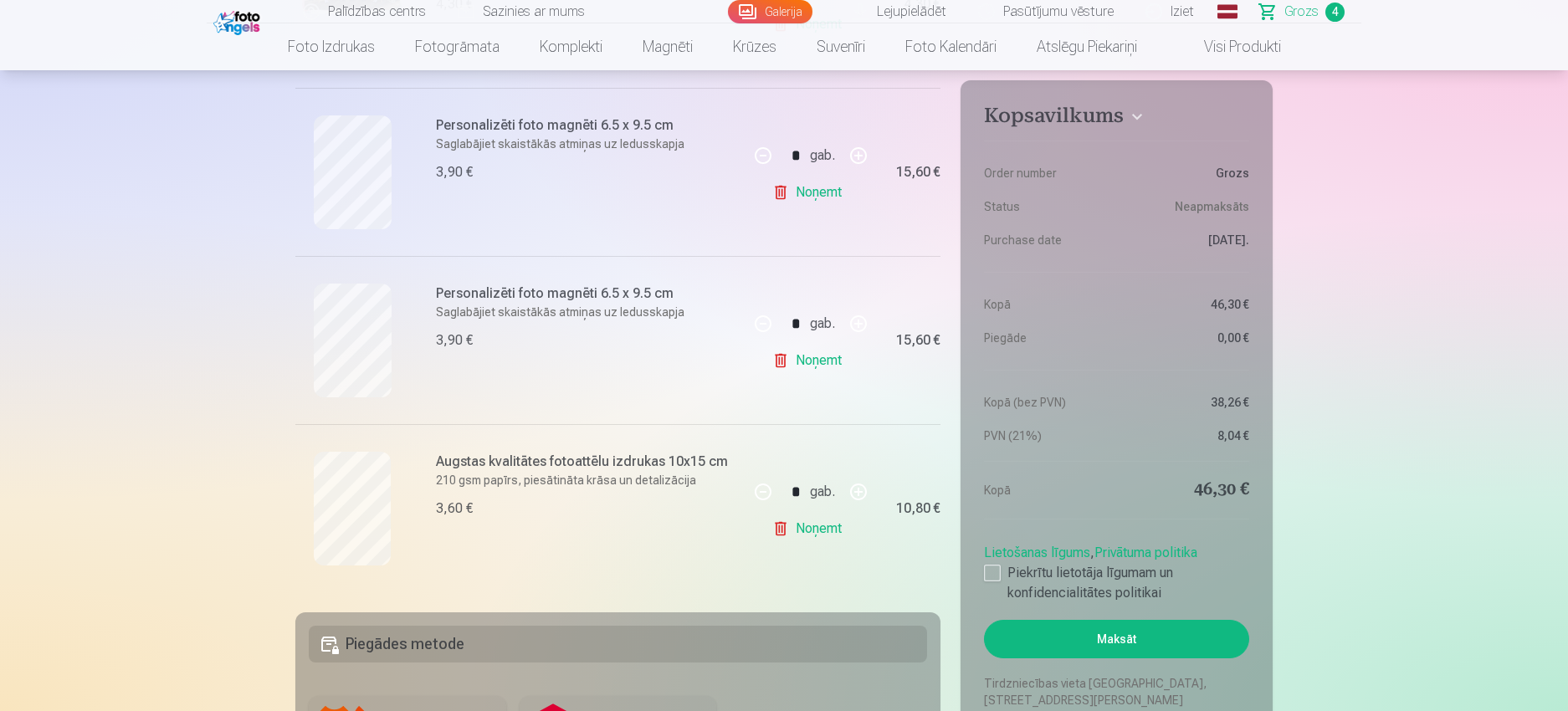
scroll to position [335, 0]
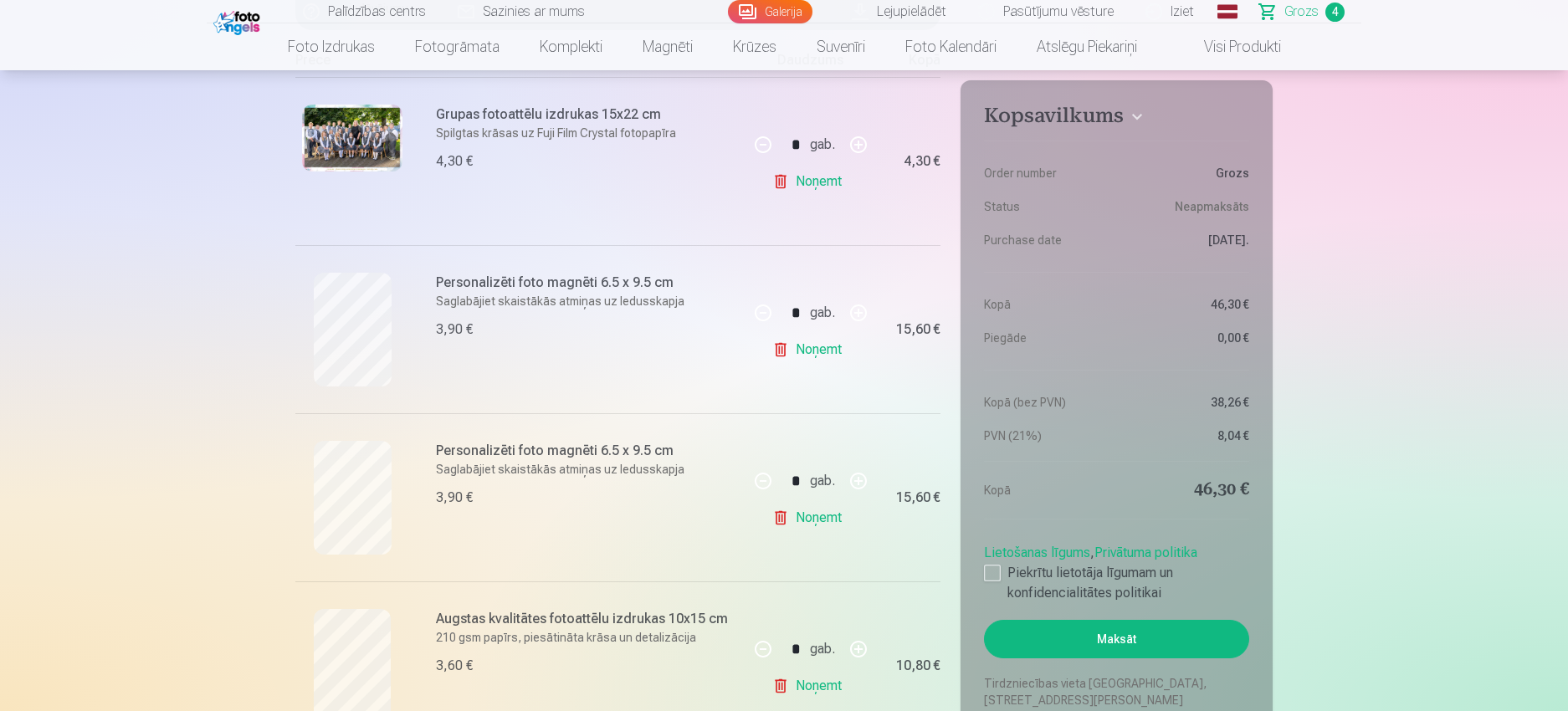
click at [761, 316] on button "button" at bounding box center [763, 313] width 40 height 40
type input "*"
click at [764, 479] on button "button" at bounding box center [763, 481] width 40 height 40
type input "*"
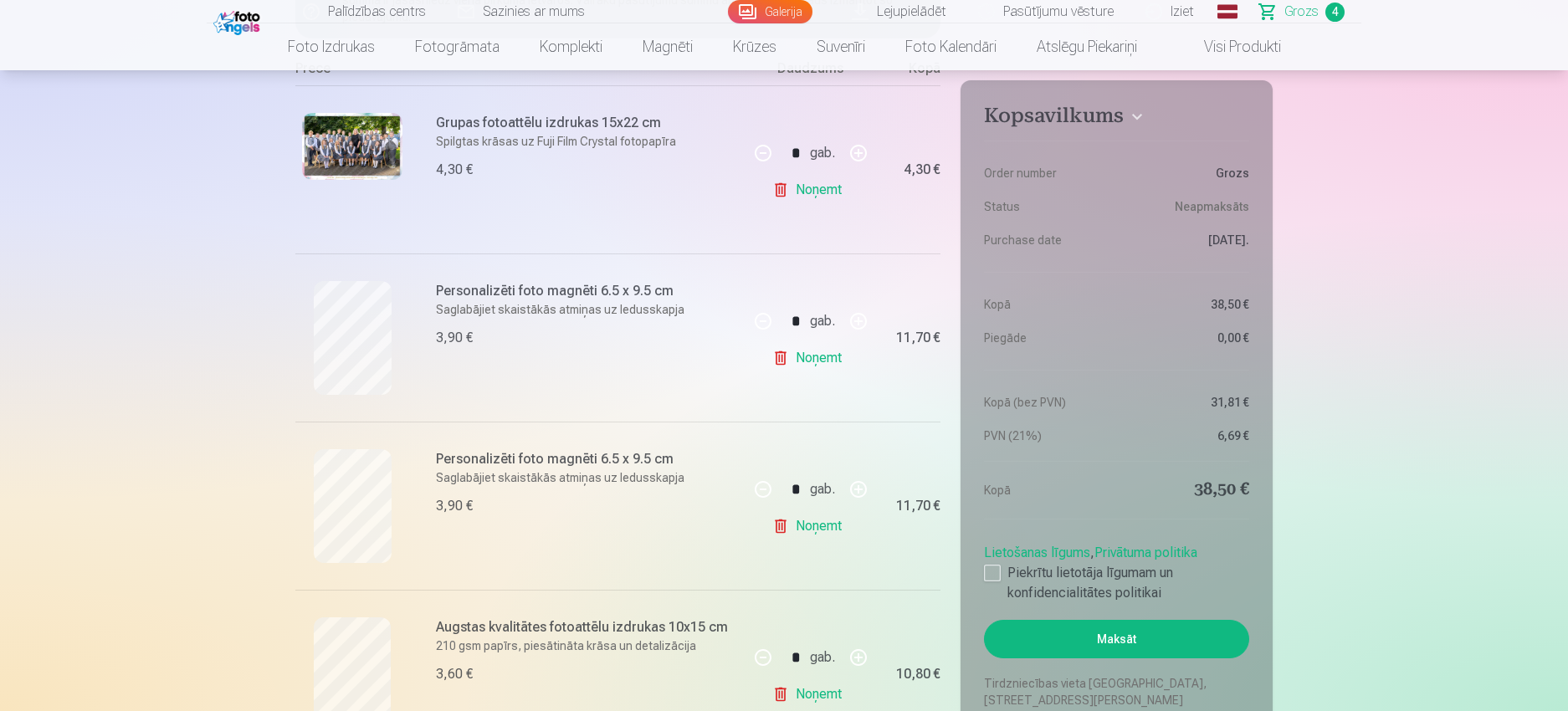
scroll to position [418, 0]
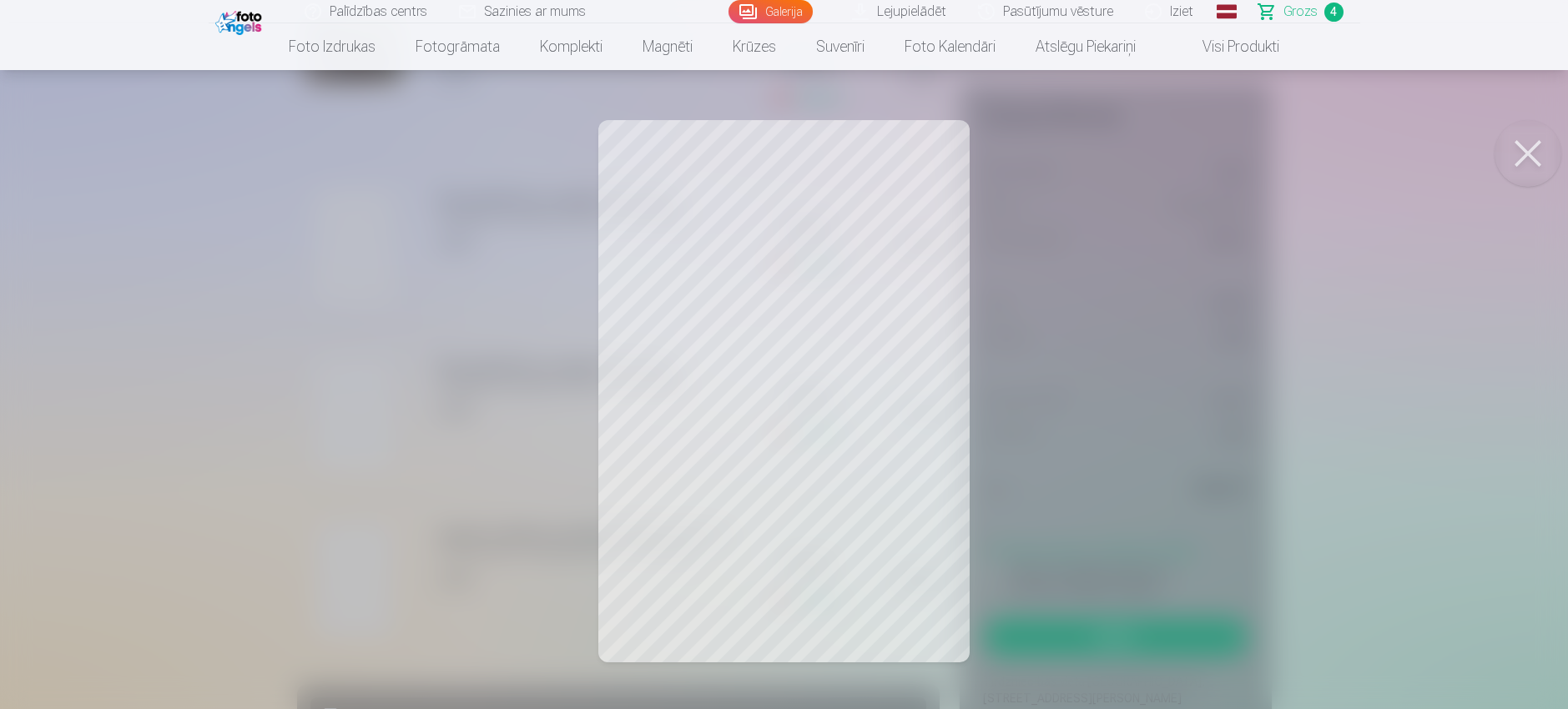
click at [1124, 241] on div at bounding box center [784, 354] width 1568 height 709
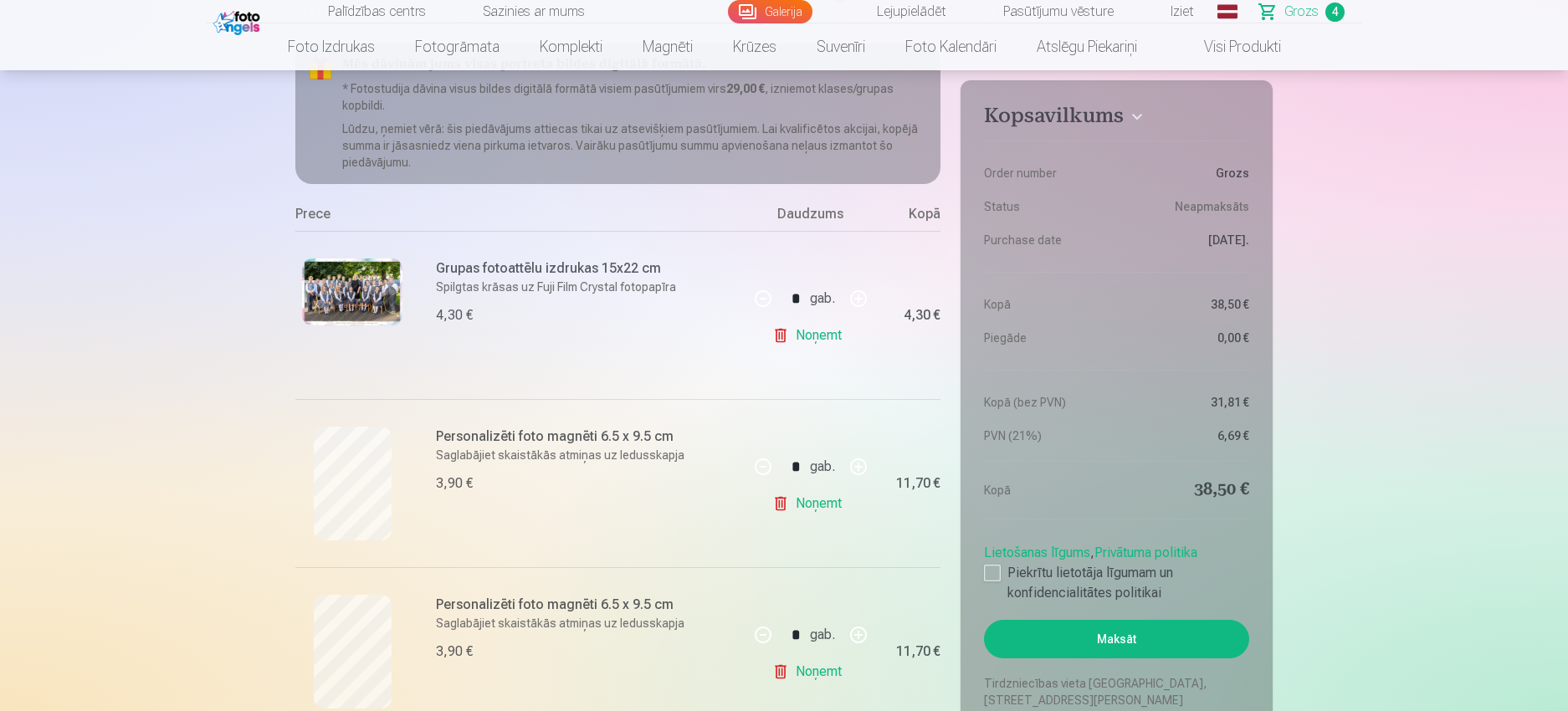
scroll to position [167, 0]
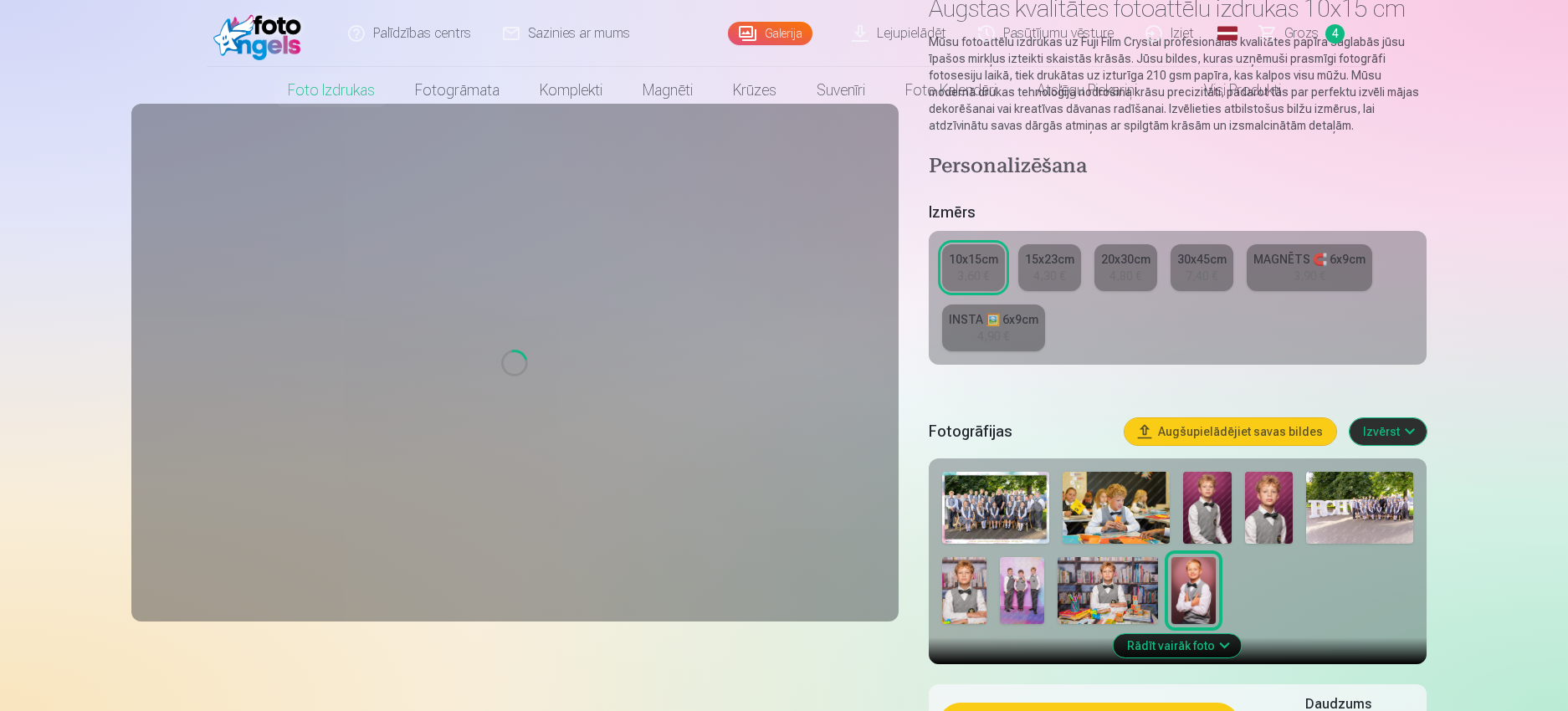
type input "*"
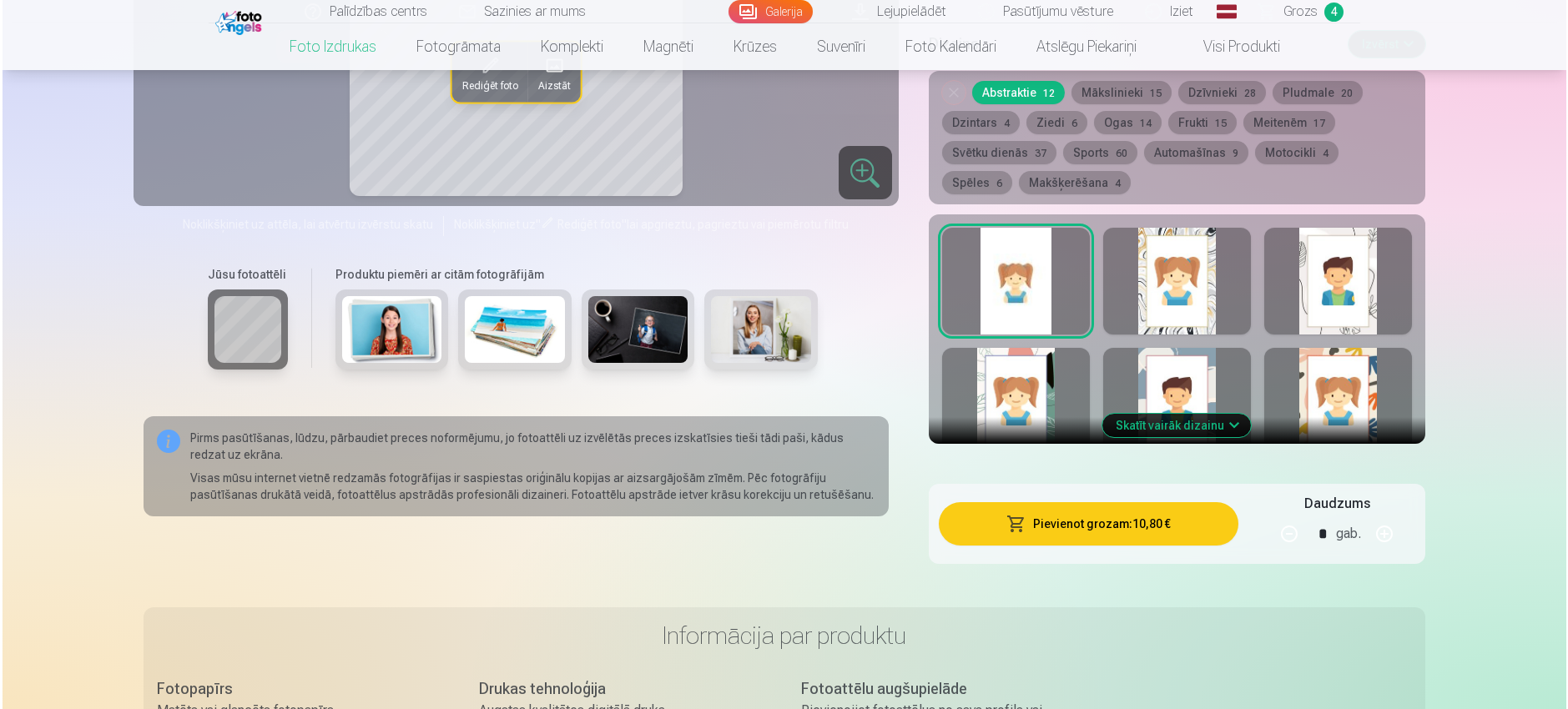
scroll to position [918, 0]
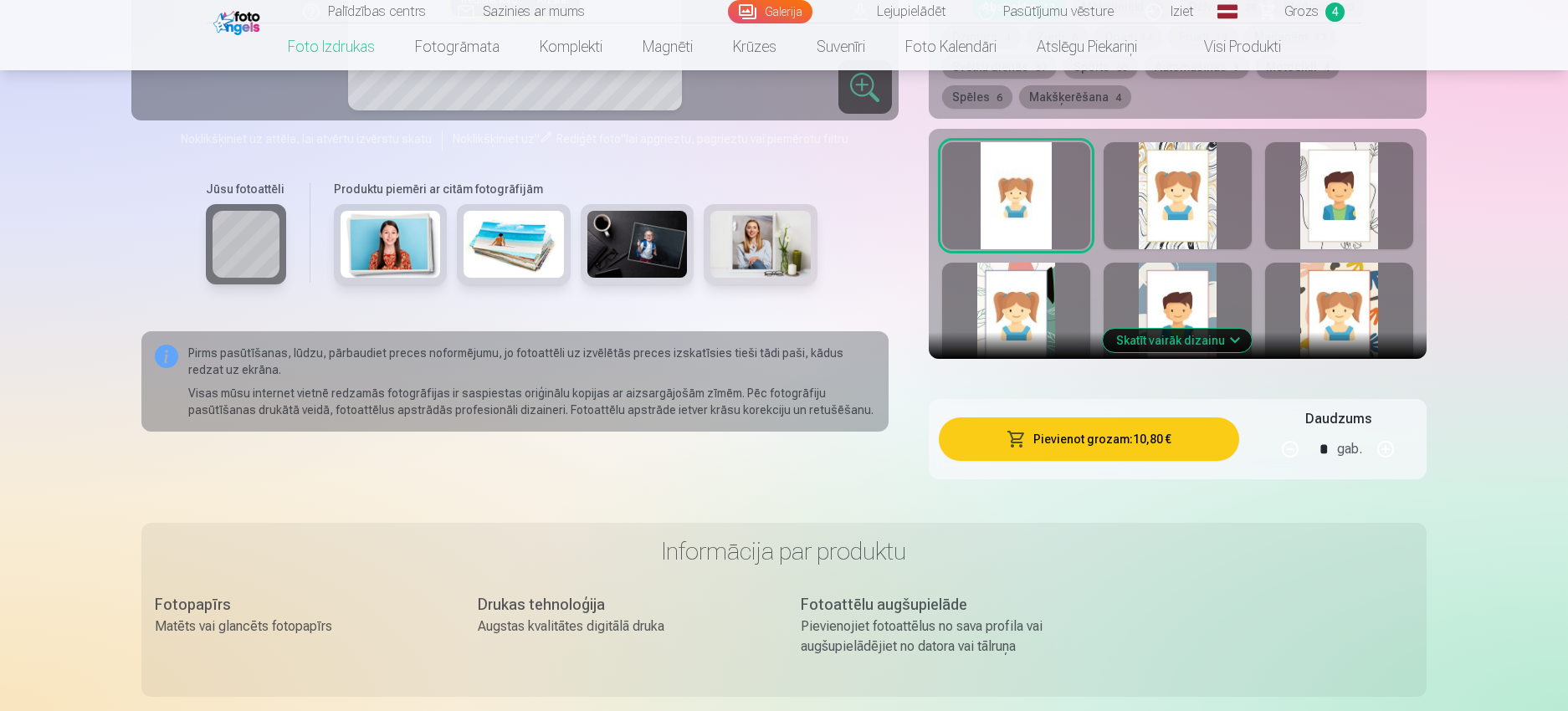
click at [1110, 448] on button "Pievienot grozam : 10,80 €" at bounding box center [1089, 439] width 300 height 44
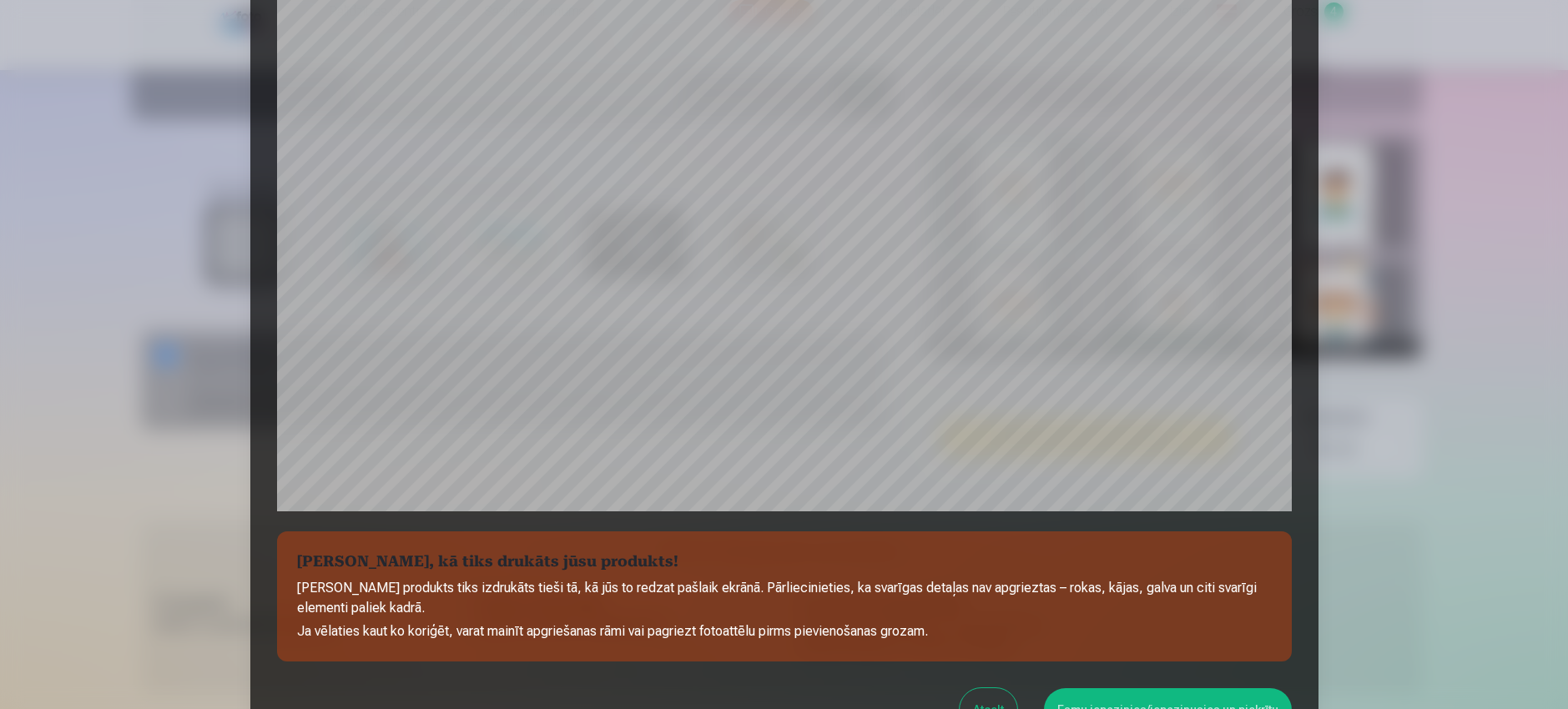
scroll to position [492, 0]
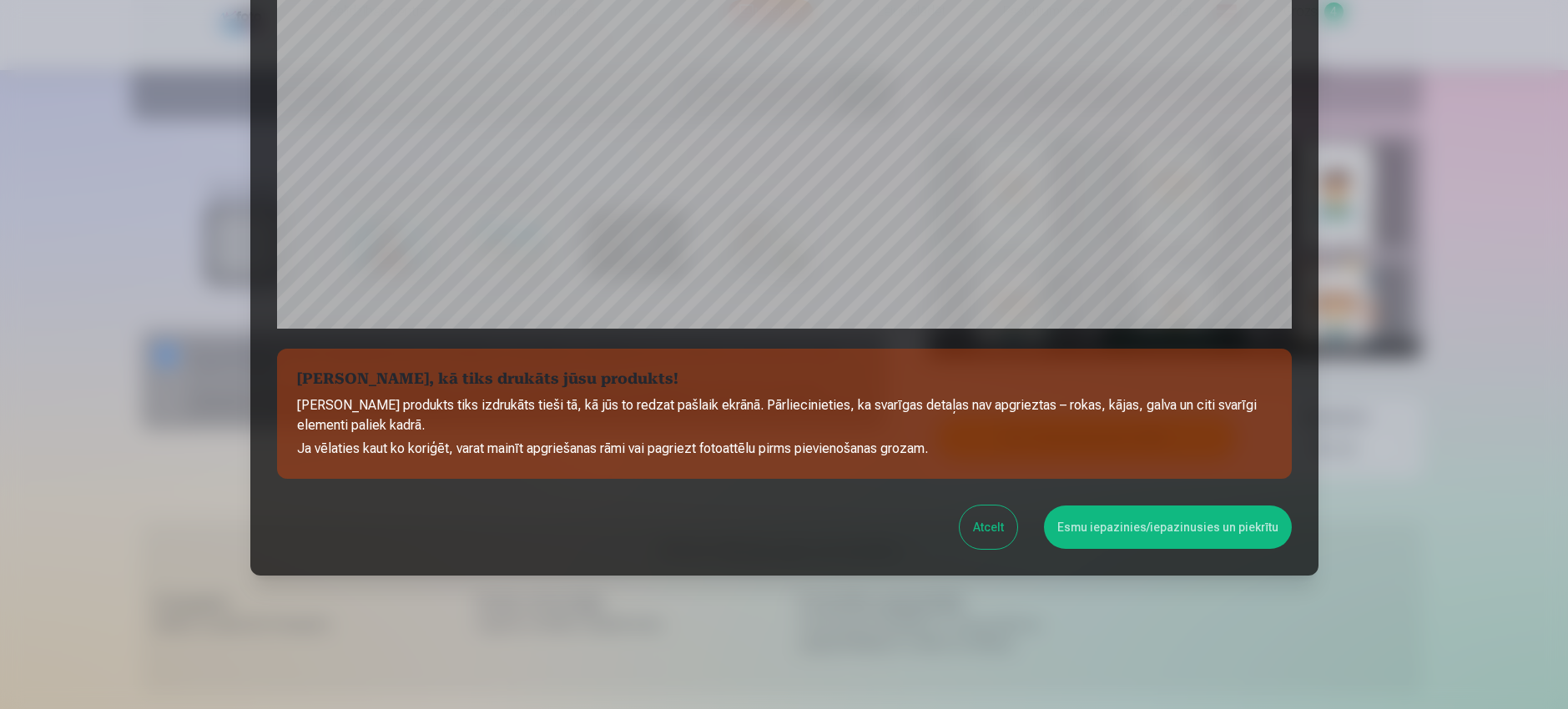
click at [1165, 508] on button "Esmu iepazinies/iepazinusies un piekrītu" at bounding box center [1167, 528] width 248 height 44
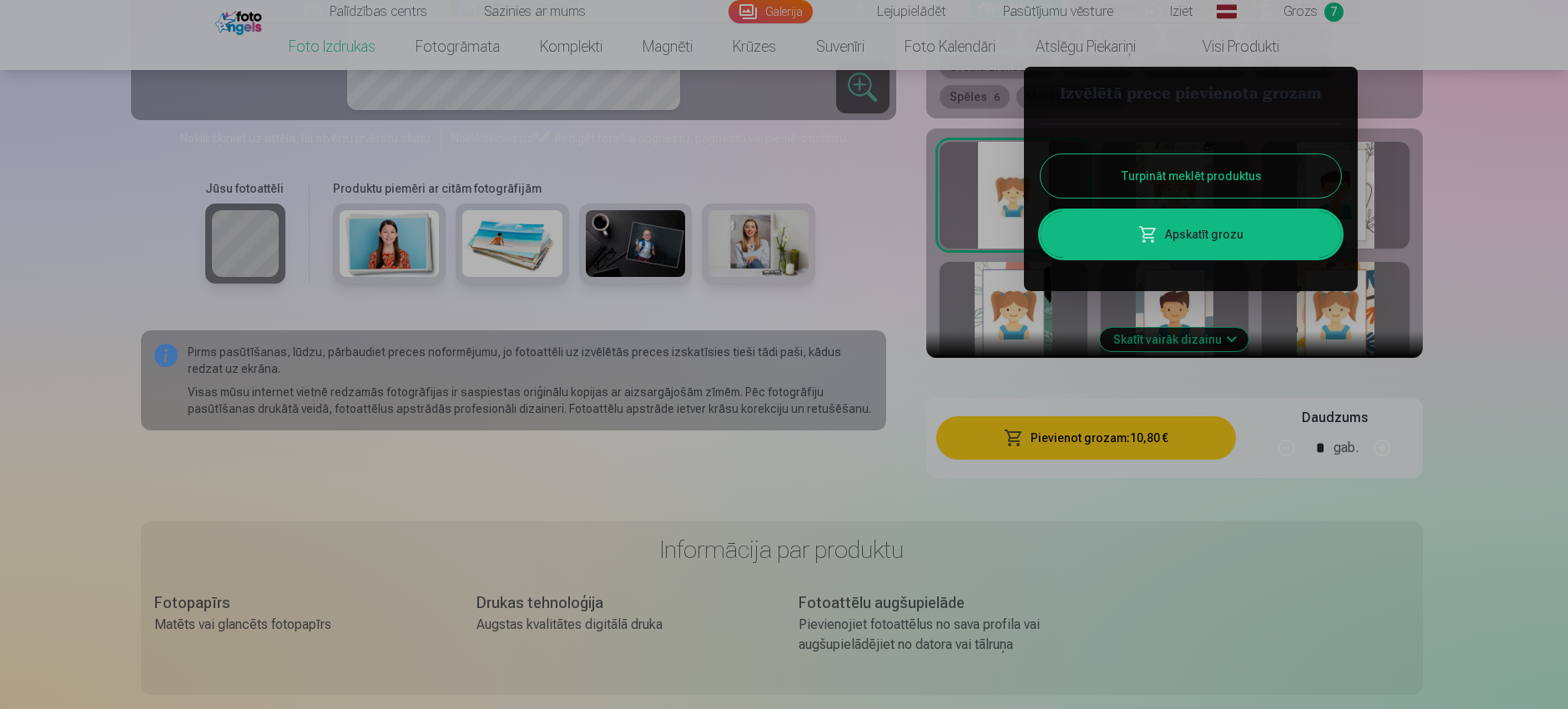
click at [1165, 221] on link "Apskatīt grozu" at bounding box center [1191, 235] width 300 height 47
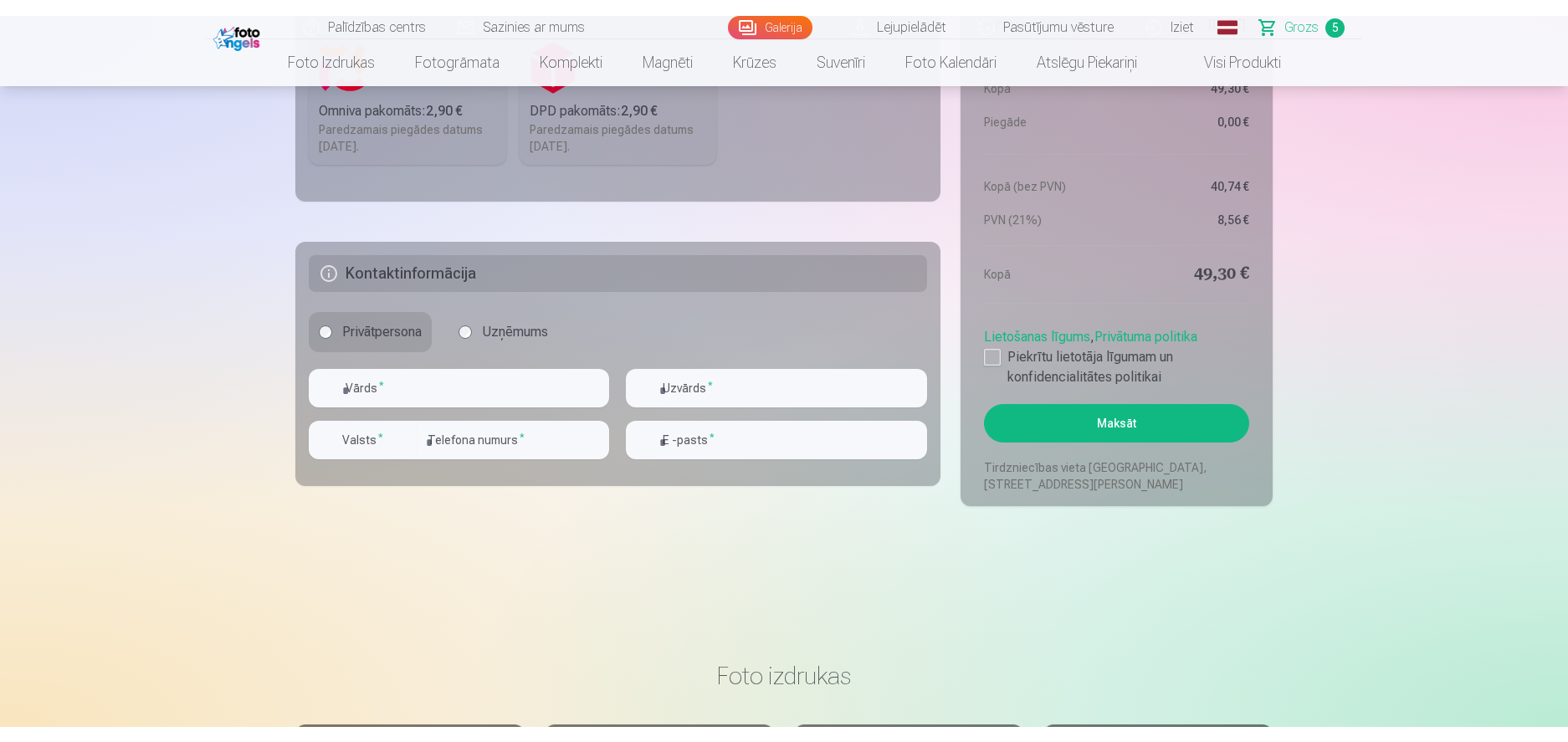
scroll to position [1422, 0]
